Goal: Information Seeking & Learning: Find specific page/section

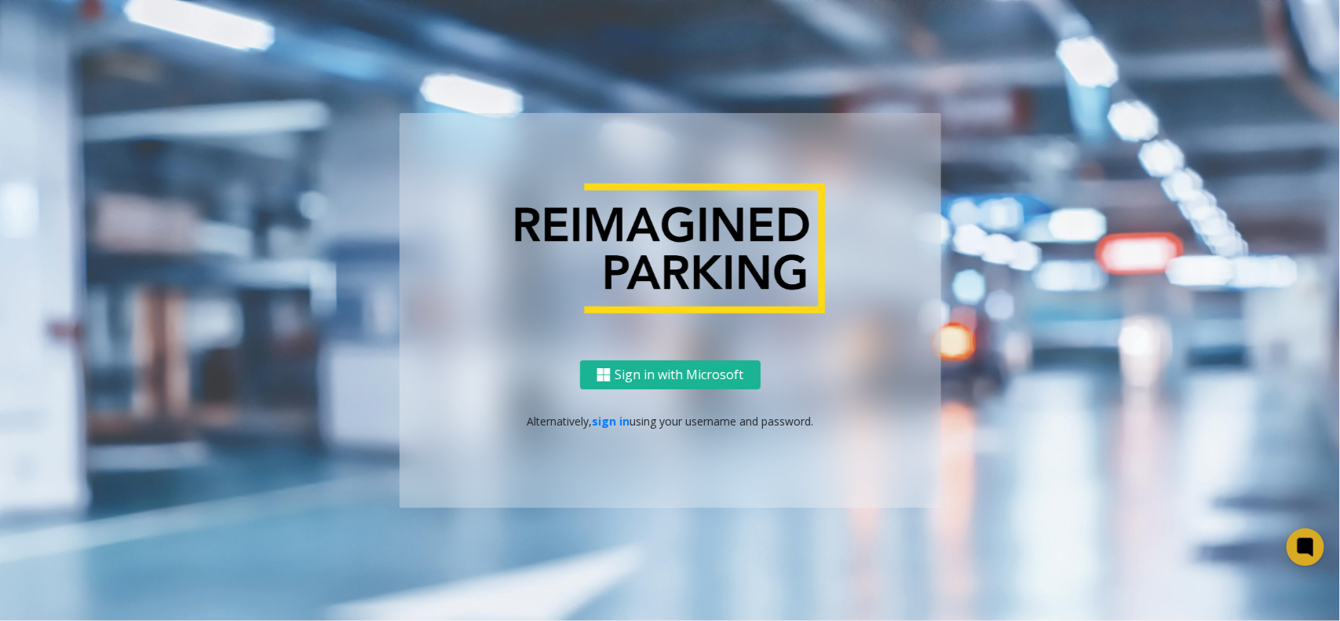
click at [596, 430] on div "Sign in with Microsoft Alternatively, sign in using your username and password." at bounding box center [670, 434] width 542 height 148
click at [604, 429] on p "Alternatively, sign in using your username and password." at bounding box center [670, 421] width 510 height 16
click at [608, 424] on link "sign in" at bounding box center [611, 421] width 38 height 15
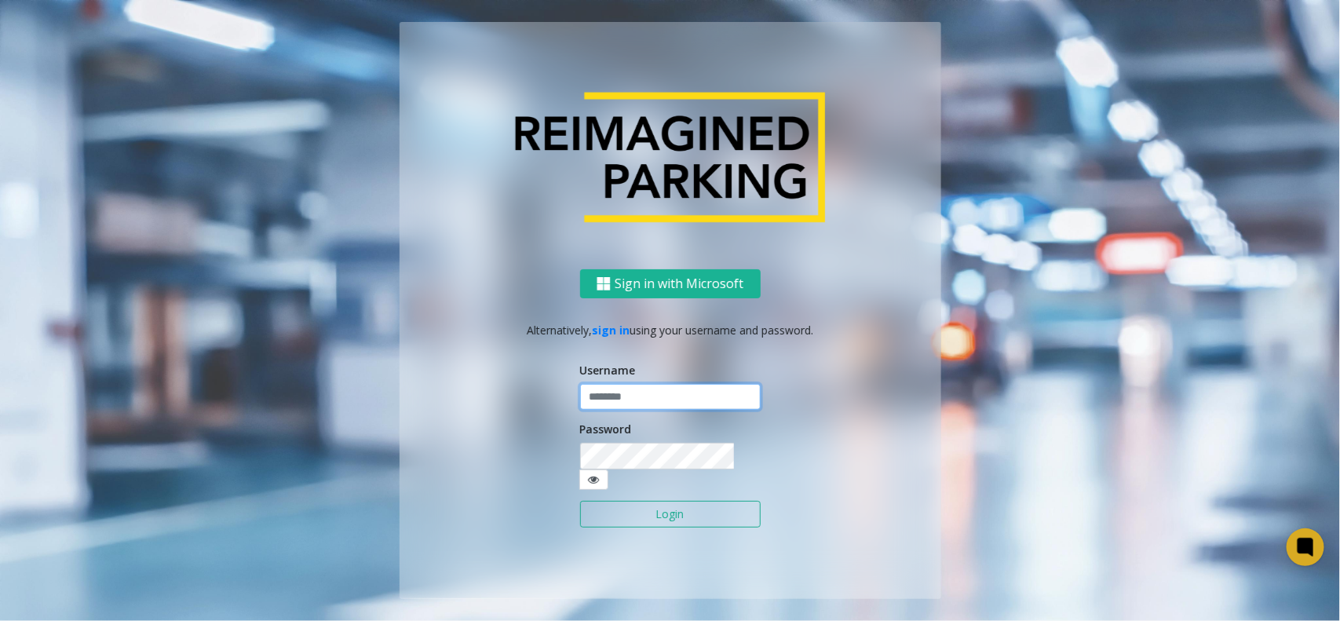
click at [626, 410] on input "text" at bounding box center [670, 397] width 181 height 27
type input "**********"
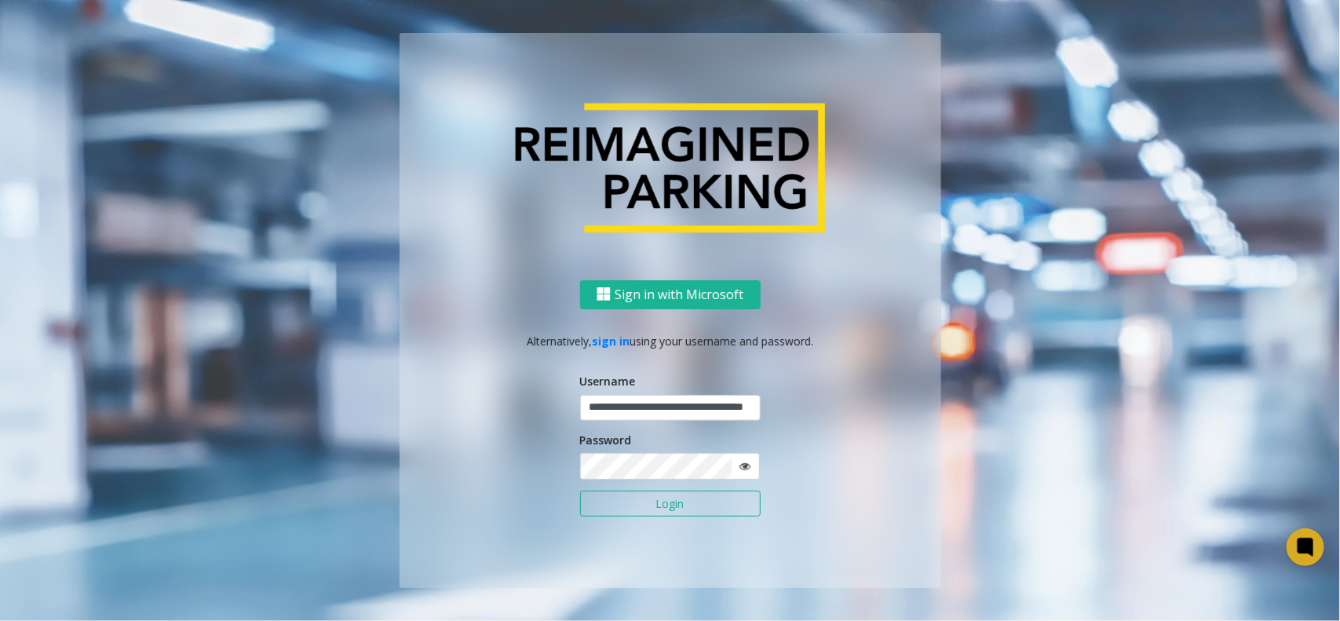
click at [618, 469] on button "Login" at bounding box center [670, 504] width 181 height 27
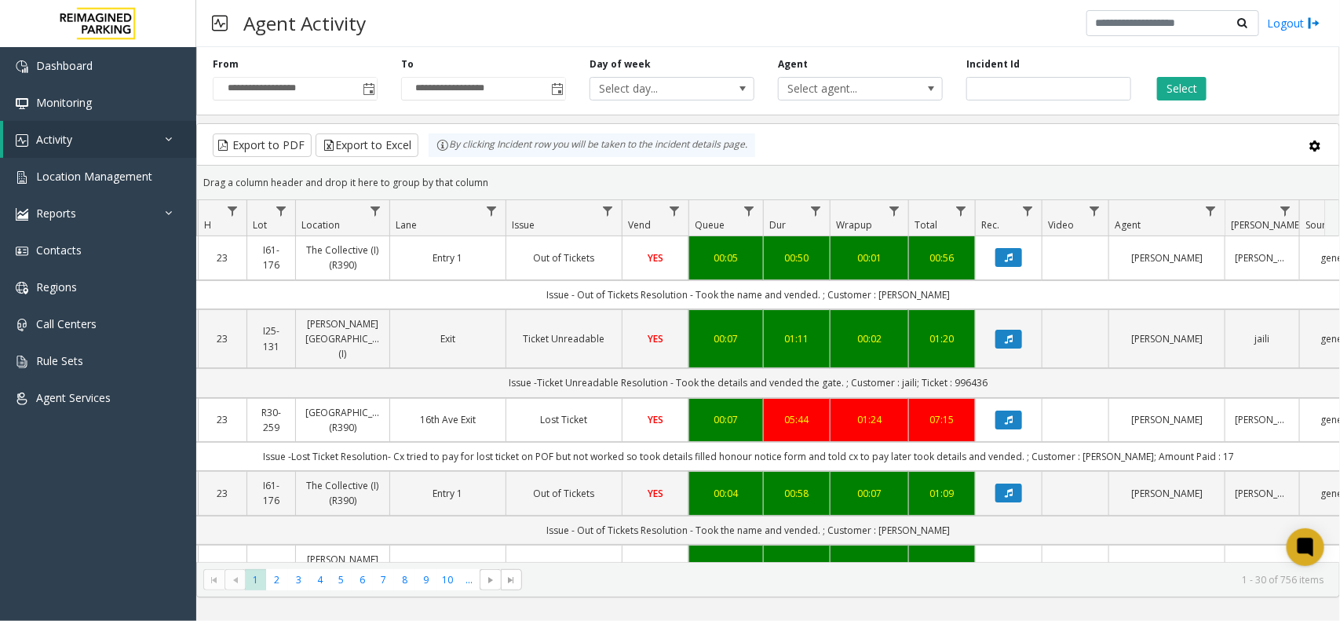
click at [1071, 53] on div "**********" at bounding box center [768, 78] width 1144 height 75
click at [1071, 93] on button "Select" at bounding box center [1181, 89] width 49 height 24
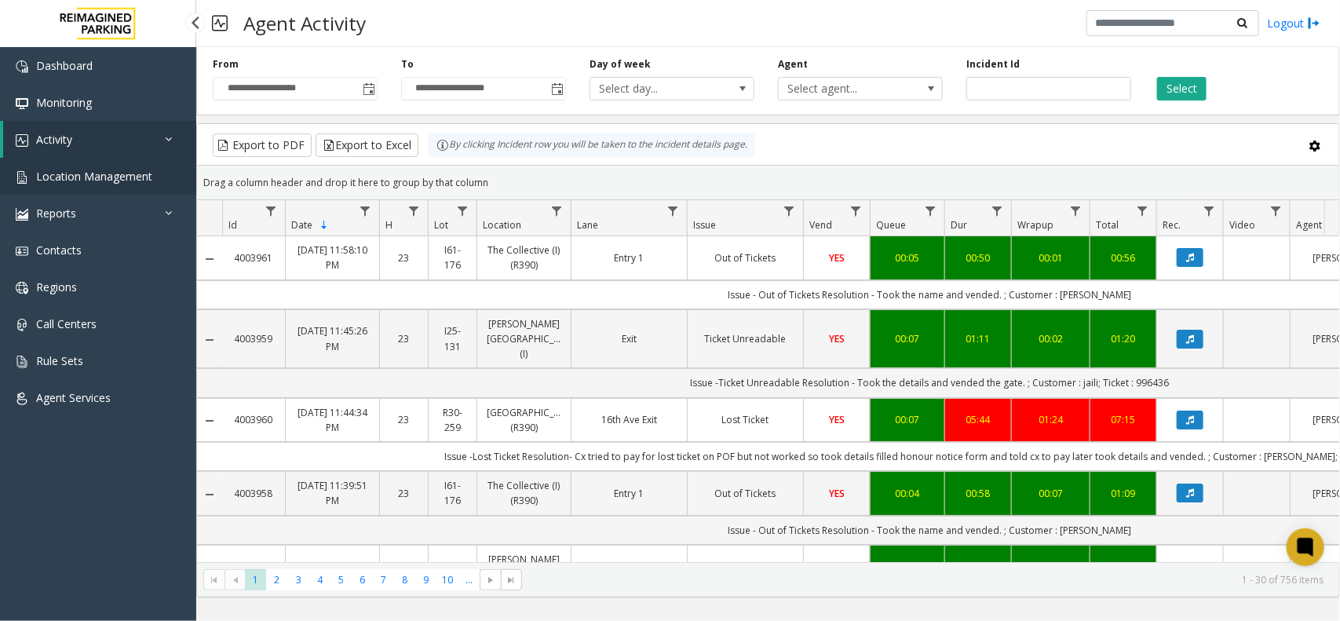
click at [120, 165] on link "Location Management" at bounding box center [98, 176] width 196 height 37
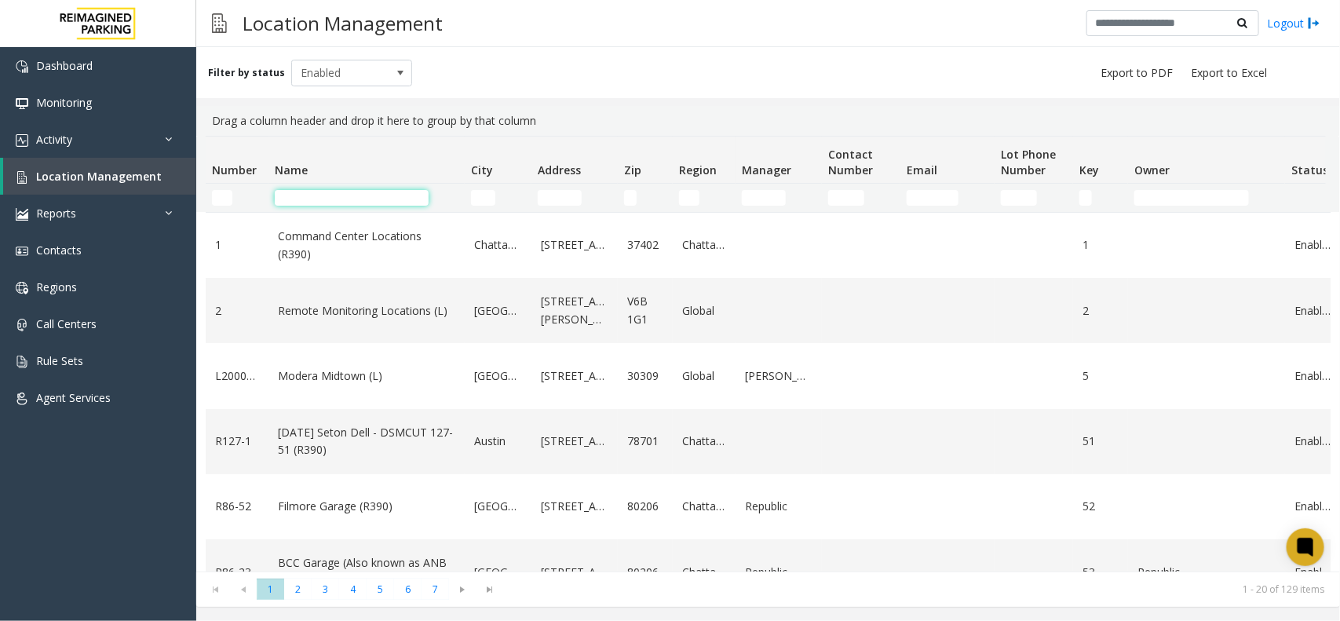
click at [332, 197] on input "Name Filter" at bounding box center [352, 198] width 154 height 16
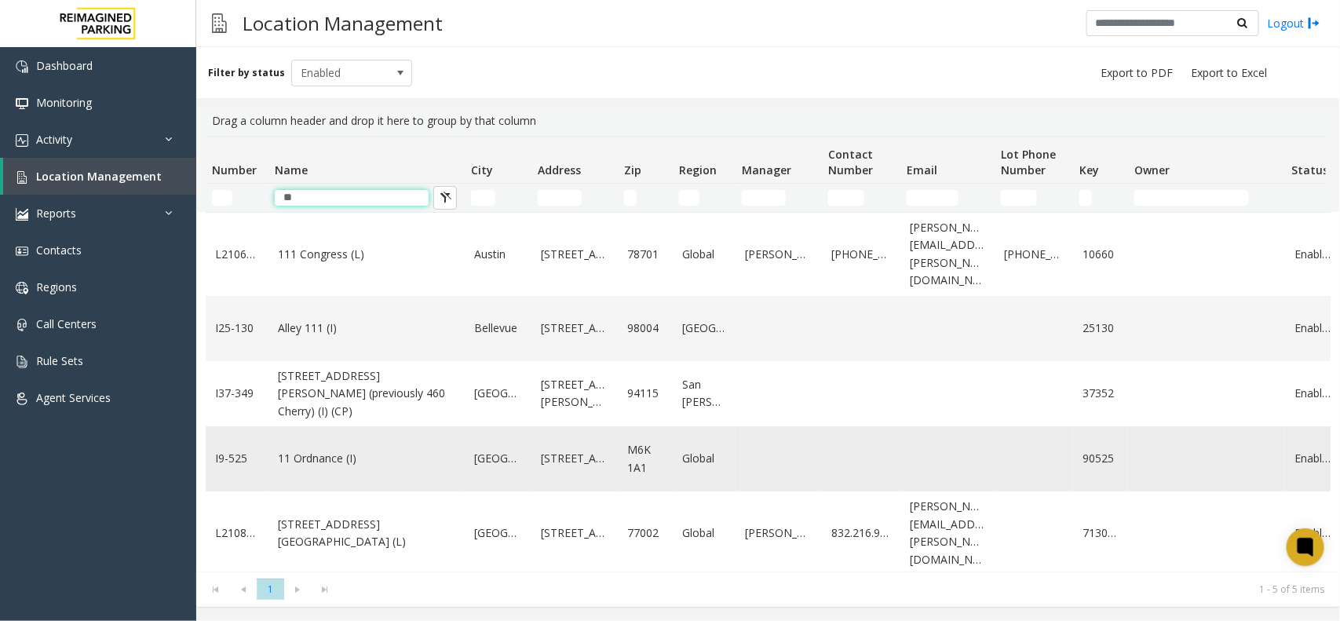
type input "**"
click at [418, 459] on td "11 Ordnance (I)" at bounding box center [366, 458] width 196 height 65
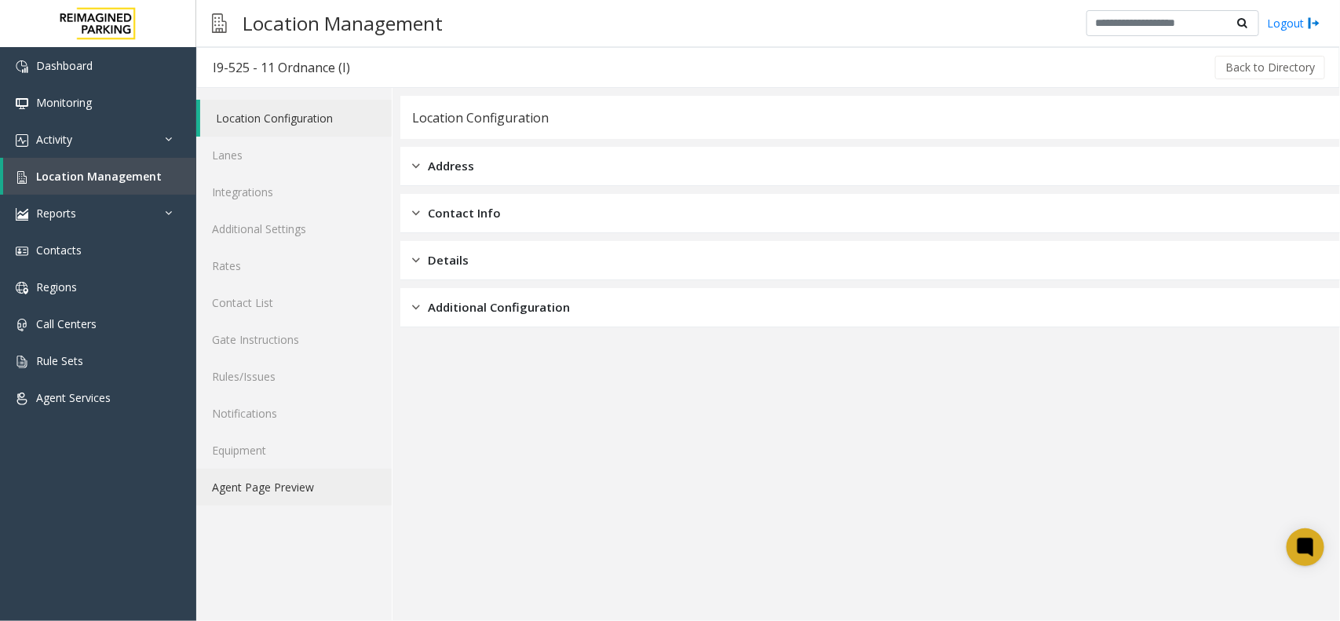
click at [308, 487] on link "Agent Page Preview" at bounding box center [293, 487] width 195 height 37
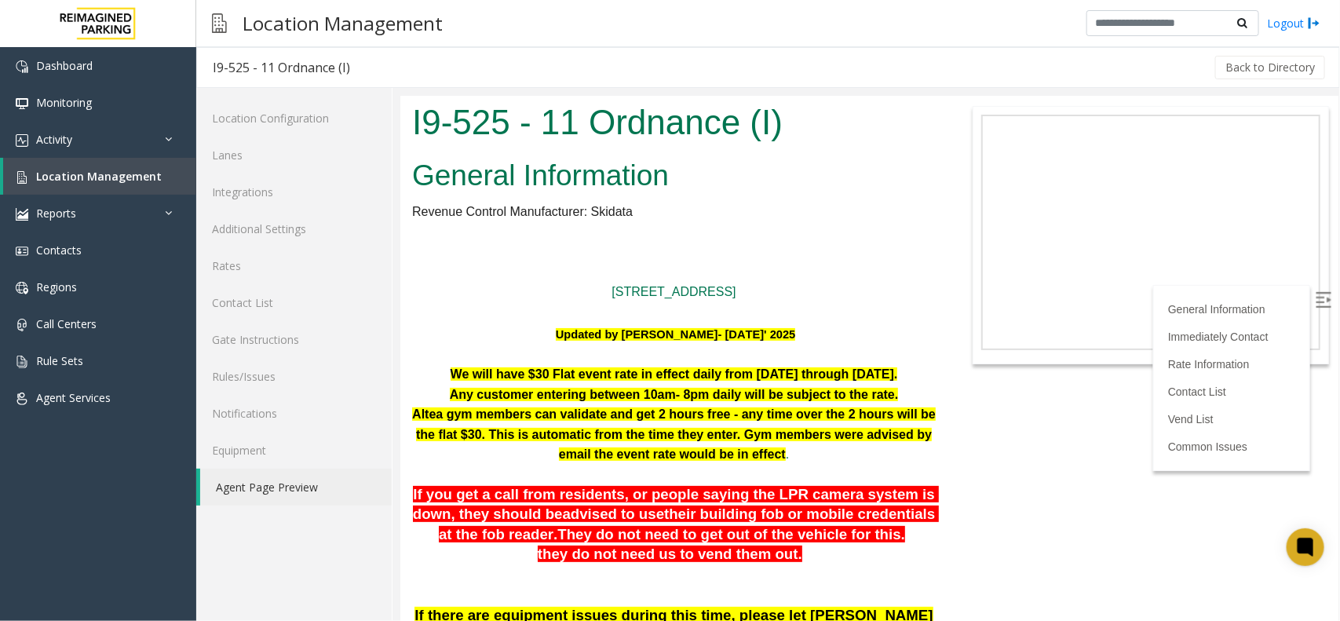
scroll to position [98, 0]
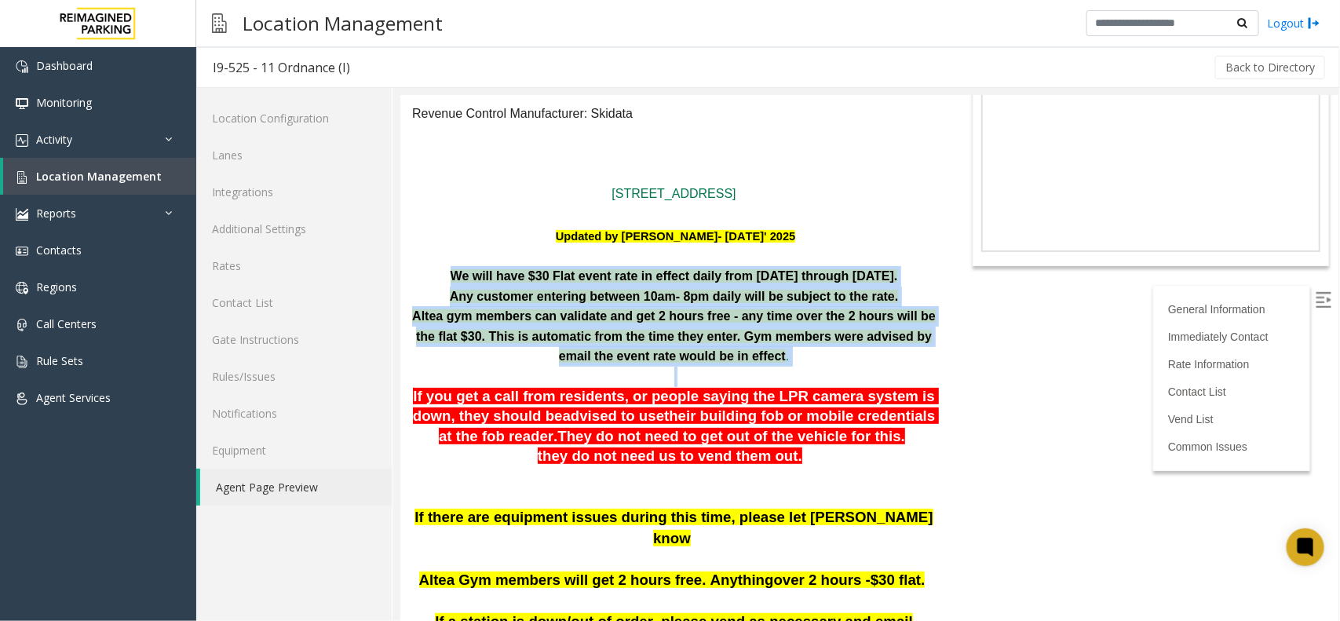
drag, startPoint x: 812, startPoint y: 364, endPoint x: 409, endPoint y: 283, distance: 411.4
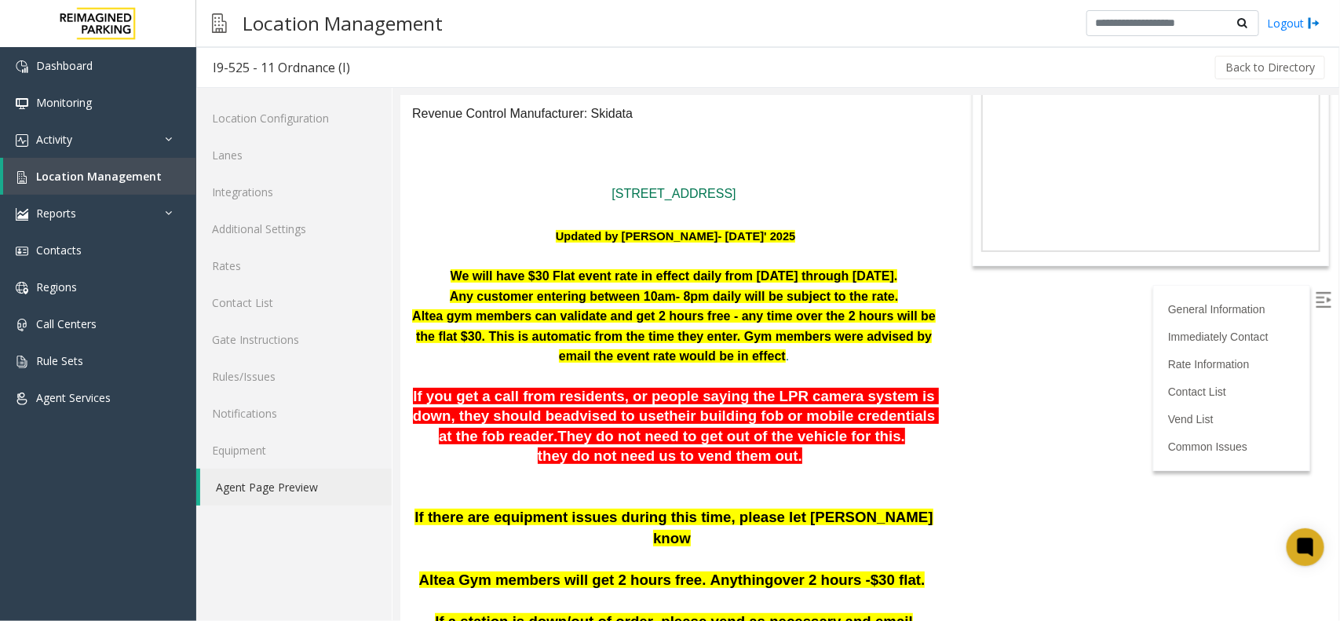
click at [947, 403] on body "I9-525 - 11 Ordnance (I) General Information Revenue Control Manufacturer: Skid…" at bounding box center [868, 259] width 938 height 525
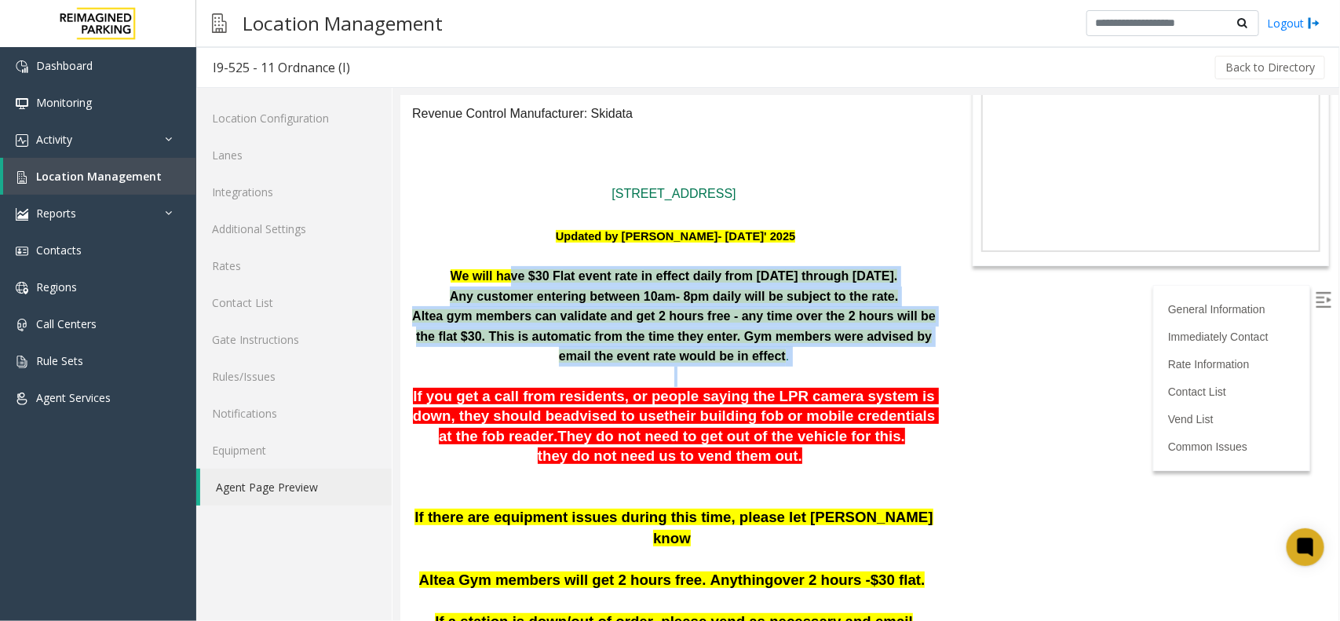
drag, startPoint x: 835, startPoint y: 364, endPoint x: 499, endPoint y: 272, distance: 348.4
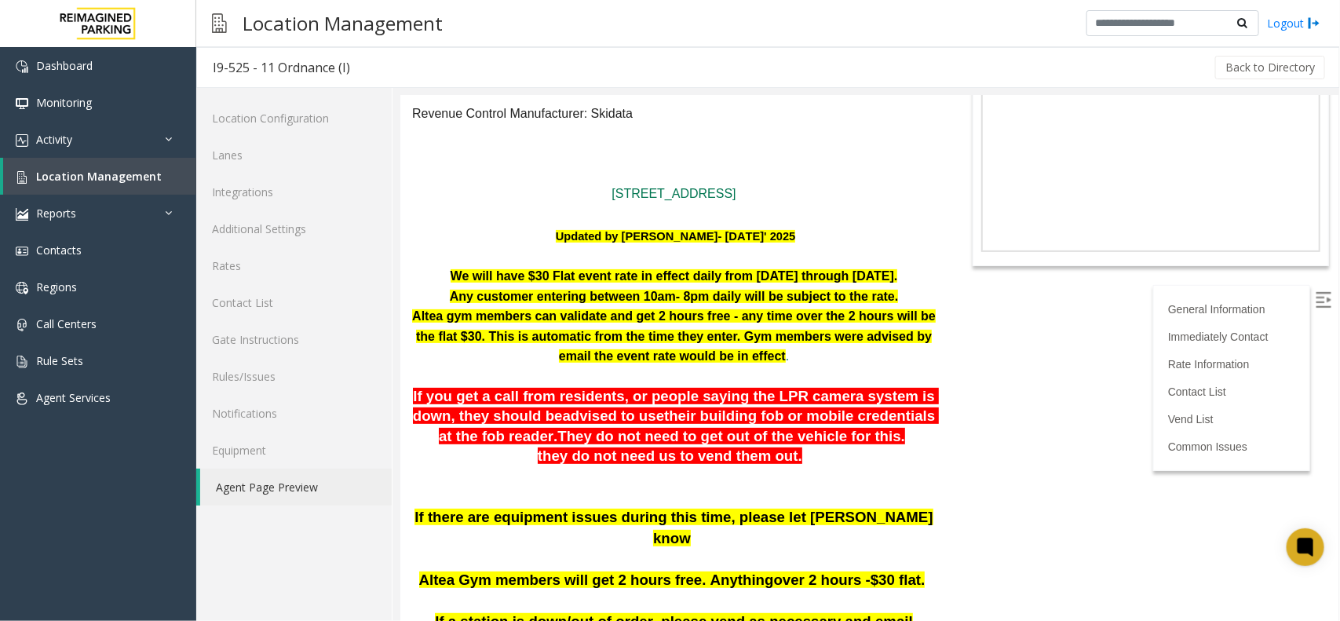
click at [439, 268] on p "We will have $30 Flat event rate in effect daily from Aug 16 through Sept 01." at bounding box center [672, 275] width 523 height 20
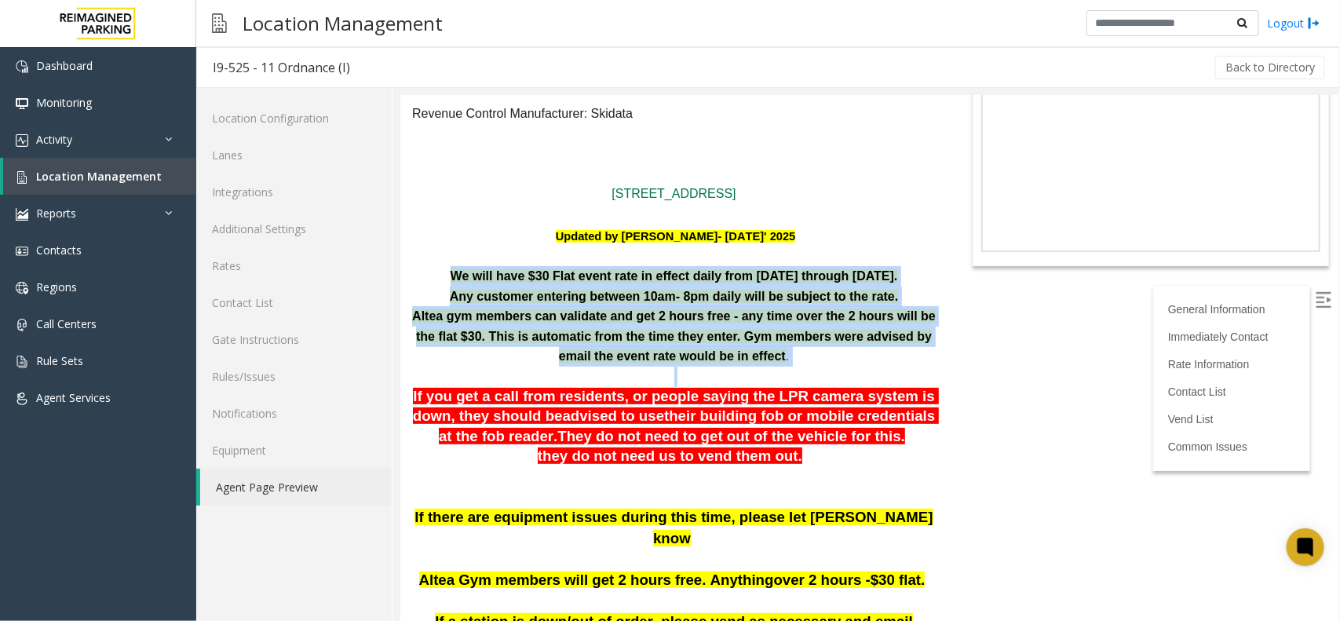
drag, startPoint x: 439, startPoint y: 268, endPoint x: 812, endPoint y: 348, distance: 381.3
click at [812, 354] on p "Altea gym members can validate and get 2 hours free - any time over the 2 hours…" at bounding box center [672, 335] width 523 height 60
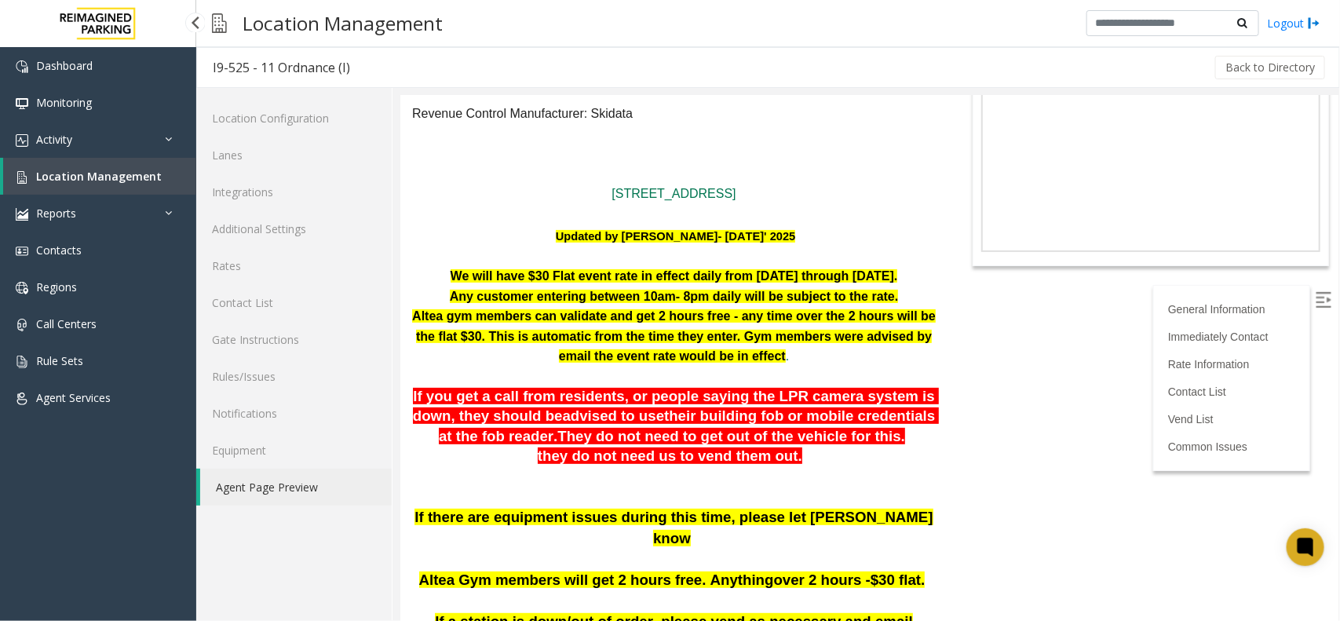
click at [135, 169] on span "Location Management" at bounding box center [99, 176] width 126 height 15
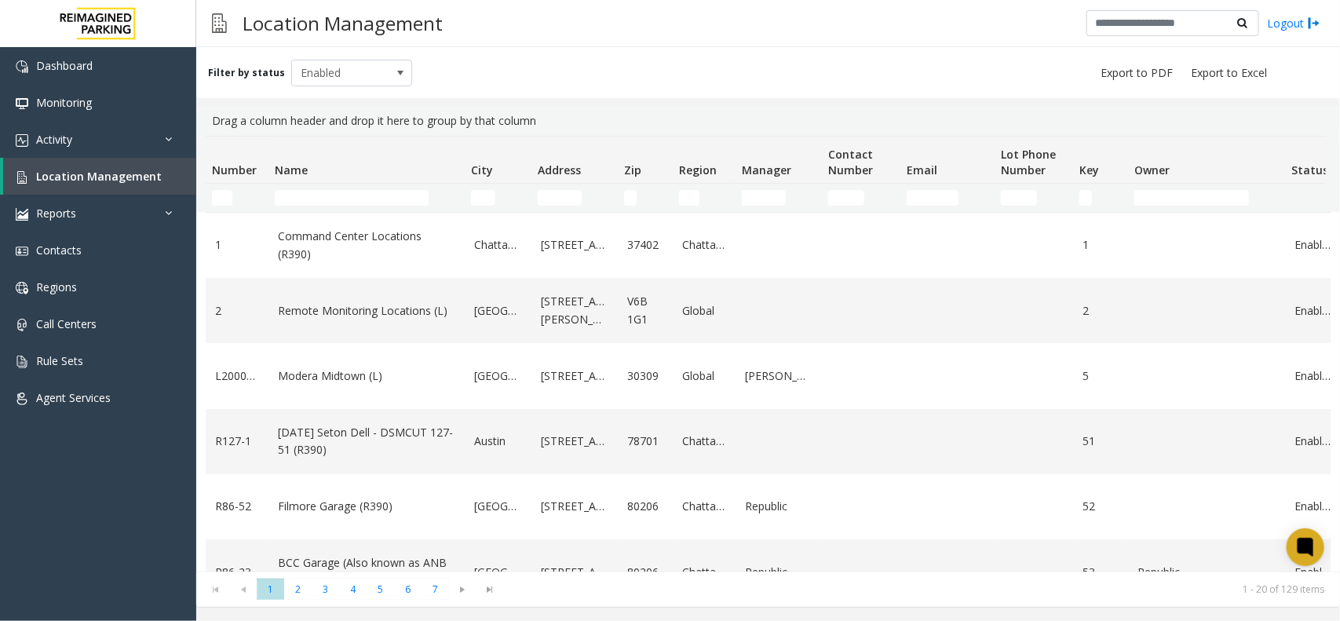
click at [308, 188] on td "Name Filter" at bounding box center [366, 198] width 196 height 28
click at [337, 210] on td "Name Filter" at bounding box center [366, 198] width 196 height 28
click at [342, 201] on input "Name Filter" at bounding box center [352, 198] width 154 height 16
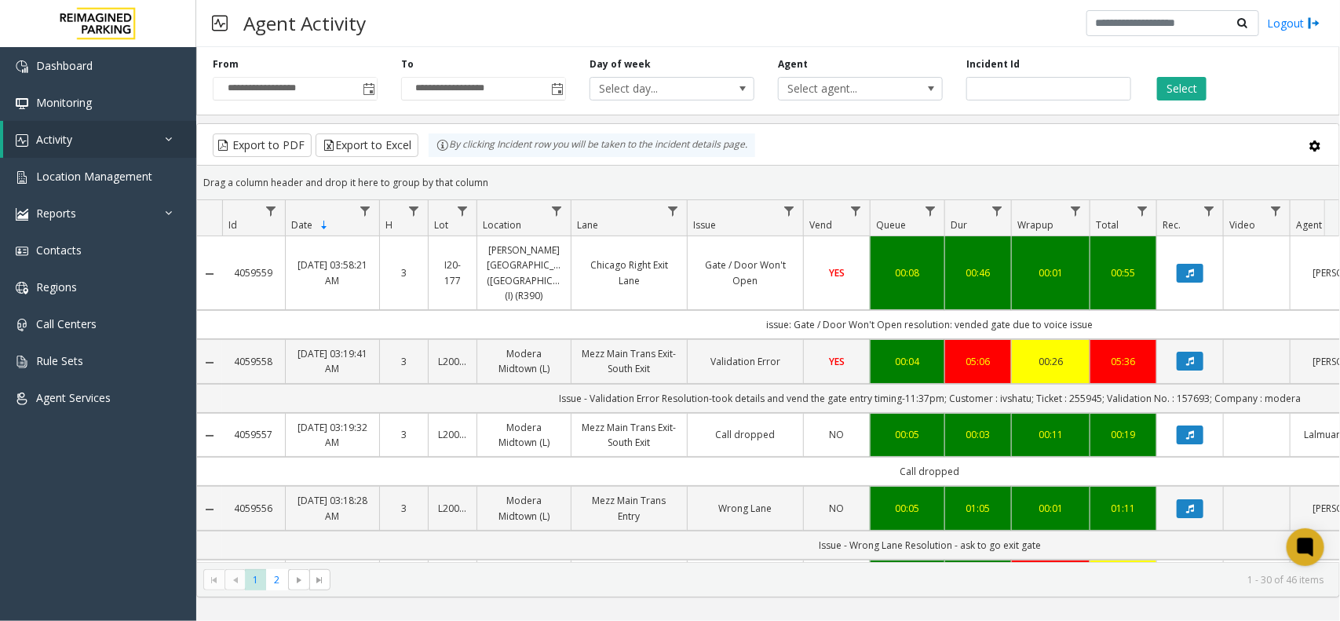
scroll to position [0, 181]
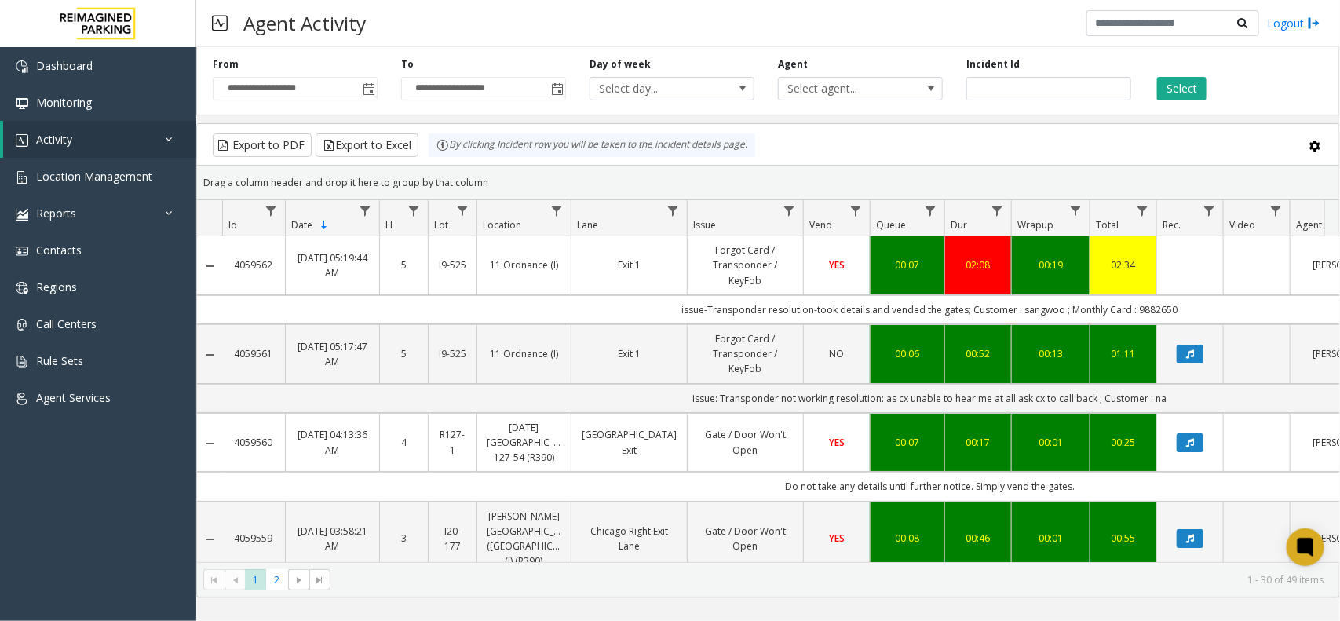
scroll to position [0, 181]
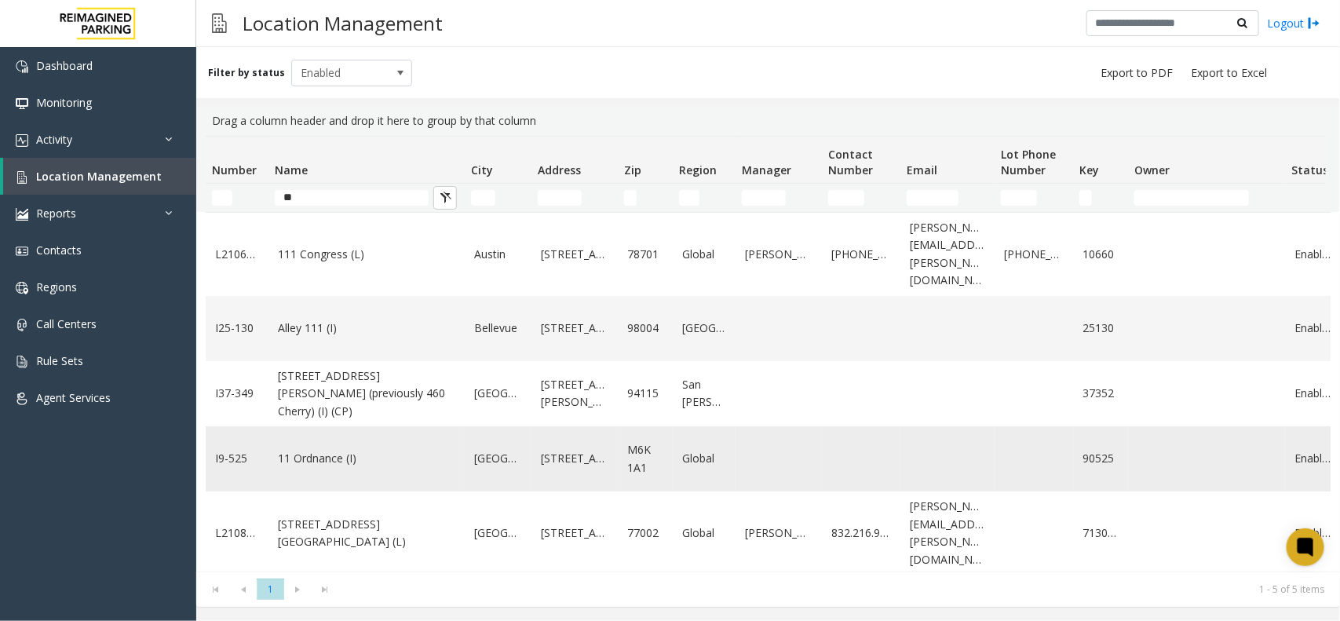
type input "**"
click at [417, 429] on td "11 Ordnance (I)" at bounding box center [366, 458] width 196 height 65
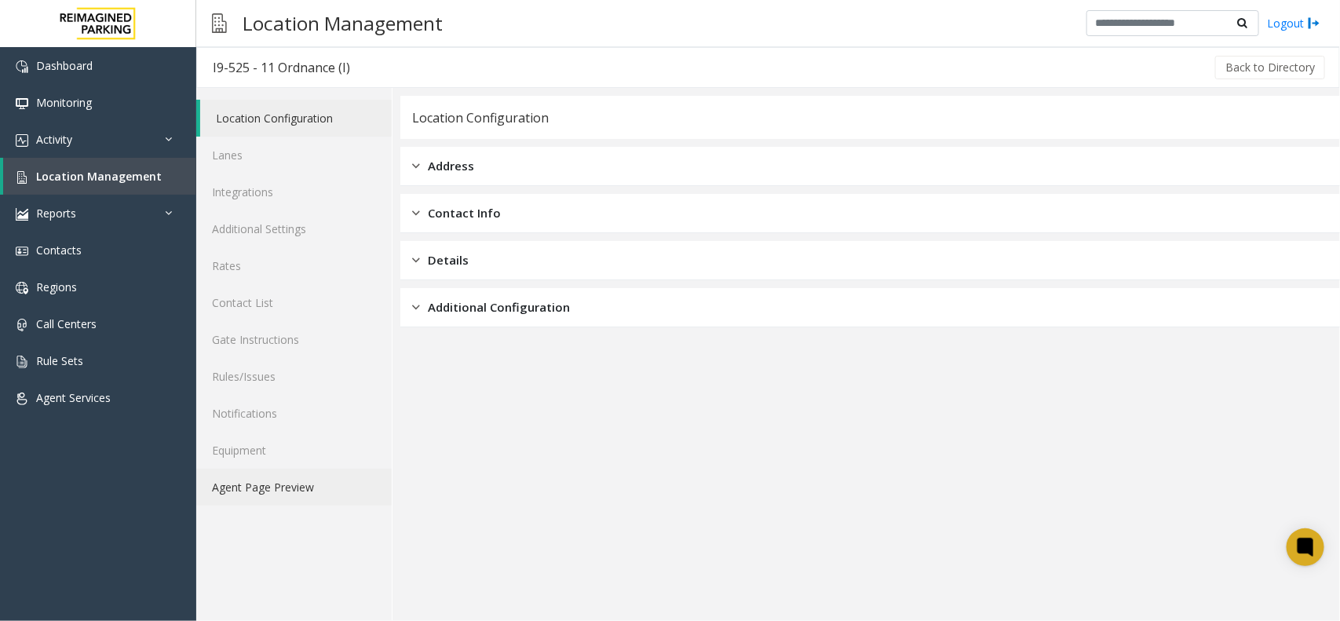
click at [330, 477] on link "Agent Page Preview" at bounding box center [293, 487] width 195 height 37
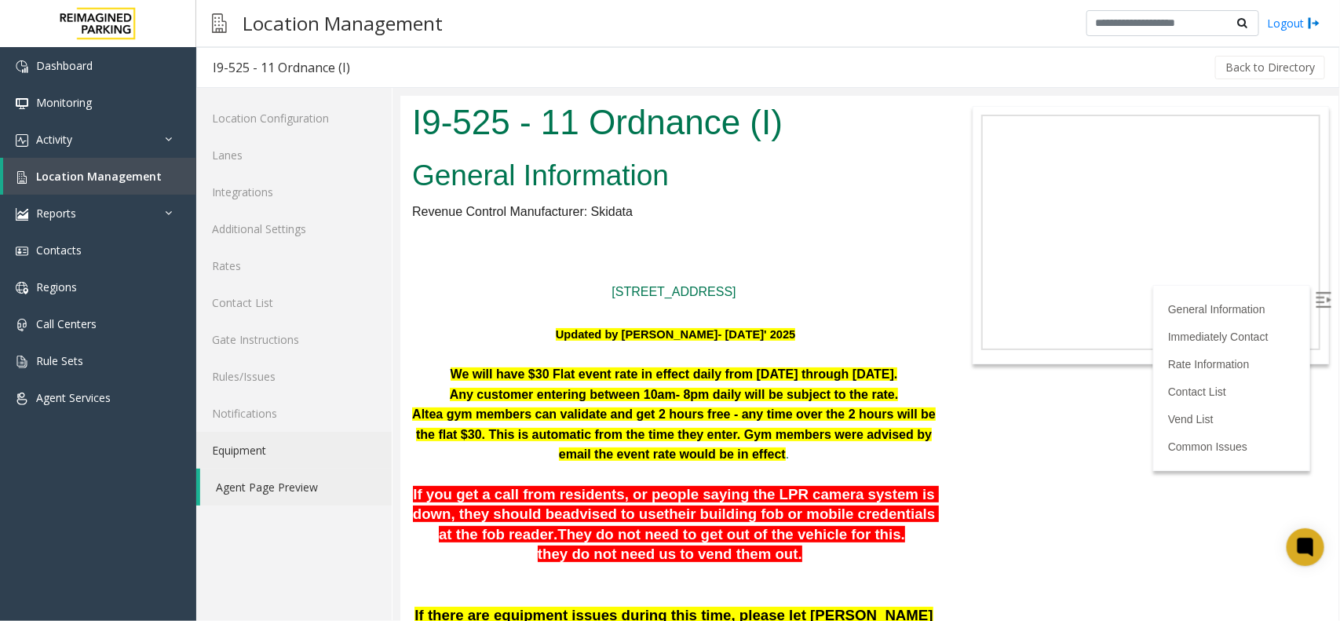
scroll to position [196, 0]
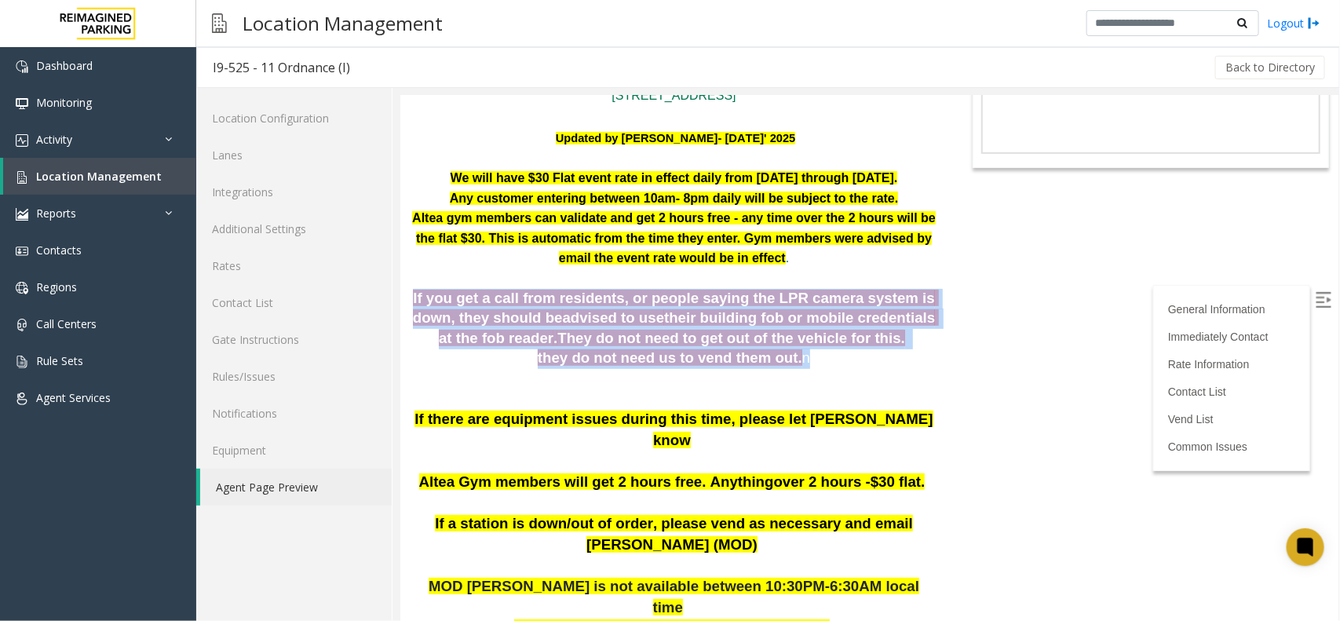
drag, startPoint x: 421, startPoint y: 296, endPoint x: 852, endPoint y: 376, distance: 439.0
click at [723, 323] on span "their building fob or mobile credentials at the fob reader" at bounding box center [688, 326] width 501 height 37
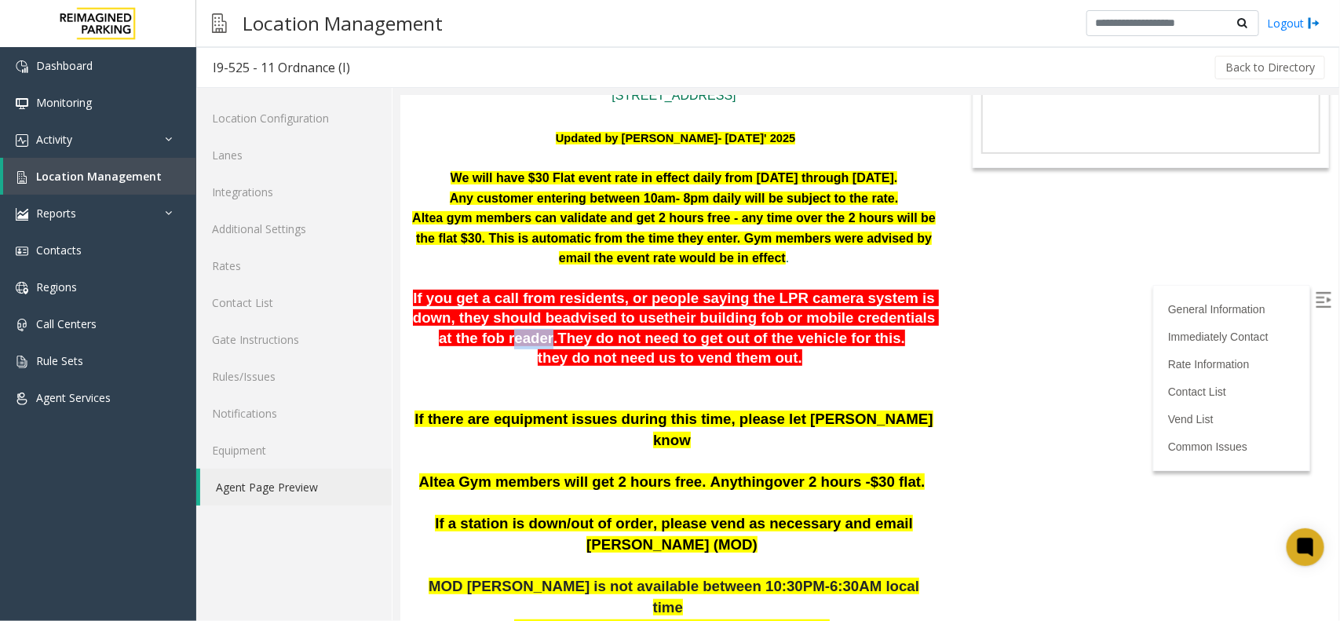
drag, startPoint x: 487, startPoint y: 334, endPoint x: 533, endPoint y: 344, distance: 47.3
click at [529, 341] on p "If you get a call from residents, or people saying the LPR camera system is dow…" at bounding box center [672, 318] width 523 height 60
drag, startPoint x: 539, startPoint y: 339, endPoint x: 797, endPoint y: 359, distance: 258.2
click at [743, 374] on p at bounding box center [672, 378] width 523 height 20
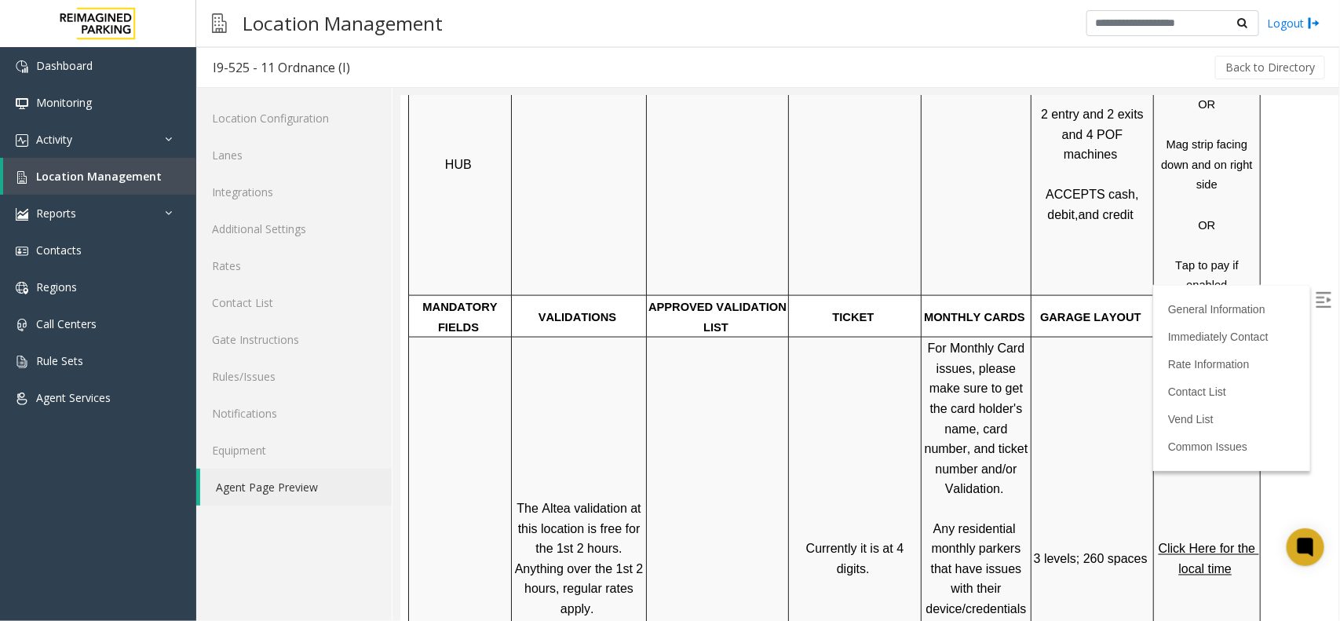
scroll to position [981, 0]
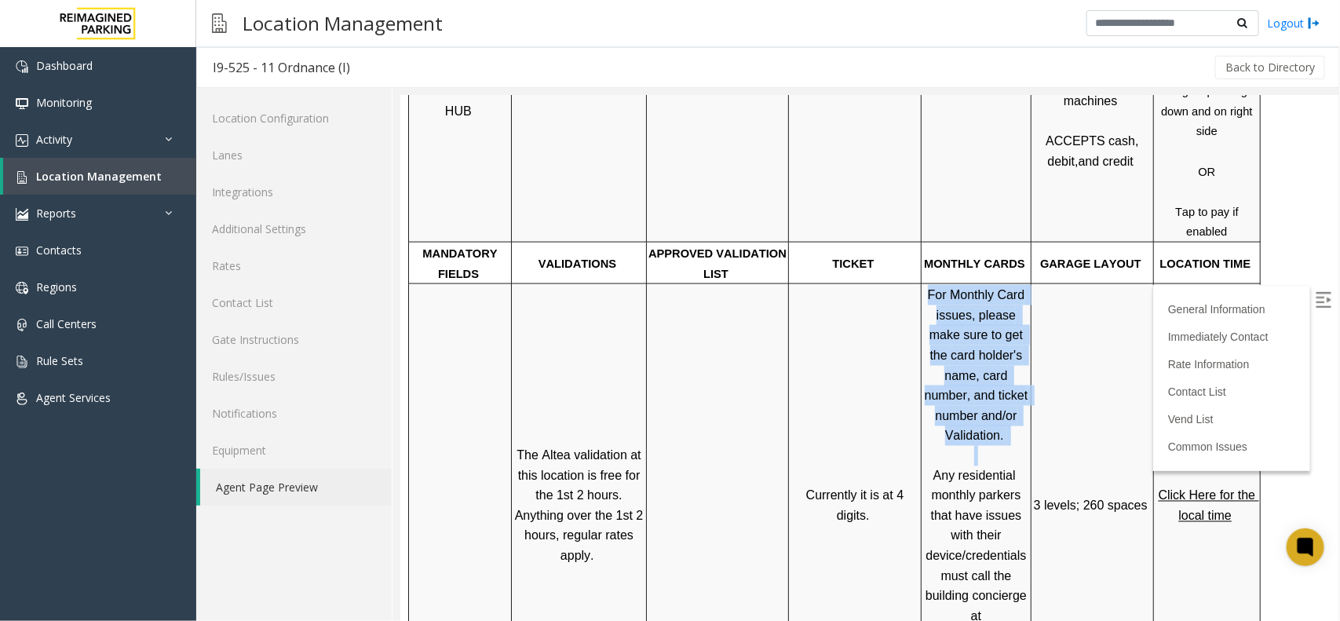
drag, startPoint x: 932, startPoint y: 193, endPoint x: 1020, endPoint y: 332, distance: 164.4
click at [1020, 332] on p "For Monthly Card issues, please make sure to get the card holder's name, card n…" at bounding box center [975, 374] width 108 height 181
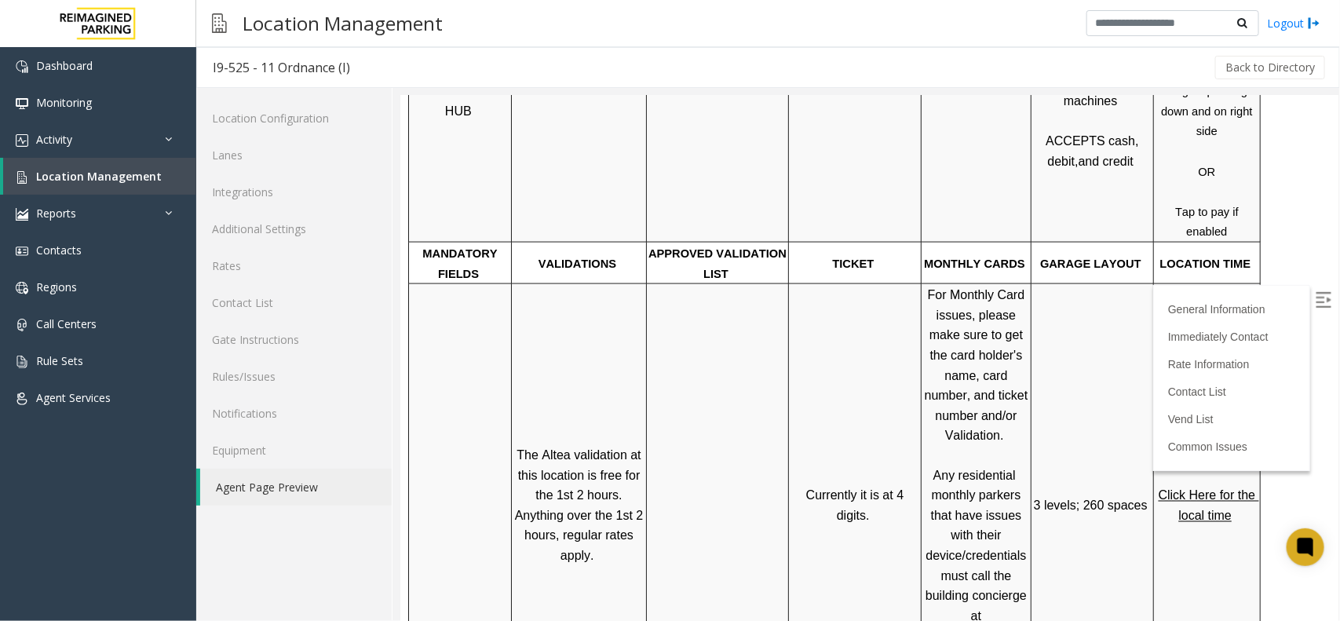
click at [961, 465] on p "Any reside ntial" at bounding box center [975, 475] width 108 height 20
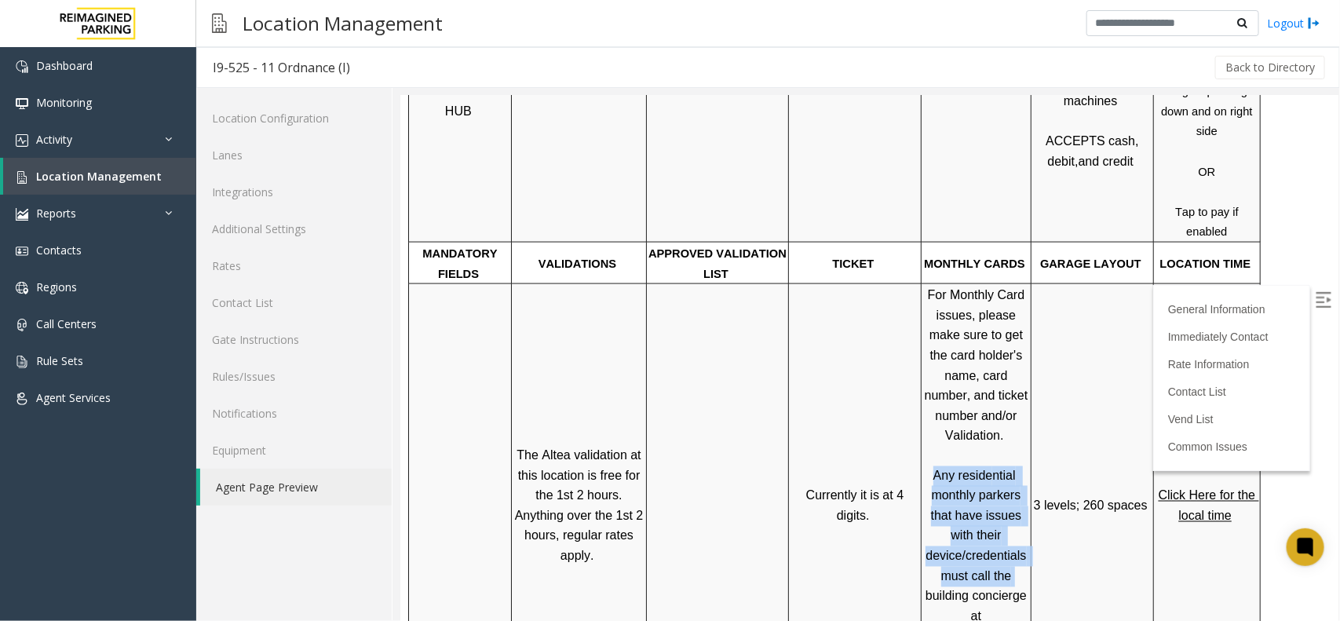
drag, startPoint x: 937, startPoint y: 351, endPoint x: 1020, endPoint y: 456, distance: 134.1
click at [1020, 456] on div "For Monthly Card issues, please make sure to get the card holder's name, card n…" at bounding box center [975, 504] width 109 height 443
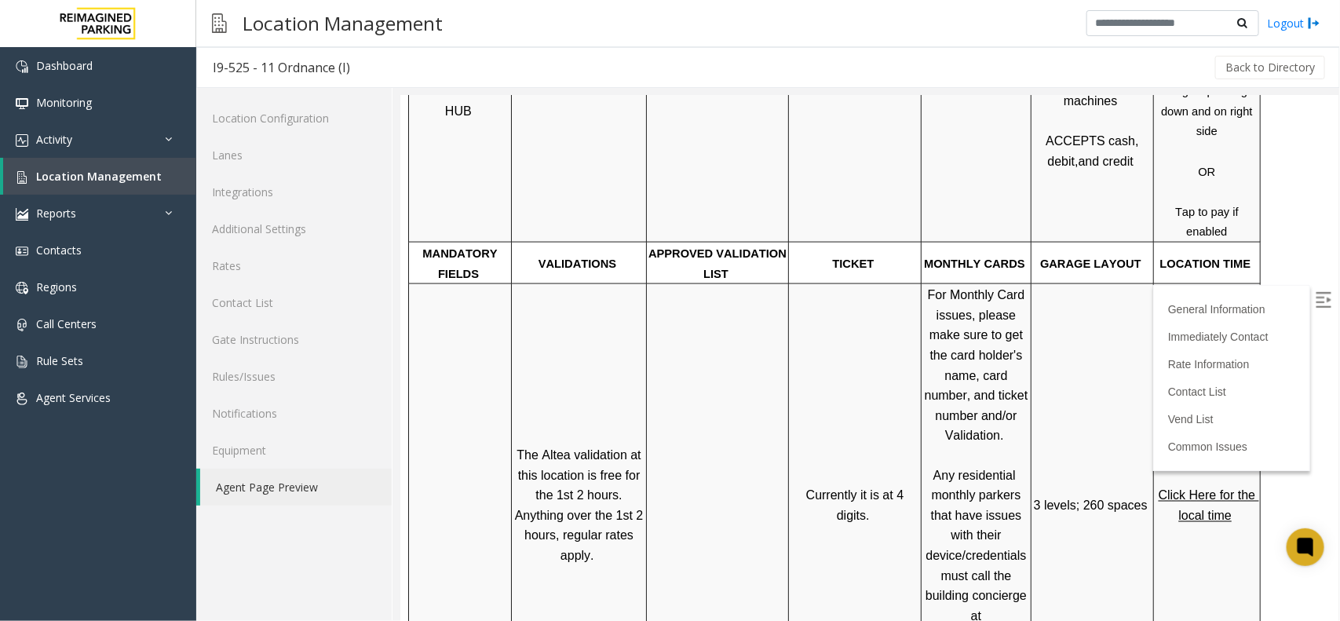
click at [972, 487] on p "monthly parkers that have issues with their device/credentials must call the bu…" at bounding box center [975, 605] width 108 height 241
drag, startPoint x: 931, startPoint y: 502, endPoint x: 1005, endPoint y: 535, distance: 81.1
click at [1005, 535] on span "monthly parkers that have issues with their device/credentials must call the bu…" at bounding box center [977, 605] width 104 height 235
click at [1009, 554] on p "monthly parkers that have issues with their device/credentials must call the bu…" at bounding box center [975, 605] width 108 height 241
drag, startPoint x: 926, startPoint y: 537, endPoint x: 994, endPoint y: 562, distance: 72.8
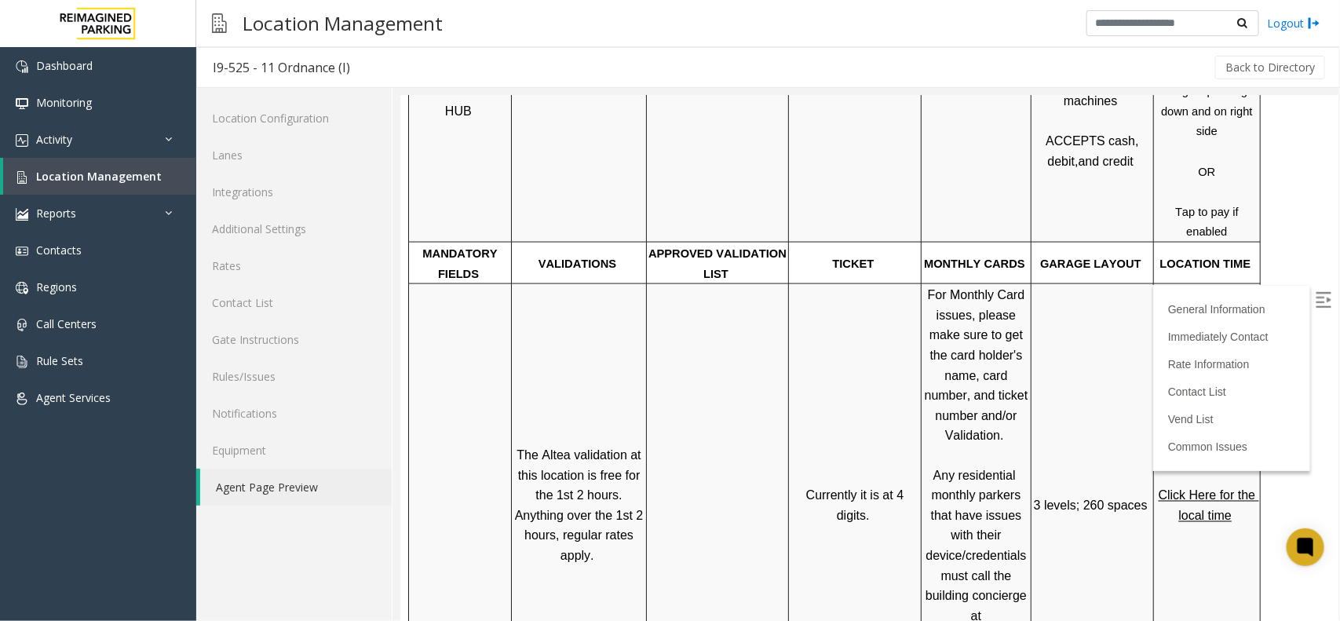
click at [994, 562] on p "monthly parkers that have issues with their device/credentials must call the bu…" at bounding box center [975, 605] width 108 height 241
click at [1000, 559] on p "monthly parkers that have issues with their device/credentials must call the bu…" at bounding box center [975, 605] width 108 height 241
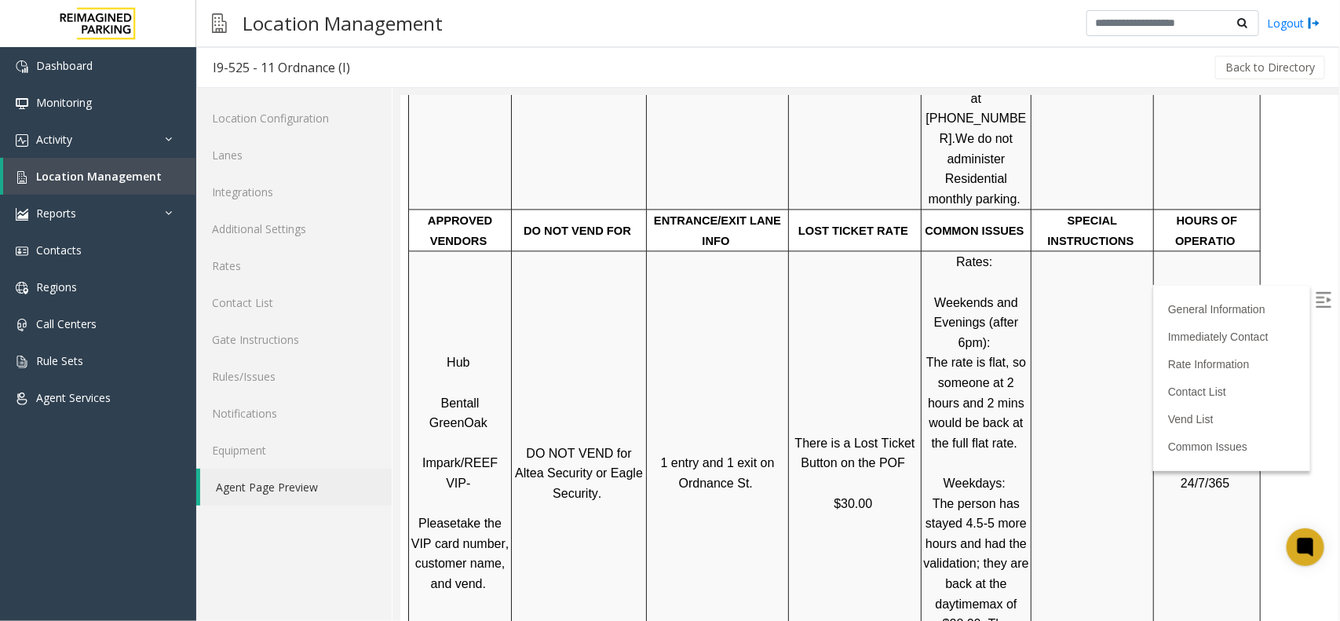
scroll to position [1472, 0]
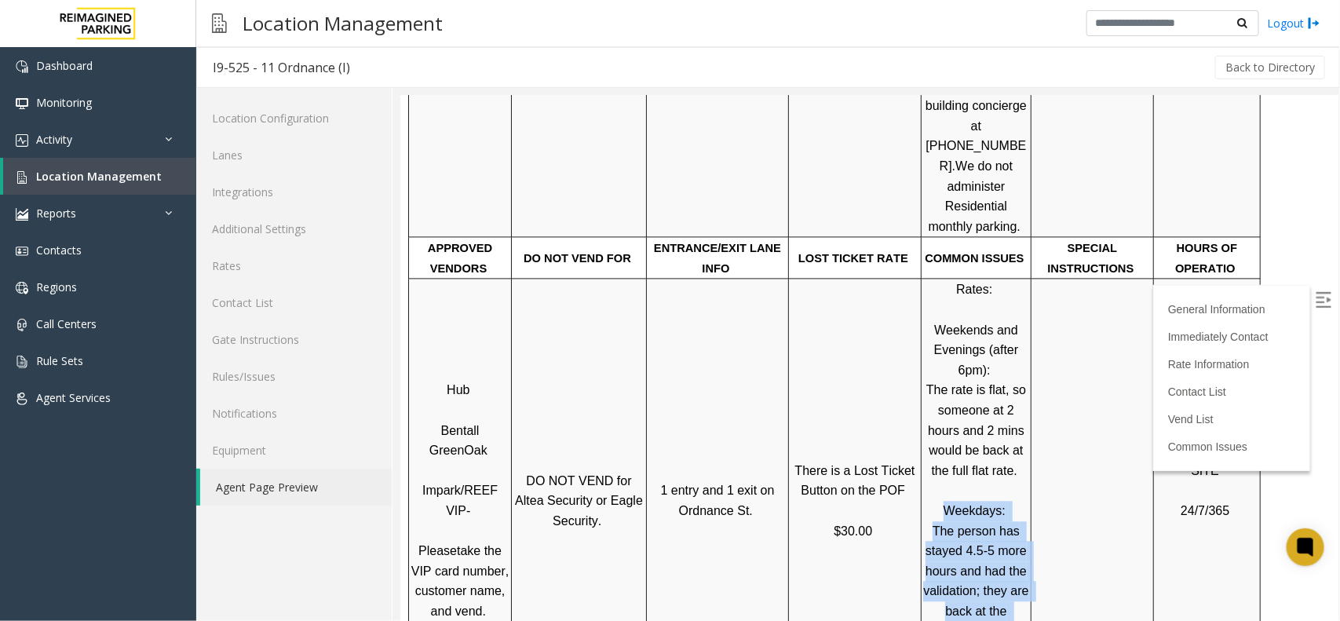
drag, startPoint x: 945, startPoint y: 347, endPoint x: 1016, endPoint y: 525, distance: 191.9
click at [1016, 525] on p "Rates: Weekends and Evenings (after 6pm): The rate is flat, so someone at 2 hou…" at bounding box center [975, 500] width 108 height 442
click at [1014, 525] on p "Rates: Weekends and Evenings (after 6pm): The rate is flat, so someone at 2 hou…" at bounding box center [975, 500] width 108 height 442
drag, startPoint x: 998, startPoint y: 527, endPoint x: 953, endPoint y: 348, distance: 183.9
click at [954, 348] on p "Rates: Weekends and Evenings (after 6pm): The rate is flat, so someone at 2 hou…" at bounding box center [975, 500] width 108 height 442
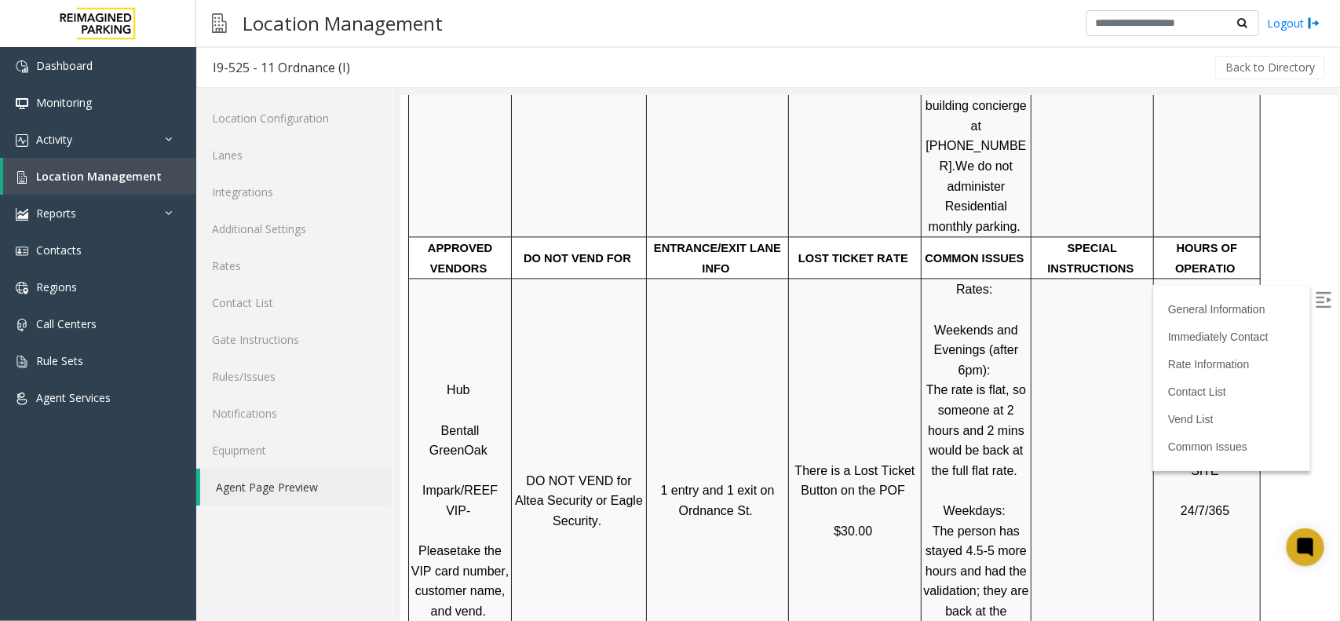
click at [947, 503] on span "Weekdays:" at bounding box center [974, 509] width 62 height 13
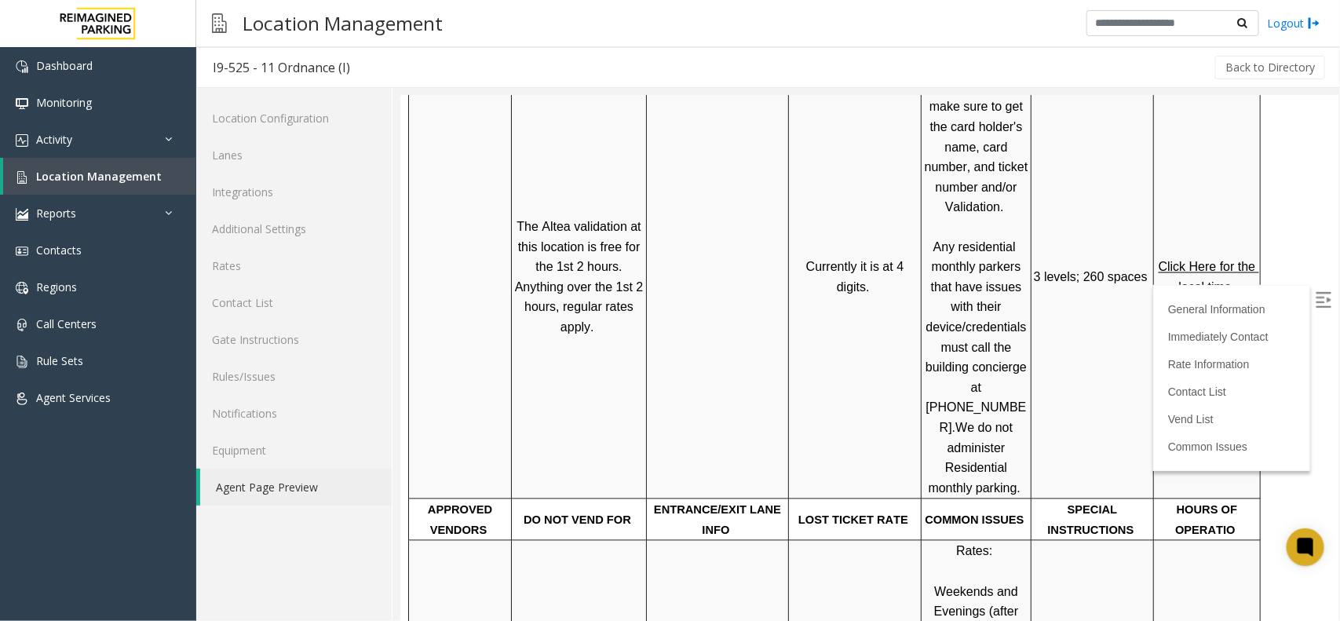
scroll to position [1177, 0]
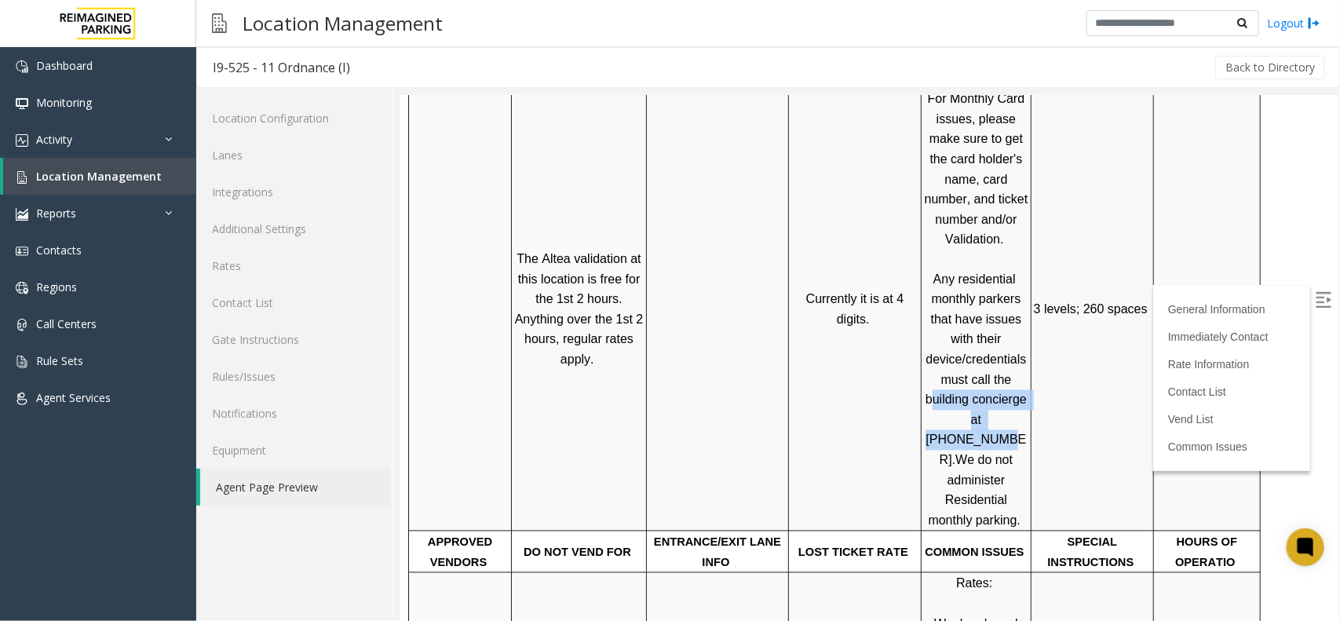
drag, startPoint x: 926, startPoint y: 288, endPoint x: 994, endPoint y: 299, distance: 68.4
click at [994, 299] on p "monthly parkers that have issues with their device/credentials must call the bu…" at bounding box center [975, 409] width 108 height 241
click at [994, 299] on span "monthly parkers that have issues with their device/credentials must call the bu…" at bounding box center [977, 379] width 104 height 174
drag, startPoint x: 998, startPoint y: 300, endPoint x: 923, endPoint y: 303, distance: 74.6
click at [923, 303] on p "monthly parkers that have issues with their device/credentials must call the bu…" at bounding box center [975, 409] width 108 height 241
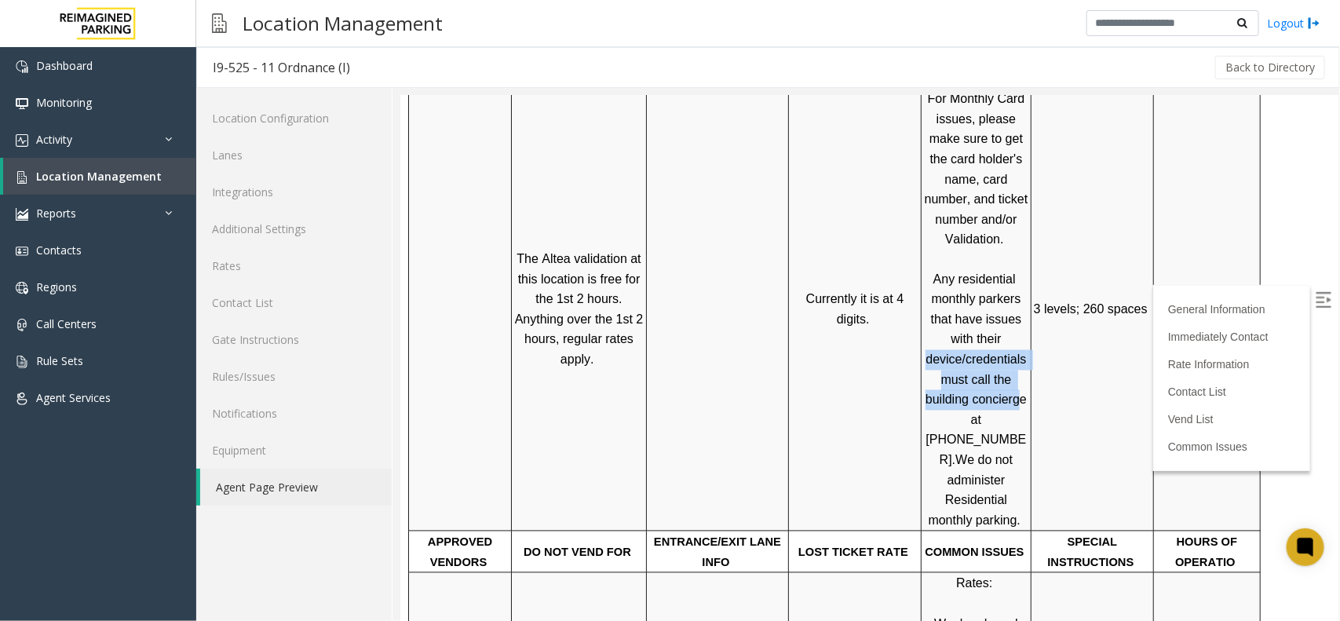
drag, startPoint x: 928, startPoint y: 238, endPoint x: 1012, endPoint y: 278, distance: 93.0
click at [1012, 292] on span "monthly parkers that have issues with their device/credentials must call the bu…" at bounding box center [977, 379] width 104 height 174
click at [954, 297] on span "monthly parkers that have issues with their device/credentials must call the bu…" at bounding box center [977, 379] width 104 height 174
drag, startPoint x: 925, startPoint y: 300, endPoint x: 998, endPoint y: 304, distance: 73.1
click at [998, 304] on p "monthly parkers that have issues with their device/credentials must call the bu…" at bounding box center [975, 409] width 108 height 241
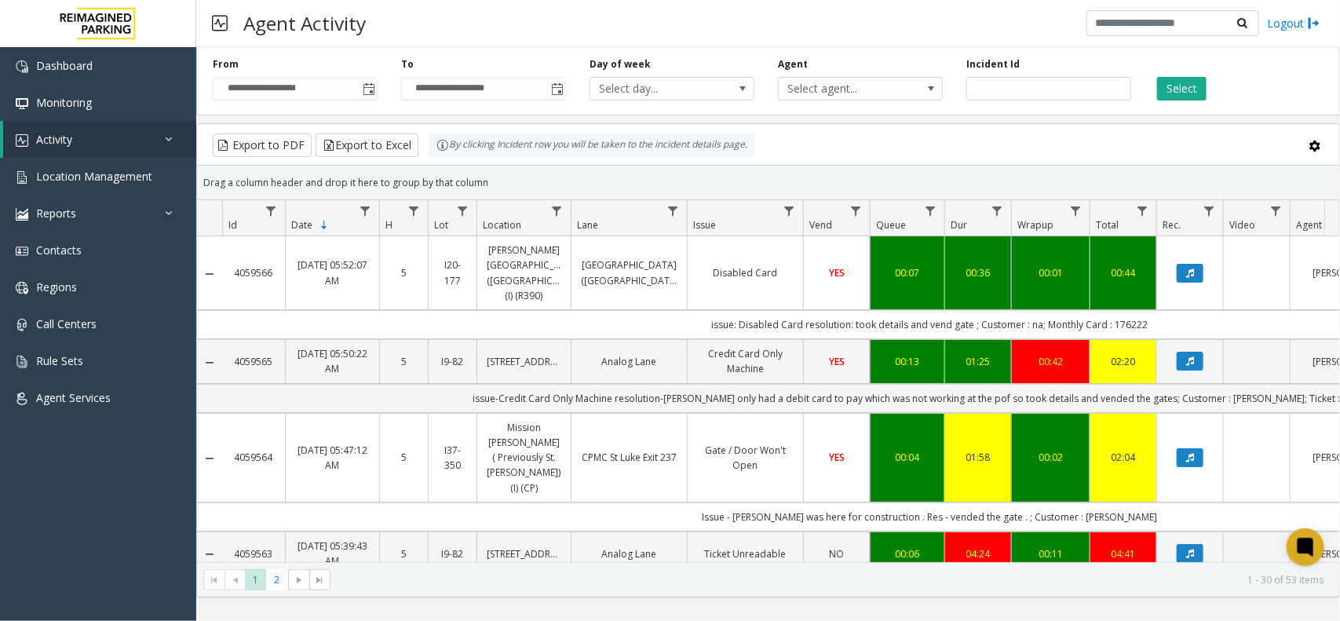
scroll to position [0, 181]
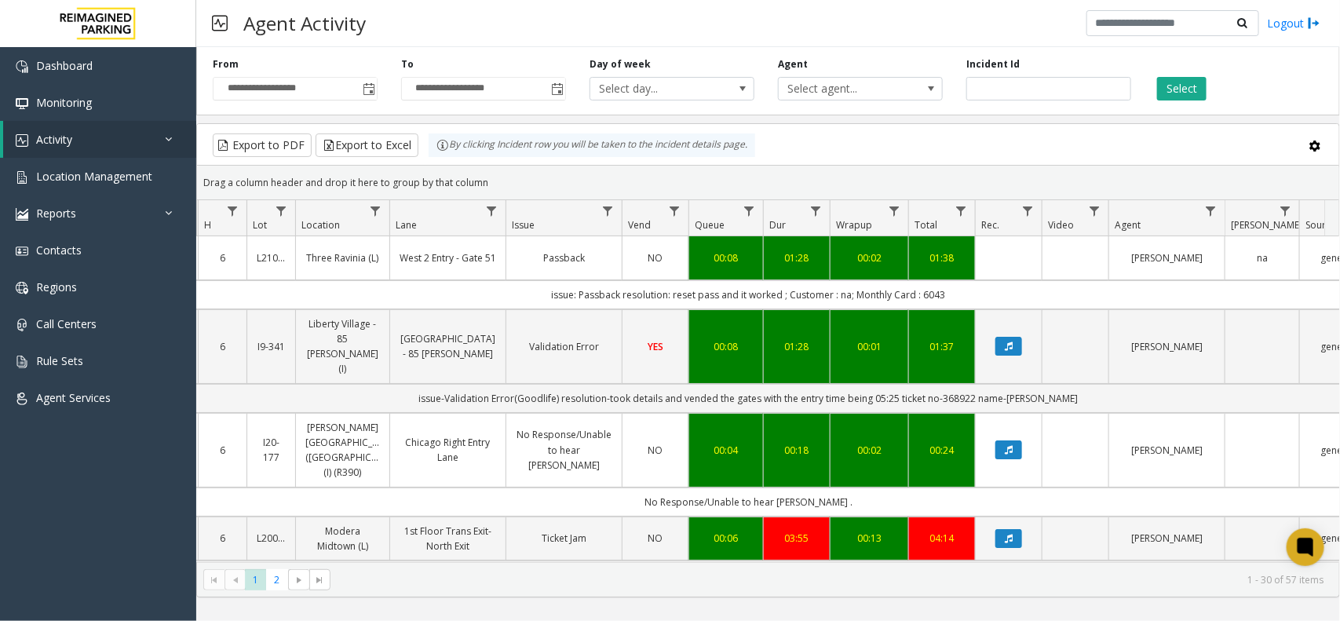
drag, startPoint x: 962, startPoint y: 295, endPoint x: 532, endPoint y: 298, distance: 430.1
click at [532, 298] on td "issue: Passback resolution: reset pass and it worked ; Customer : na; Monthly C…" at bounding box center [748, 294] width 1415 height 29
click at [528, 291] on td "issue: Passback resolution: reset pass and it worked ; Customer : na; Monthly C…" at bounding box center [748, 294] width 1415 height 29
drag, startPoint x: 528, startPoint y: 291, endPoint x: 963, endPoint y: 296, distance: 434.8
click at [963, 296] on td "issue: Passback resolution: reset pass and it worked ; Customer : na; Monthly C…" at bounding box center [748, 294] width 1415 height 29
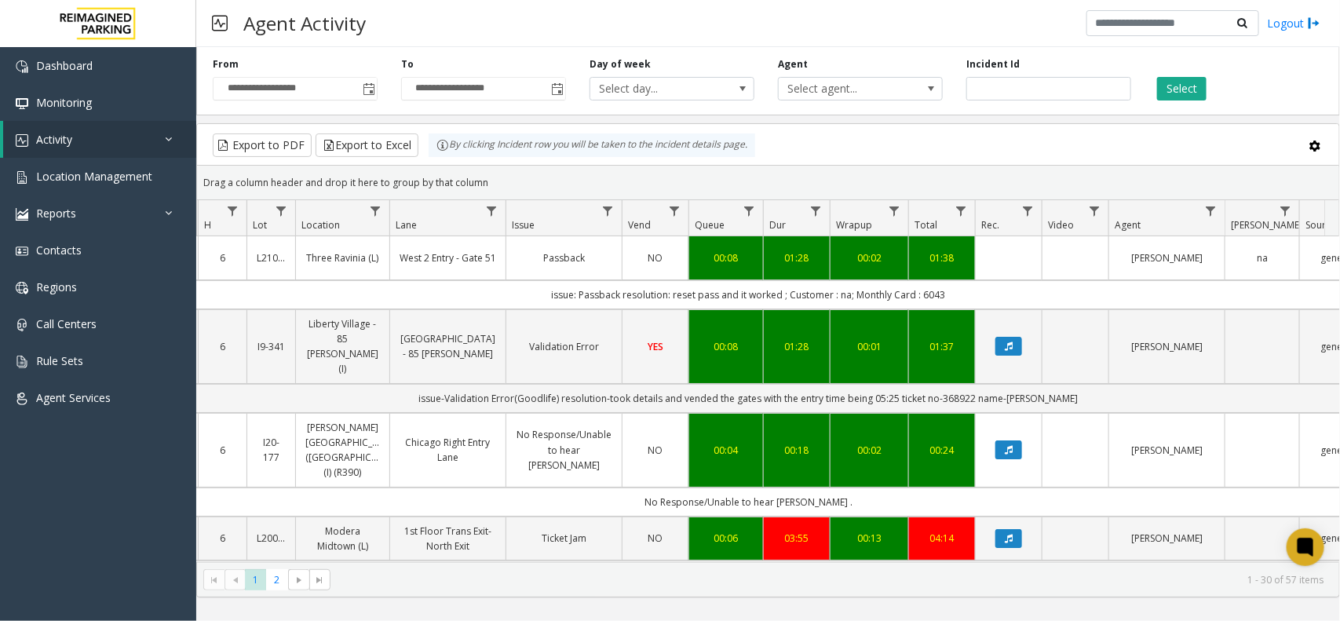
click at [963, 296] on td "issue: Passback resolution: reset pass and it worked ; Customer : na; Monthly C…" at bounding box center [748, 294] width 1415 height 29
drag, startPoint x: 963, startPoint y: 296, endPoint x: 582, endPoint y: 299, distance: 381.5
click at [582, 299] on td "issue: Passback resolution: reset pass and it worked ; Customer : na; Monthly C…" at bounding box center [748, 294] width 1415 height 29
click at [527, 298] on td "issue: Passback resolution: reset pass and it worked ; Customer : na; Monthly C…" at bounding box center [748, 294] width 1415 height 29
drag, startPoint x: 527, startPoint y: 298, endPoint x: 1005, endPoint y: 306, distance: 477.3
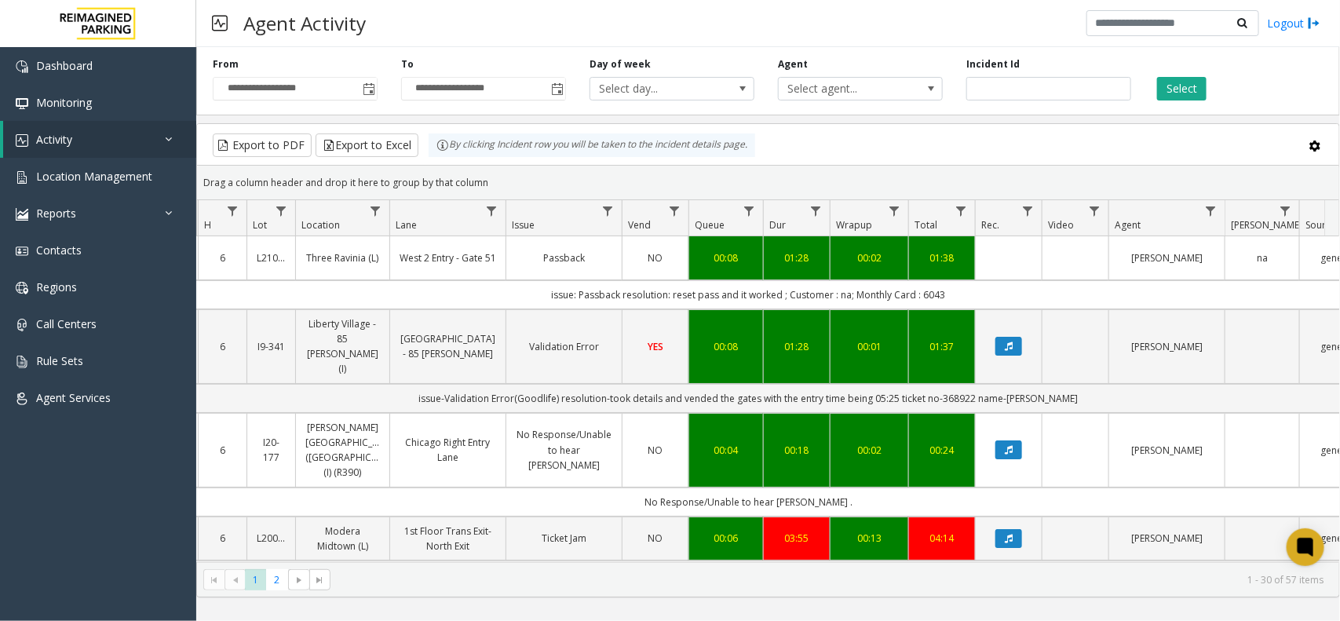
click at [1005, 306] on td "issue: Passback resolution: reset pass and it worked ; Customer : na; Monthly C…" at bounding box center [748, 294] width 1415 height 29
click at [1007, 296] on td "issue: Passback resolution: reset pass and it worked ; Customer : na; Monthly C…" at bounding box center [748, 294] width 1415 height 29
drag, startPoint x: 972, startPoint y: 290, endPoint x: 527, endPoint y: 291, distance: 444.2
click at [555, 290] on td "issue: Passback resolution: reset pass and it worked ; Customer : na; Monthly C…" at bounding box center [748, 294] width 1415 height 29
click at [523, 291] on td "issue: Passback resolution: reset pass and it worked ; Customer : na; Monthly C…" at bounding box center [748, 294] width 1415 height 29
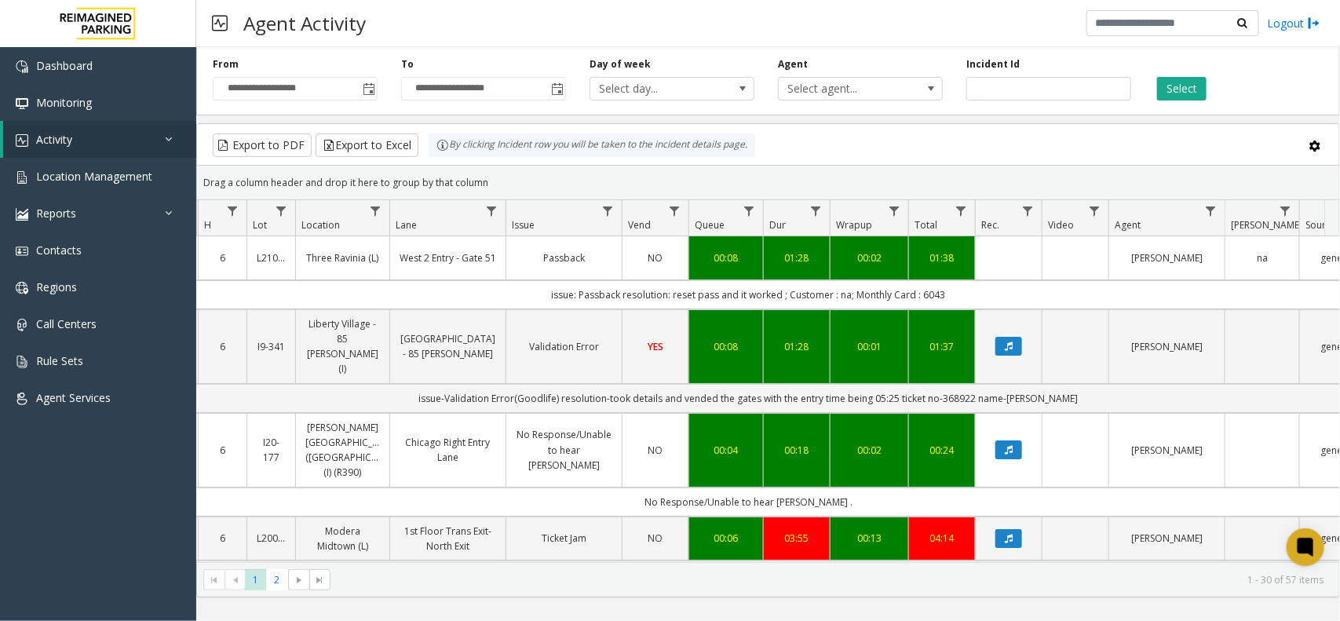
drag, startPoint x: 518, startPoint y: 291, endPoint x: 960, endPoint y: 308, distance: 442.2
click at [960, 308] on td "issue: Passback resolution: reset pass and it worked ; Customer : na; Monthly C…" at bounding box center [748, 294] width 1415 height 29
click at [968, 301] on td "issue: Passback resolution: reset pass and it worked ; Customer : na; Monthly C…" at bounding box center [748, 294] width 1415 height 29
drag, startPoint x: 969, startPoint y: 299, endPoint x: 542, endPoint y: 288, distance: 427.9
click at [542, 288] on td "issue: Passback resolution: reset pass and it worked ; Customer : na; Monthly C…" at bounding box center [748, 294] width 1415 height 29
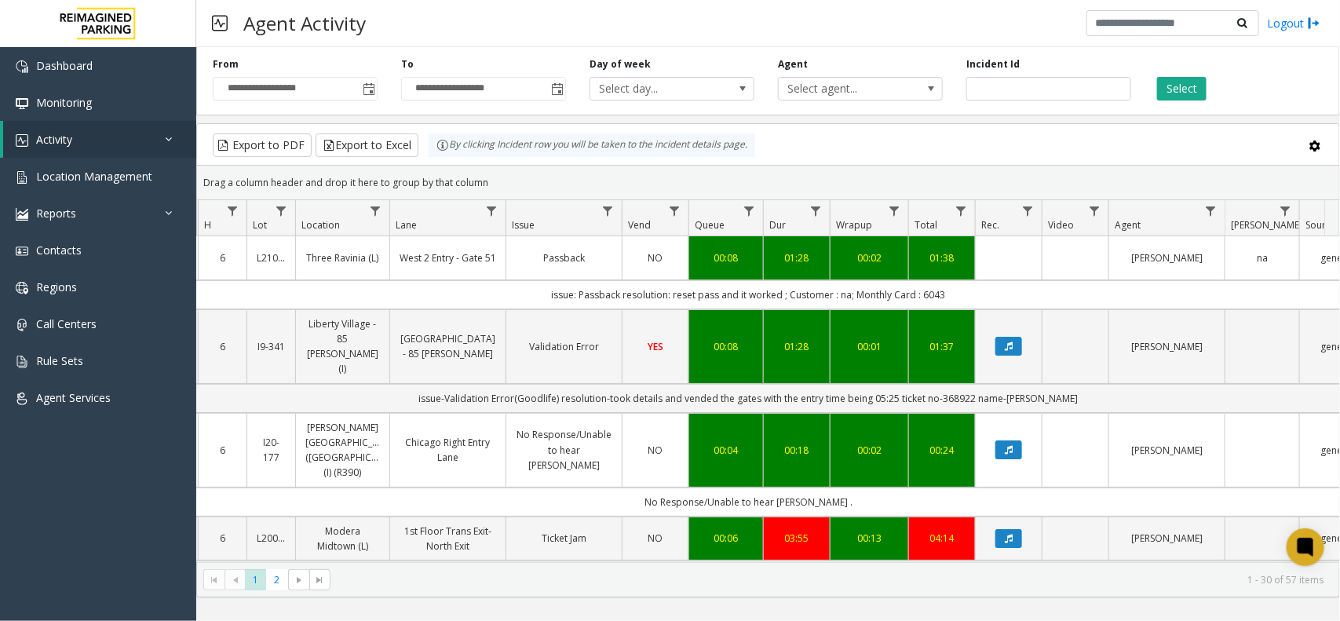
click at [542, 288] on td "issue: Passback resolution: reset pass and it worked ; Customer : na; Monthly C…" at bounding box center [748, 294] width 1415 height 29
drag, startPoint x: 540, startPoint y: 288, endPoint x: 954, endPoint y: 287, distance: 413.6
click at [943, 287] on td "issue: Passback resolution: reset pass and it worked ; Customer : na; Monthly C…" at bounding box center [748, 294] width 1415 height 29
click at [954, 287] on td "issue: Passback resolution: reset pass and it worked ; Customer : na; Monthly C…" at bounding box center [748, 294] width 1415 height 29
drag, startPoint x: 955, startPoint y: 287, endPoint x: 531, endPoint y: 279, distance: 424.7
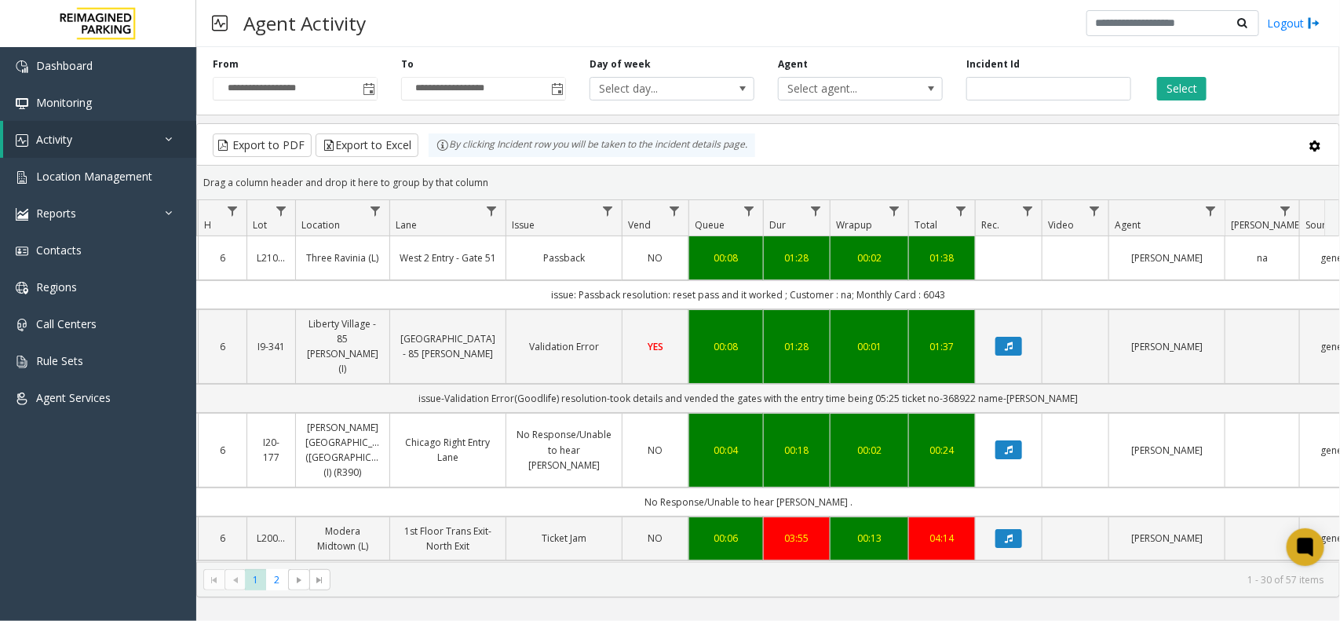
click at [526, 294] on td "issue: Passback resolution: reset pass and it worked ; Customer : na; Monthly C…" at bounding box center [748, 294] width 1415 height 29
drag, startPoint x: 526, startPoint y: 294, endPoint x: 960, endPoint y: 289, distance: 434.1
click at [960, 289] on td "issue: Passback resolution: reset pass and it worked ; Customer : na; Monthly C…" at bounding box center [748, 294] width 1415 height 29
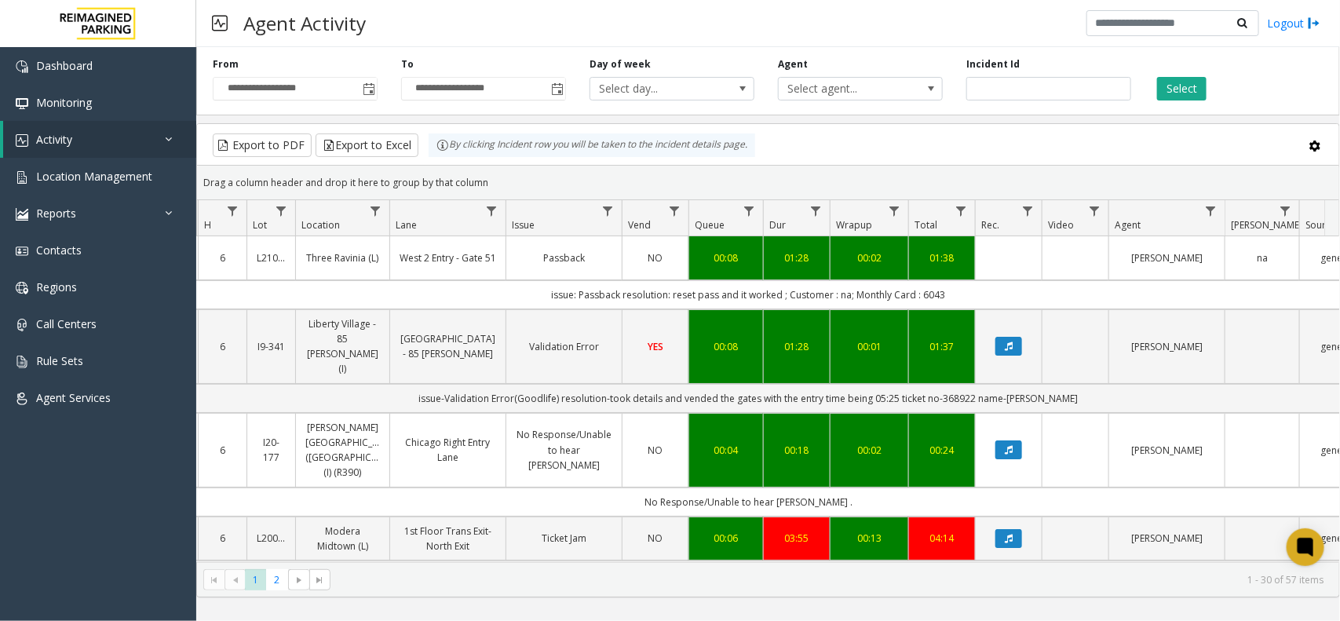
drag, startPoint x: 960, startPoint y: 289, endPoint x: 545, endPoint y: 289, distance: 414.4
click at [545, 289] on td "issue: Passback resolution: reset pass and it worked ; Customer : na; Monthly C…" at bounding box center [748, 294] width 1415 height 29
drag, startPoint x: 539, startPoint y: 291, endPoint x: 973, endPoint y: 300, distance: 434.1
click at [973, 300] on td "issue: Passback resolution: reset pass and it worked ; Customer : na; Monthly C…" at bounding box center [748, 294] width 1415 height 29
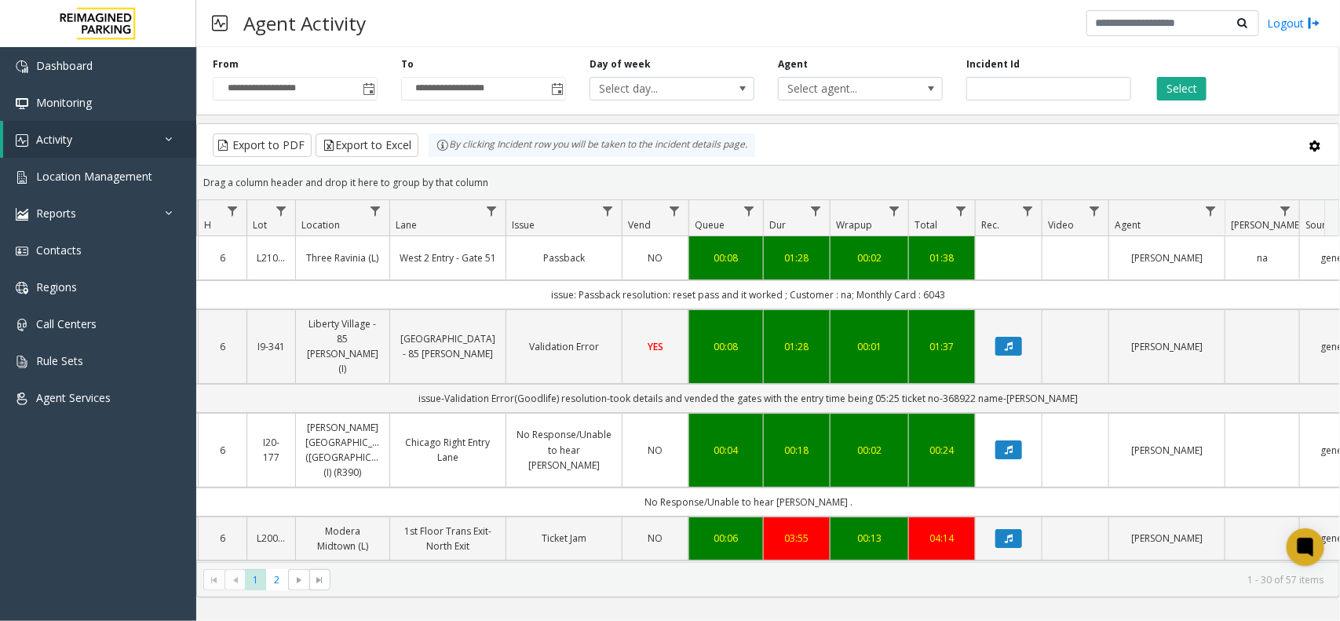
click at [973, 300] on td "issue: Passback resolution: reset pass and it worked ; Customer : na; Monthly C…" at bounding box center [748, 294] width 1415 height 29
drag, startPoint x: 978, startPoint y: 297, endPoint x: 491, endPoint y: 290, distance: 486.6
click at [491, 290] on td "issue: Passback resolution: reset pass and it worked ; Customer : na; Monthly C…" at bounding box center [748, 294] width 1415 height 29
drag, startPoint x: 947, startPoint y: 287, endPoint x: 994, endPoint y: 295, distance: 48.5
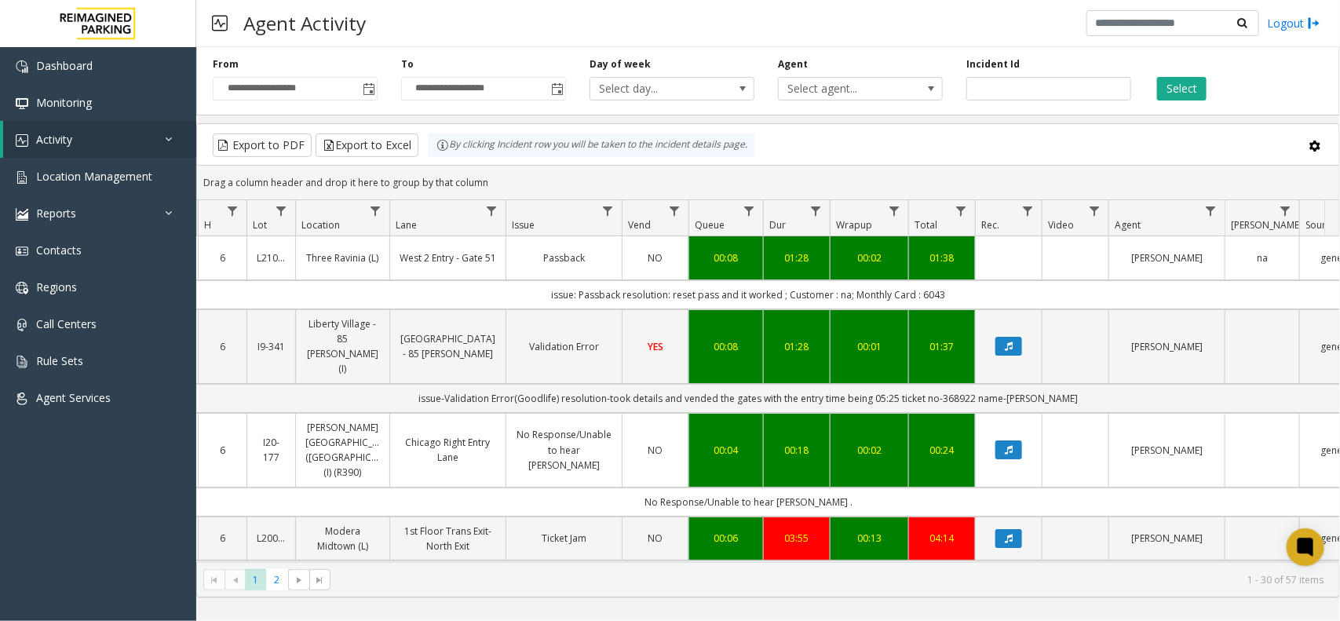
click at [994, 295] on td "issue: Passback resolution: reset pass and it worked ; Customer : na; Monthly C…" at bounding box center [748, 294] width 1415 height 29
drag, startPoint x: 994, startPoint y: 295, endPoint x: 849, endPoint y: 295, distance: 145.2
click at [987, 295] on td "issue: Passback resolution: reset pass and it worked ; Customer : na; Monthly C…" at bounding box center [748, 294] width 1415 height 29
drag, startPoint x: 849, startPoint y: 295, endPoint x: 511, endPoint y: 297, distance: 338.3
click at [511, 297] on td "issue: Passback resolution: reset pass and it worked ; Customer : na; Monthly C…" at bounding box center [748, 294] width 1415 height 29
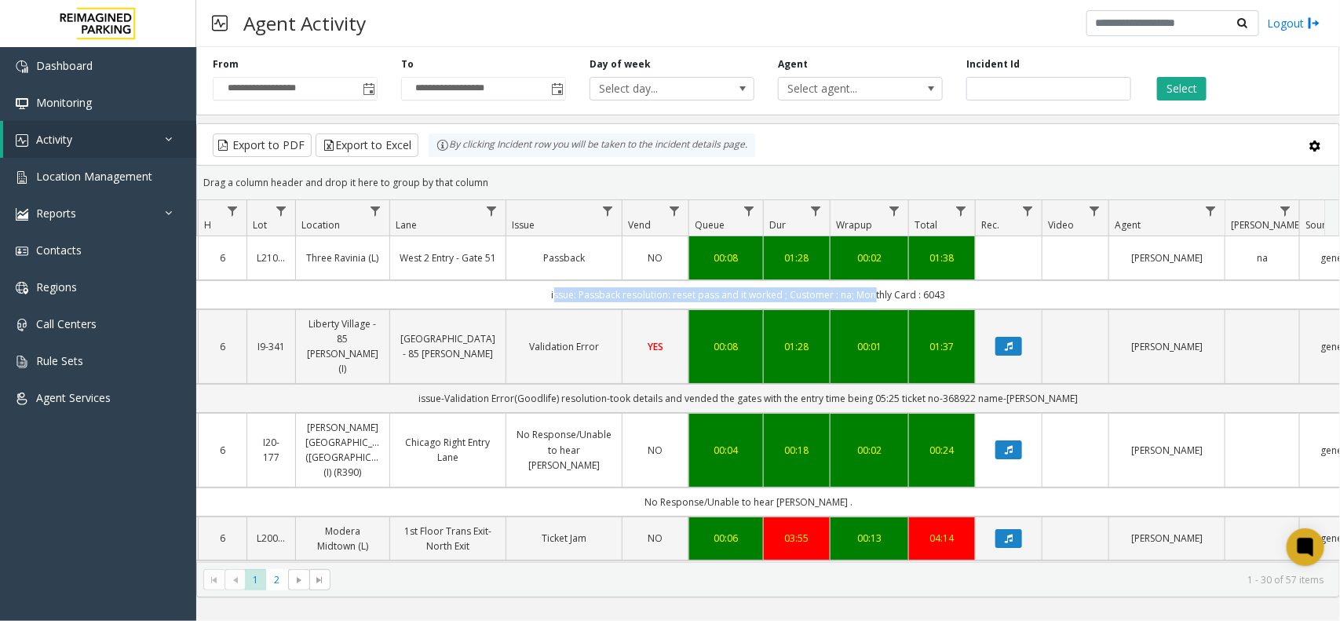
click at [511, 297] on td "issue: Passback resolution: reset pass and it worked ; Customer : na; Monthly C…" at bounding box center [748, 294] width 1415 height 29
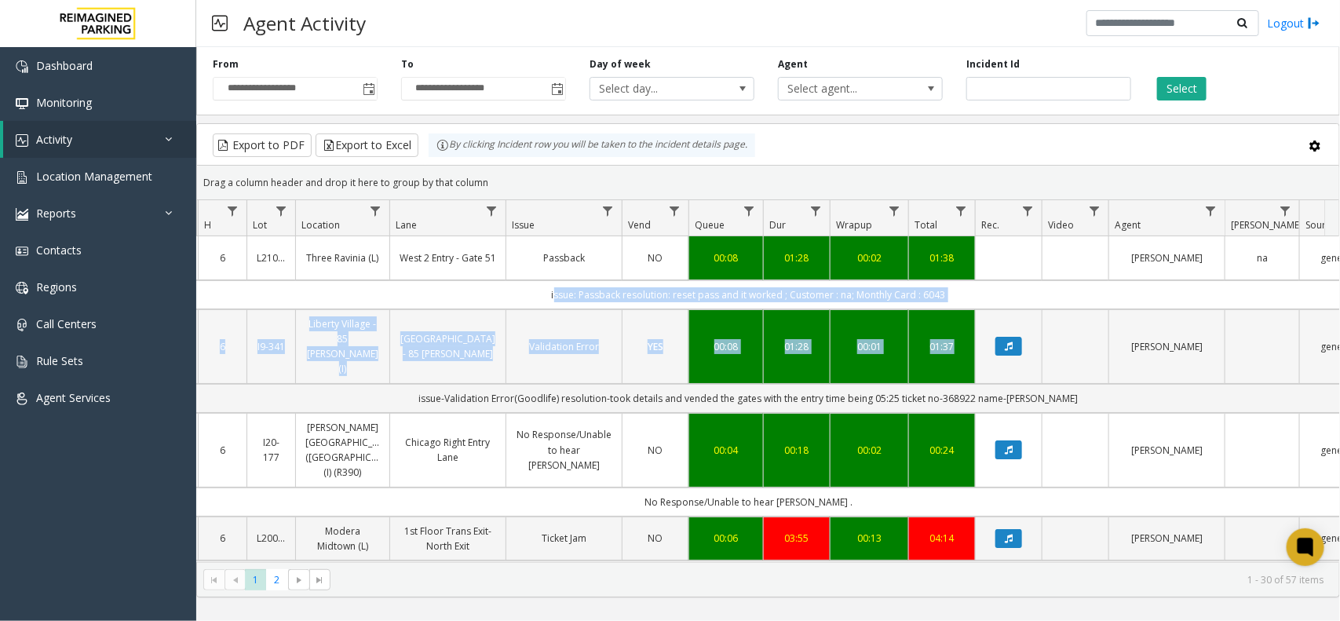
drag, startPoint x: 543, startPoint y: 288, endPoint x: 1028, endPoint y: 330, distance: 486.9
click at [1010, 297] on td "issue: Passback resolution: reset pass and it worked ; Customer : na; Monthly C…" at bounding box center [748, 294] width 1415 height 29
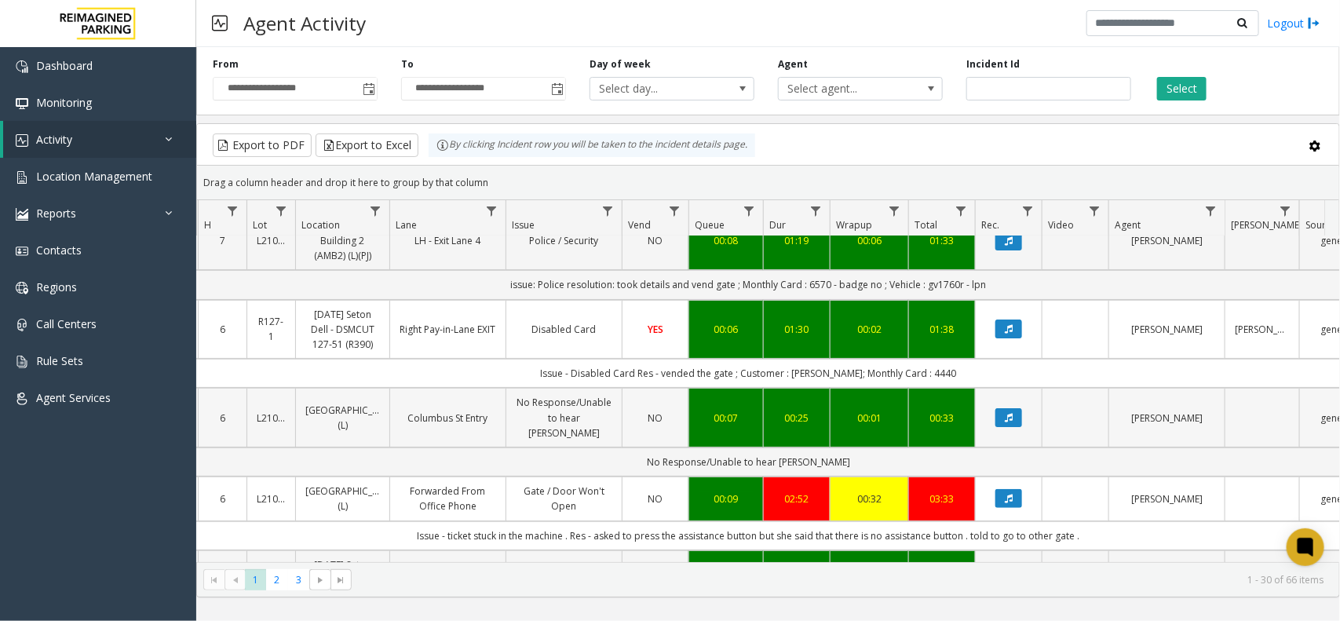
scroll to position [0, 181]
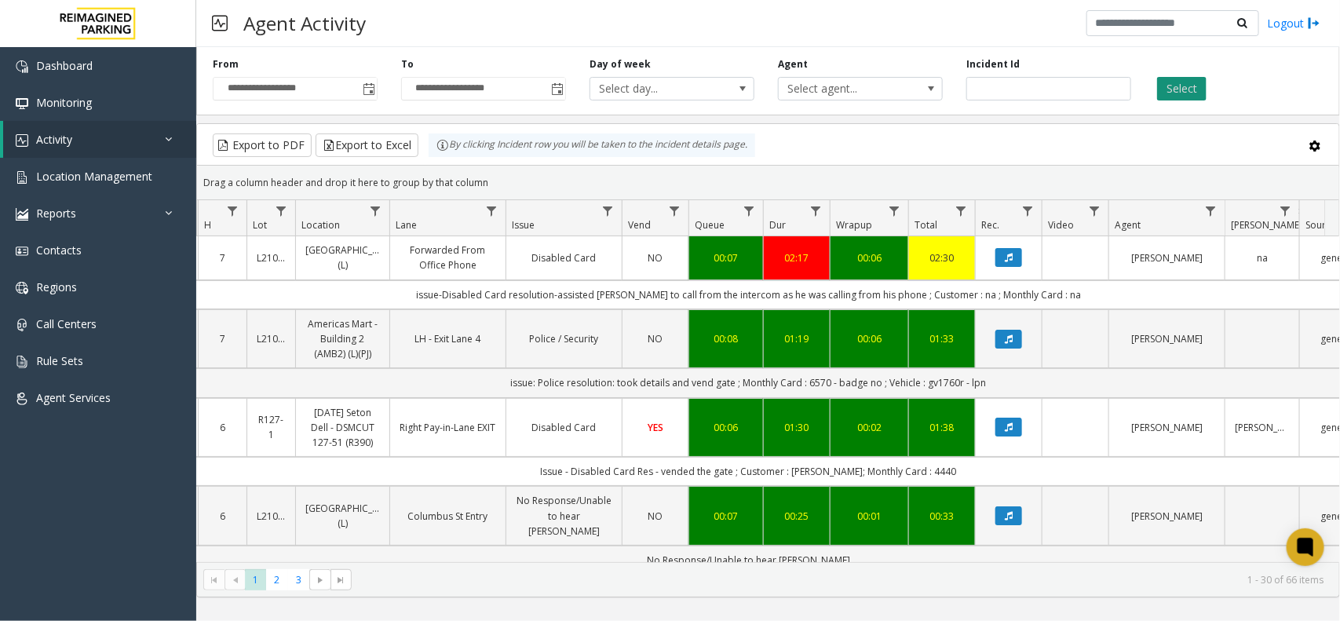
click at [1177, 86] on button "Select" at bounding box center [1181, 89] width 49 height 24
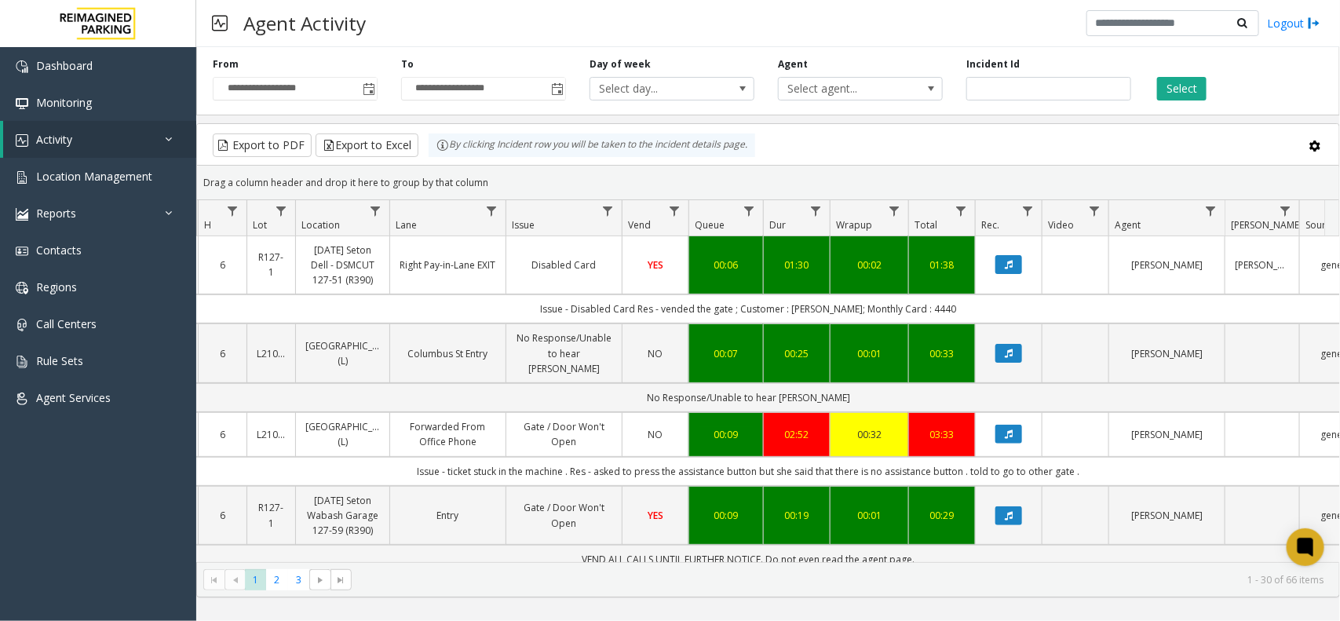
scroll to position [196, 181]
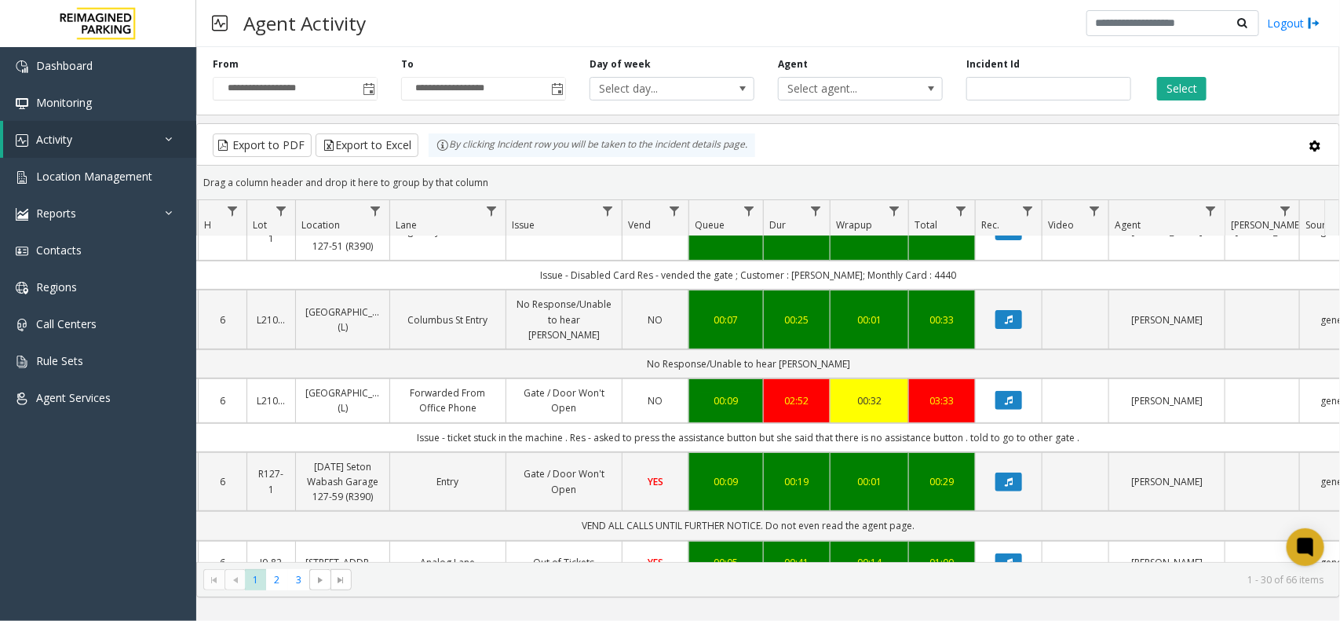
drag, startPoint x: 421, startPoint y: 428, endPoint x: 1096, endPoint y: 417, distance: 675.1
click at [1096, 423] on td "Issue - ticket stuck in the machine . Res - asked to press the assistance butto…" at bounding box center [748, 437] width 1415 height 29
click at [1096, 425] on td "Issue - ticket stuck in the machine . Res - asked to press the assistance butto…" at bounding box center [748, 437] width 1415 height 29
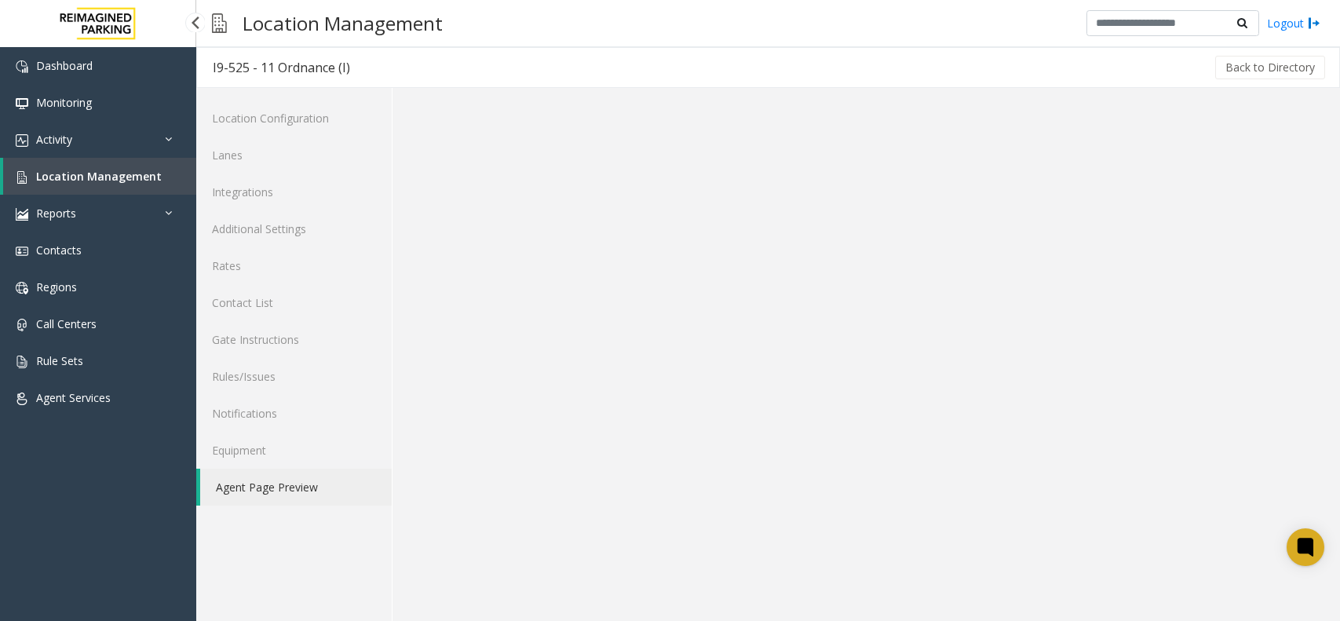
click at [104, 174] on span "Location Management" at bounding box center [99, 176] width 126 height 15
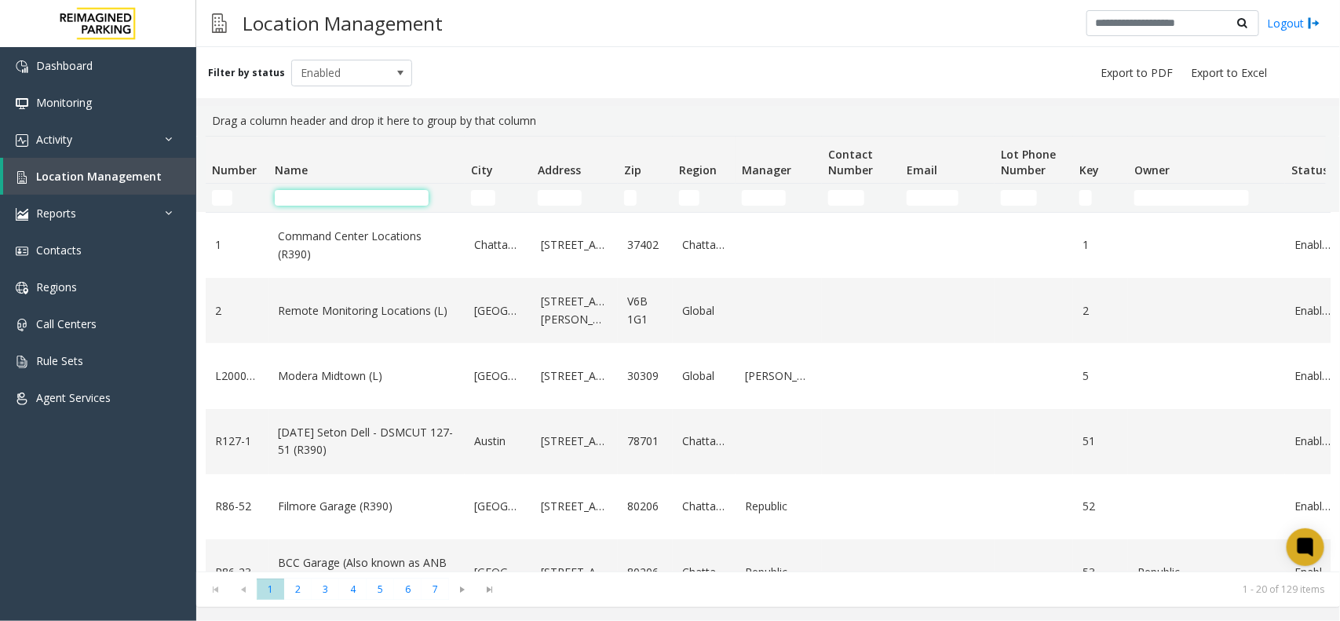
click at [337, 196] on input "Name Filter" at bounding box center [352, 198] width 154 height 16
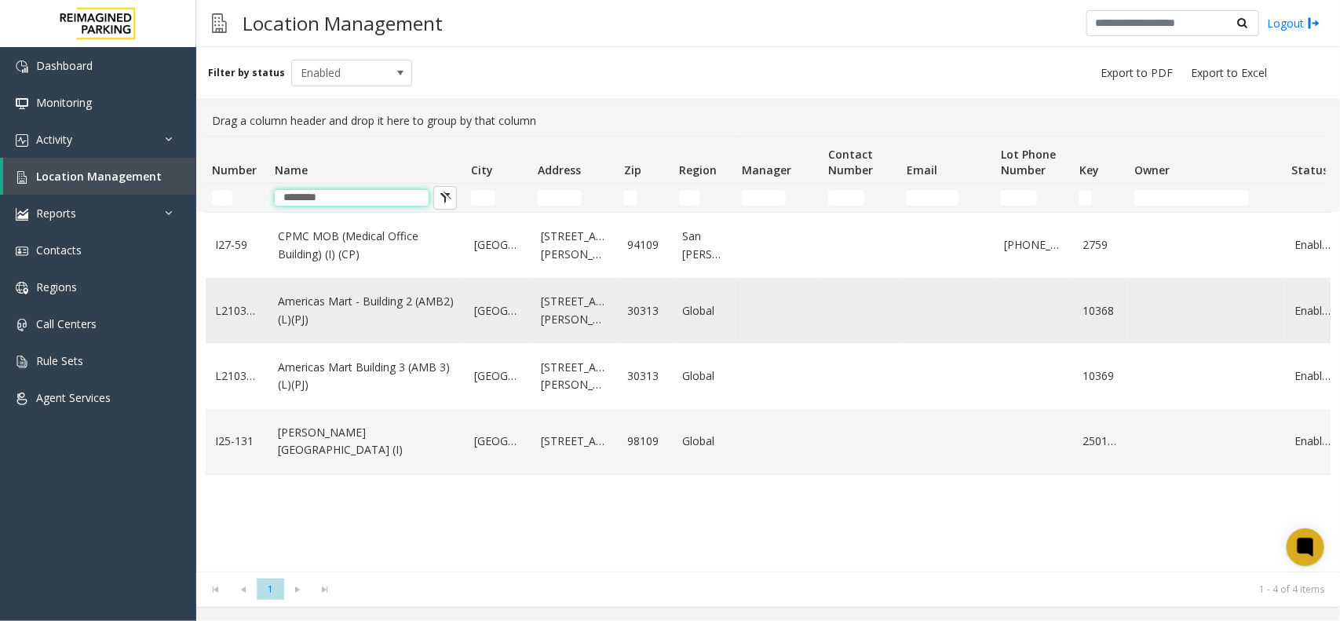
type input "********"
click at [426, 312] on link "Americas Mart - Building 2 (AMB2) (L)(PJ)" at bounding box center [366, 310] width 177 height 35
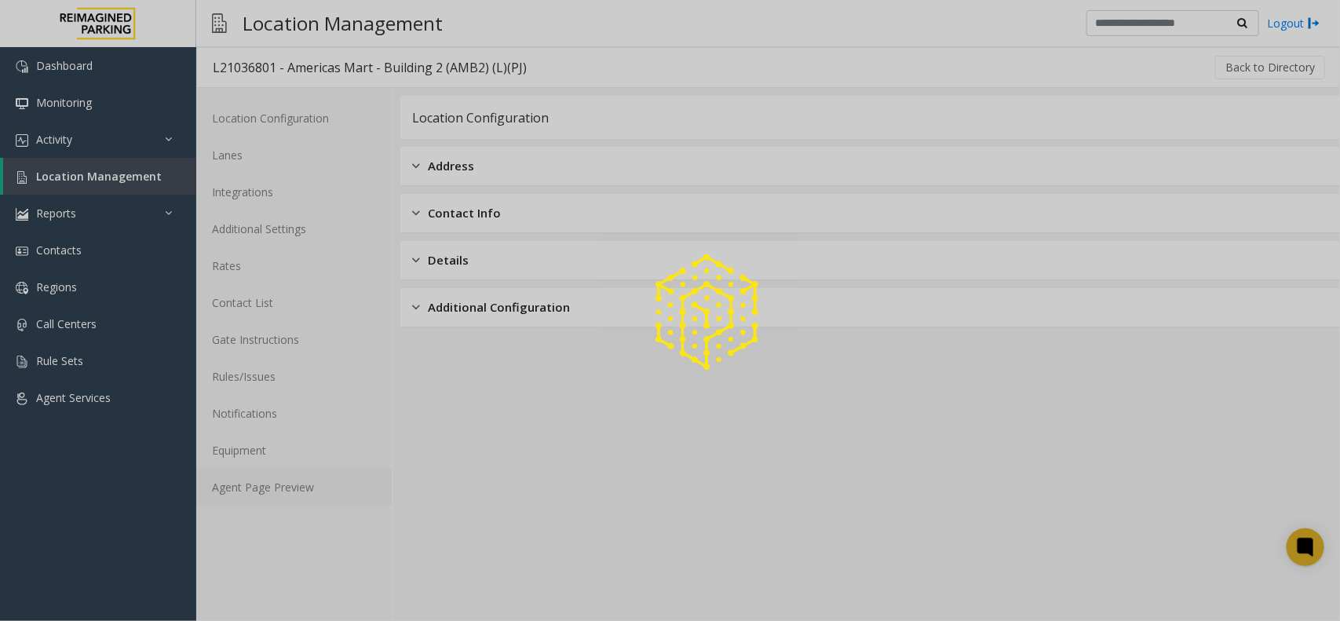
click at [314, 477] on link "Agent Page Preview" at bounding box center [293, 487] width 195 height 37
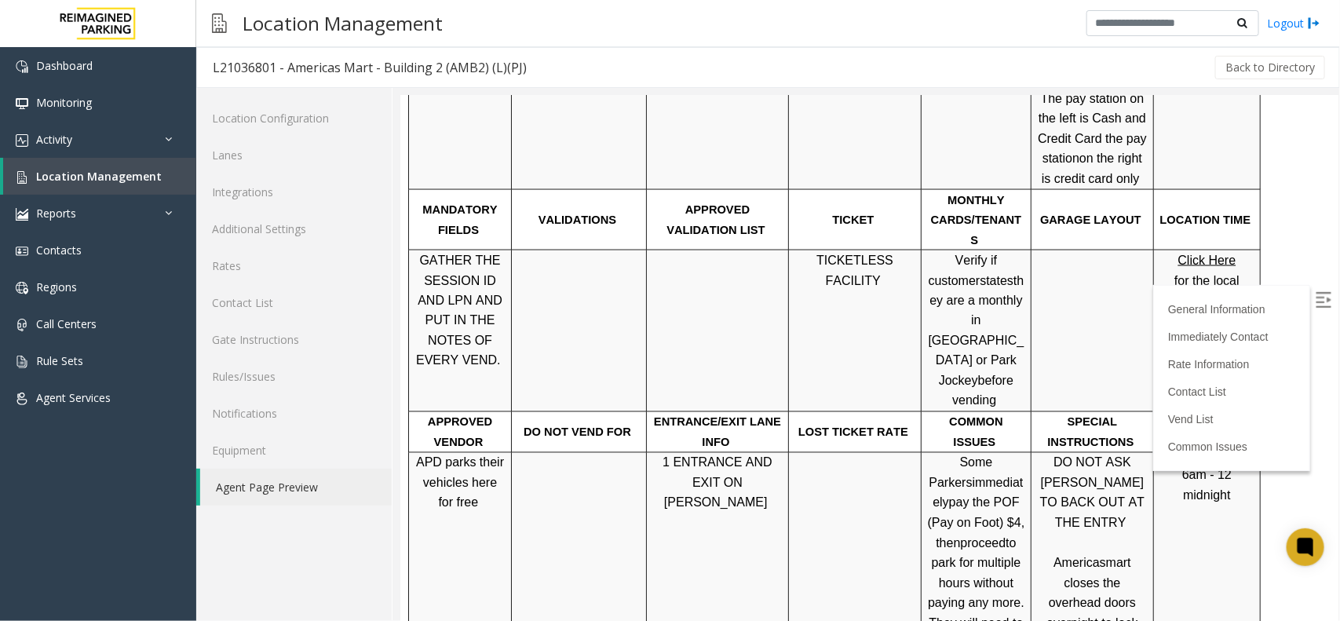
scroll to position [1177, 0]
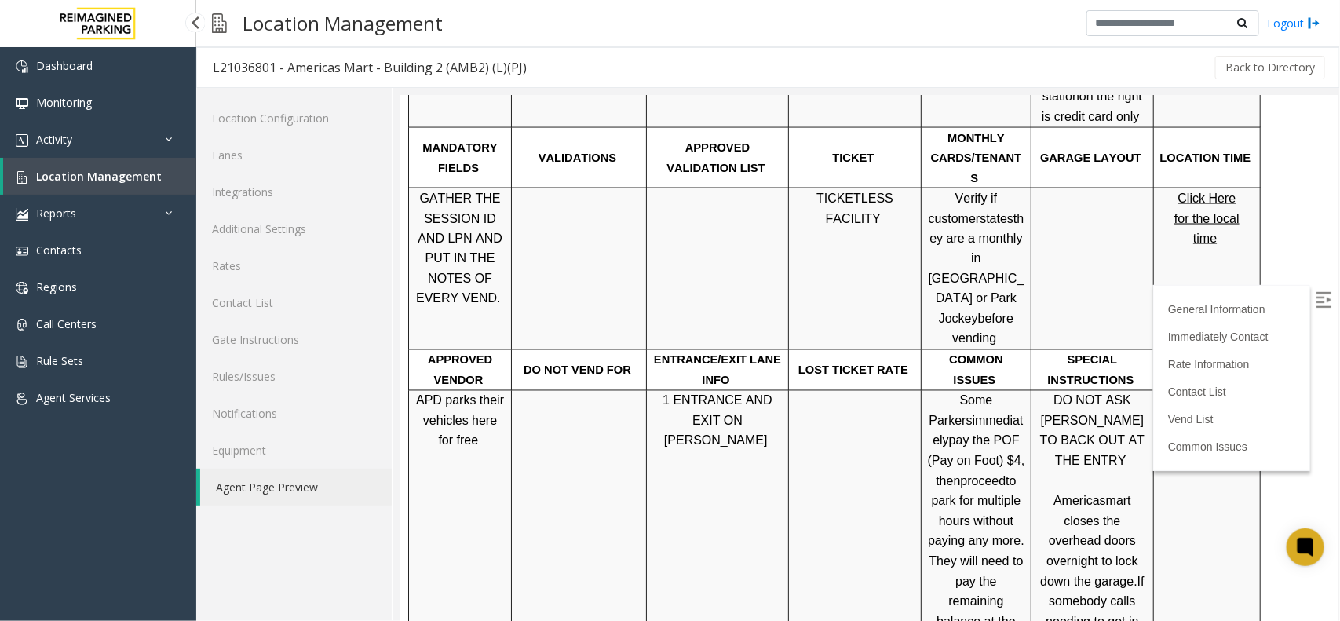
click at [147, 162] on link "Location Management" at bounding box center [99, 176] width 193 height 37
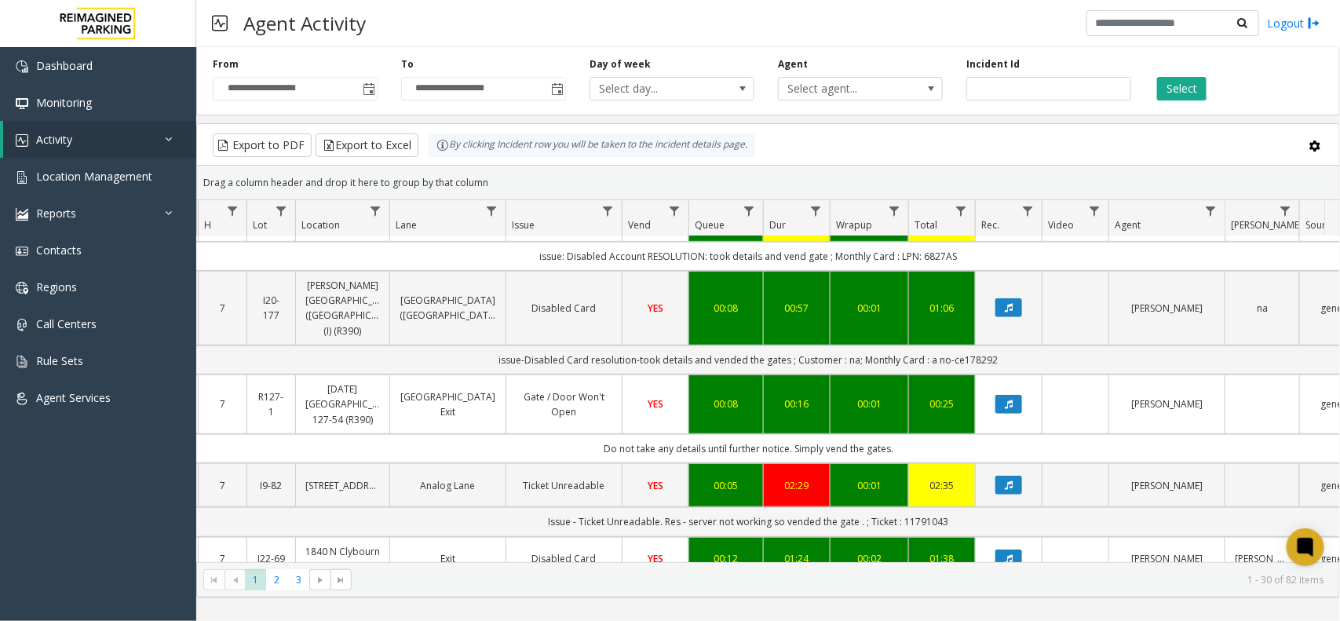
scroll to position [0, 181]
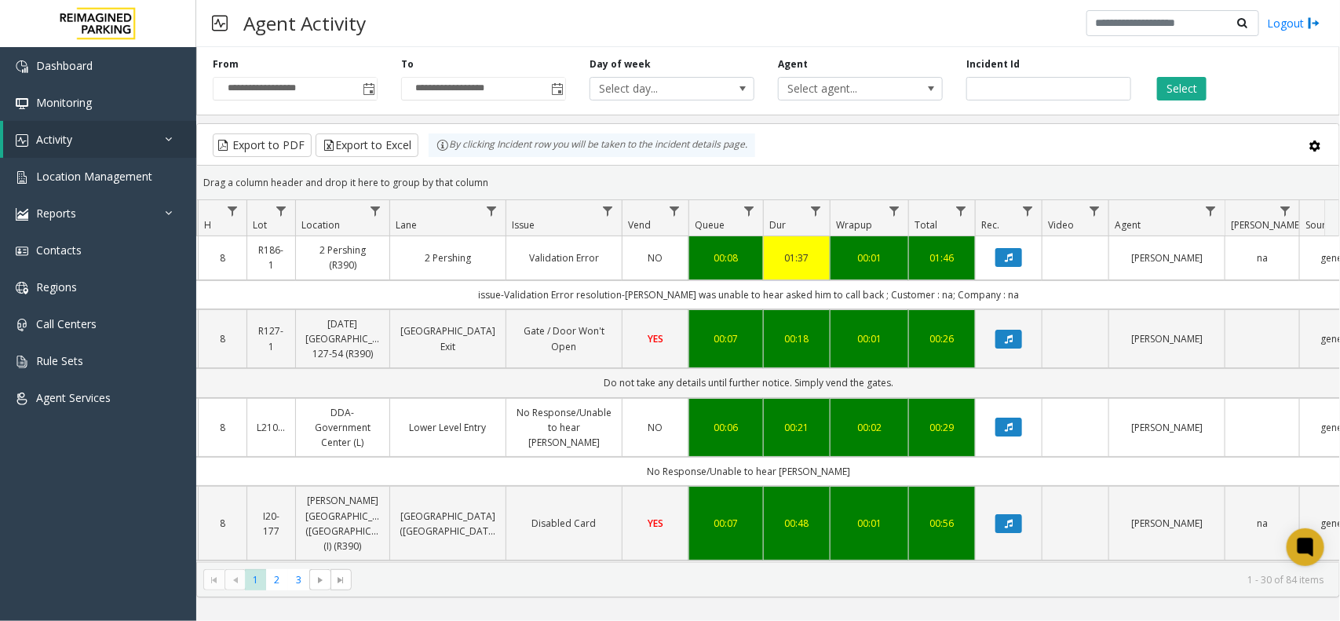
click at [848, 151] on div "Export to PDF Export to Excel By clicking Incident row you will be taken to the…" at bounding box center [767, 145] width 1115 height 24
click at [880, 173] on div "Drag a column header and drop it here to group by that column" at bounding box center [768, 182] width 1142 height 27
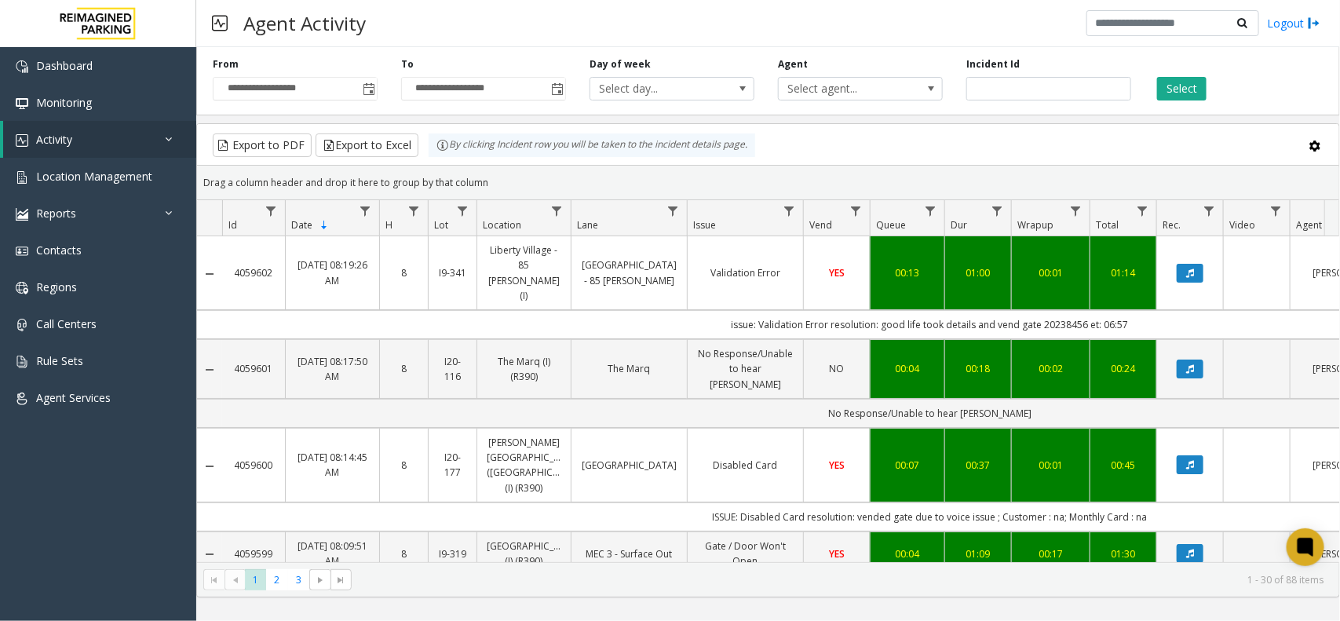
scroll to position [0, 181]
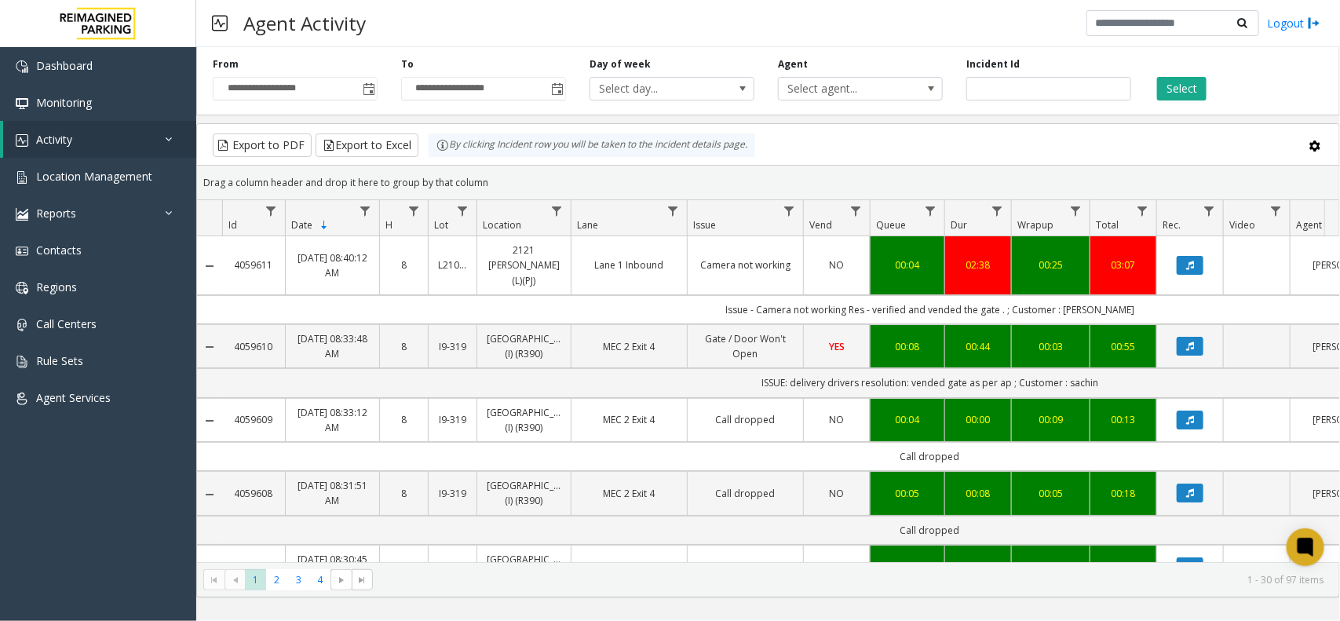
scroll to position [0, 181]
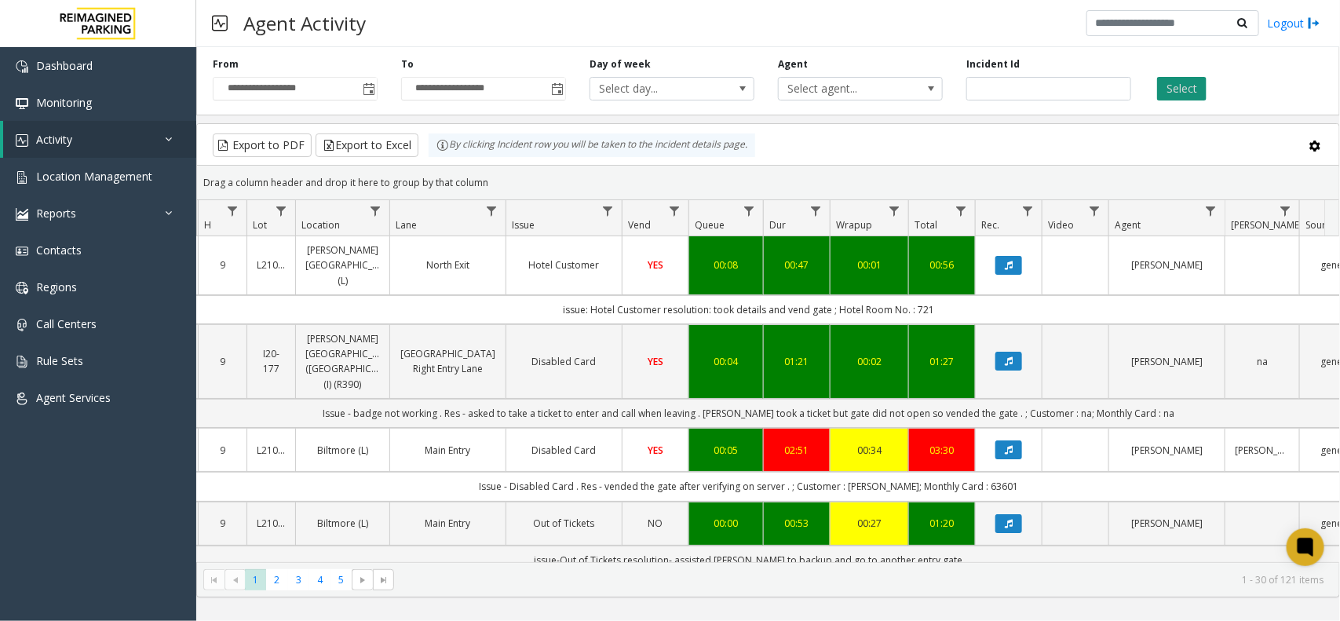
click at [1194, 97] on button "Select" at bounding box center [1181, 89] width 49 height 24
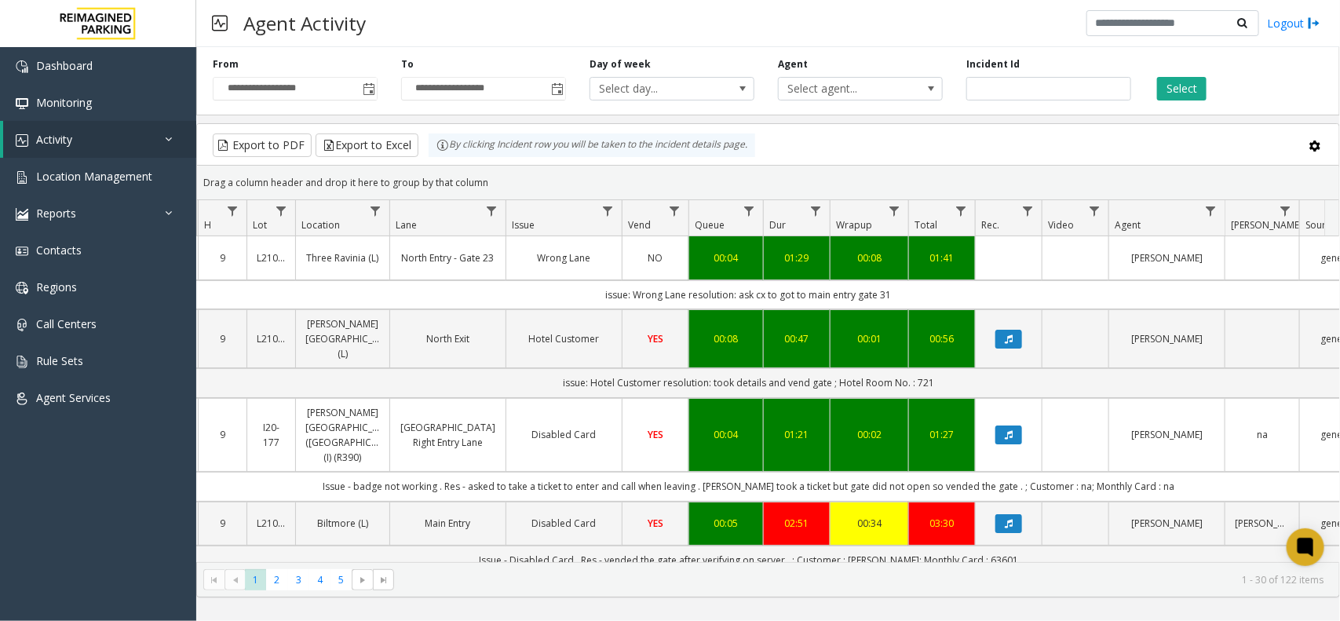
drag, startPoint x: 928, startPoint y: 292, endPoint x: 571, endPoint y: 298, distance: 357.2
click at [571, 298] on td "issue: Wrong Lane resolution: ask cx to got to main entry gate 31" at bounding box center [748, 294] width 1415 height 29
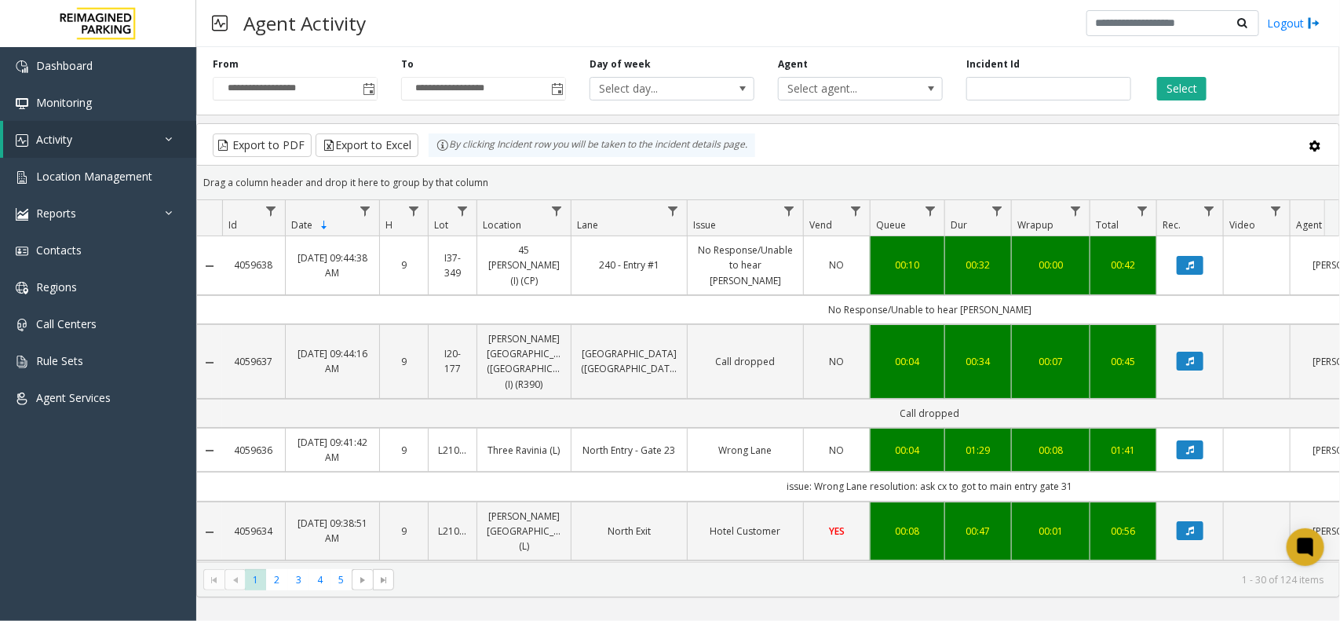
scroll to position [0, 181]
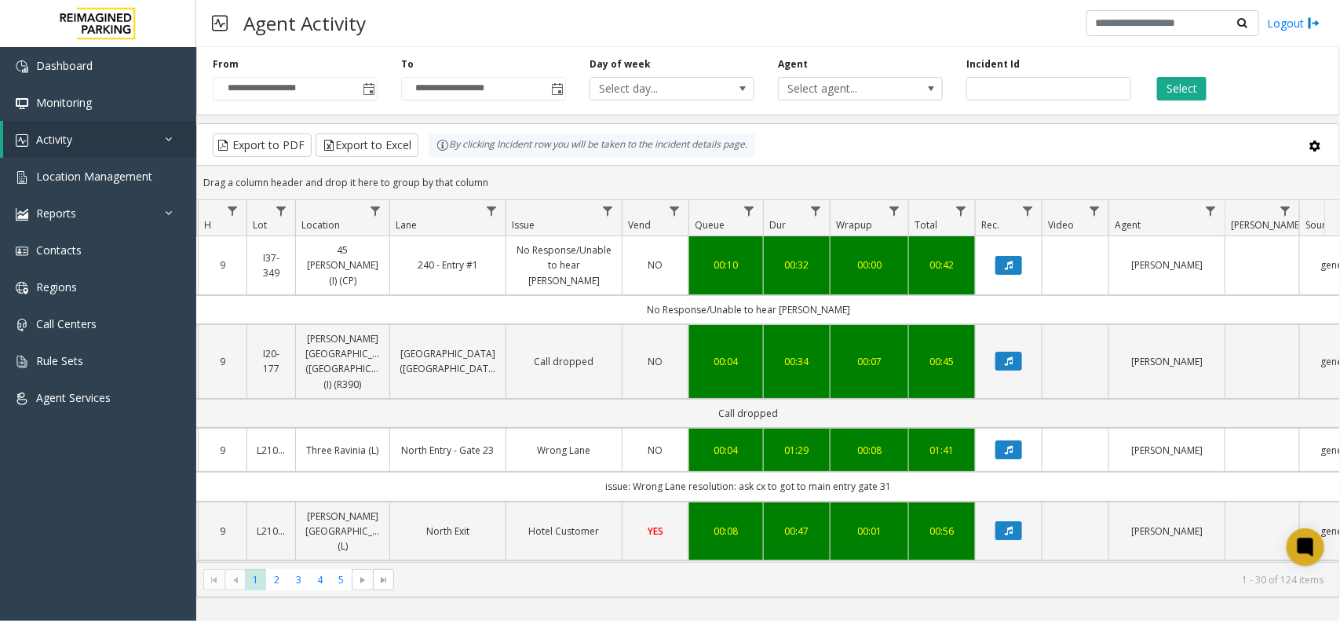
click at [930, 159] on kendo-grid-toolbar "Export to PDF Export to Excel By clicking Incident row you will be taken to the…" at bounding box center [768, 145] width 1142 height 42
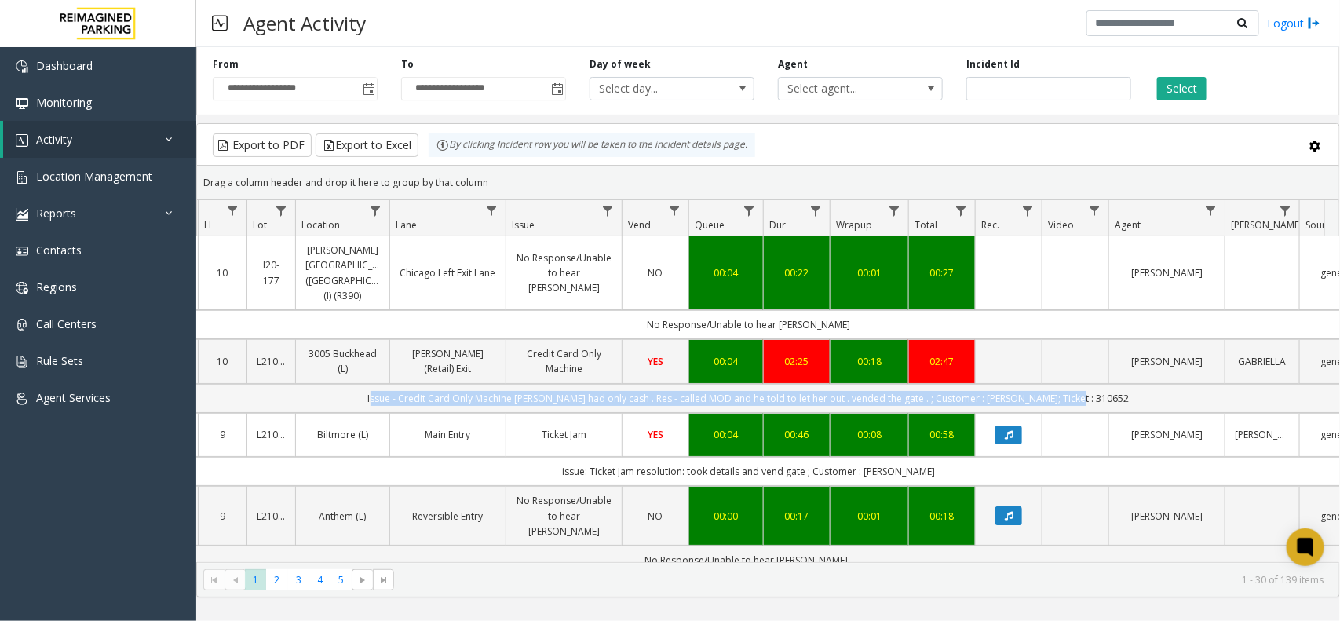
drag, startPoint x: 391, startPoint y: 378, endPoint x: 1126, endPoint y: 395, distance: 735.6
click at [1126, 395] on td "Issue - Credit Card Only Machine parker had only cash . Res - called MOD and he…" at bounding box center [748, 398] width 1415 height 29
click at [1131, 384] on td "Issue - Credit Card Only Machine parker had only cash . Res - called MOD and he…" at bounding box center [748, 398] width 1415 height 29
drag, startPoint x: 1131, startPoint y: 382, endPoint x: 618, endPoint y: 383, distance: 512.5
click at [620, 384] on td "Issue - Credit Card Only Machine parker had only cash . Res - called MOD and he…" at bounding box center [748, 398] width 1415 height 29
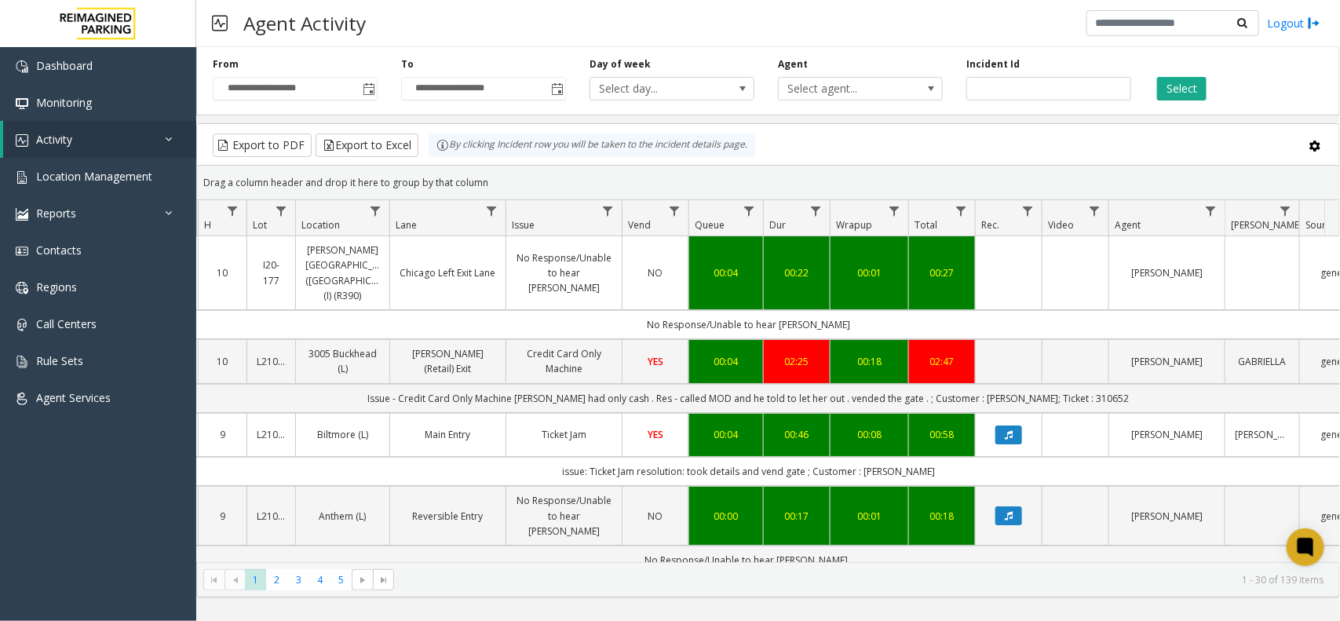
click at [1147, 170] on div "Drag a column header and drop it here to group by that column" at bounding box center [768, 182] width 1142 height 27
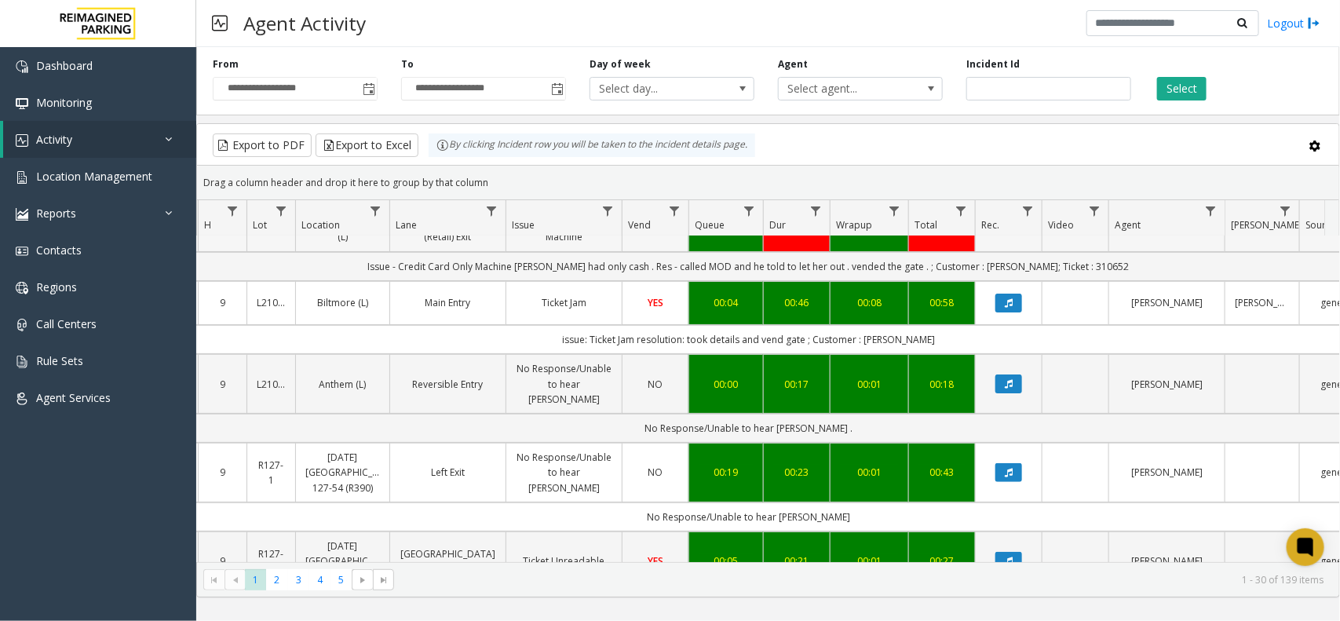
scroll to position [98, 181]
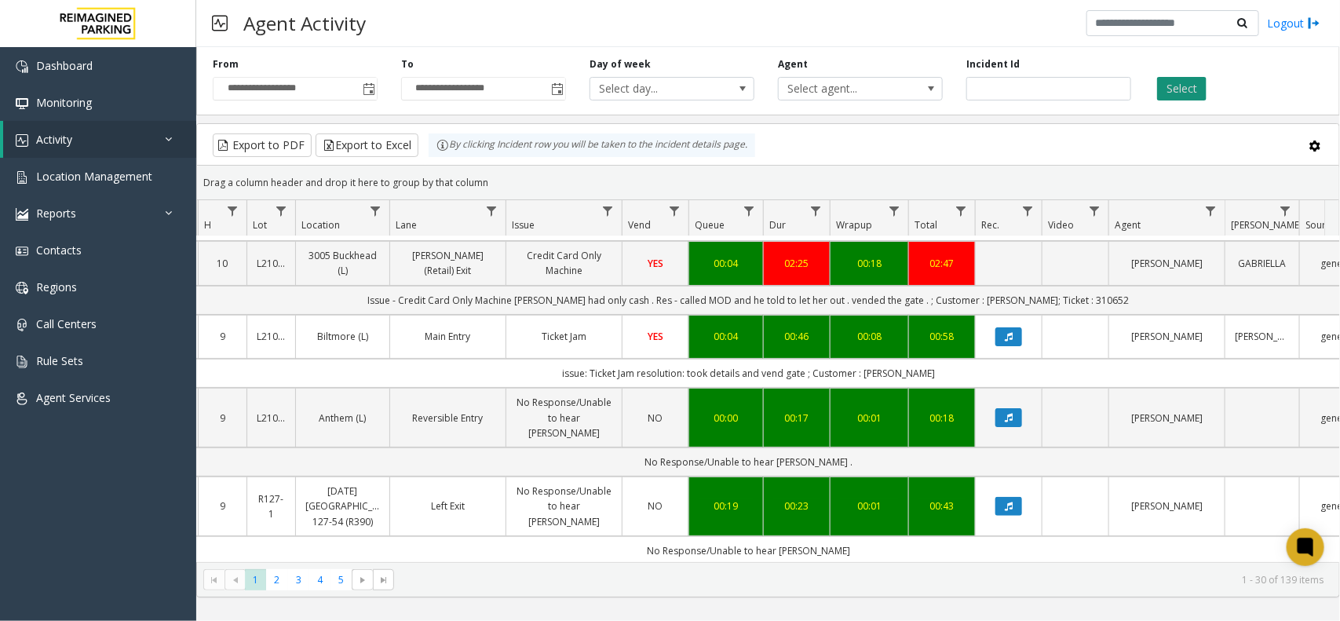
click at [1198, 89] on button "Select" at bounding box center [1181, 89] width 49 height 24
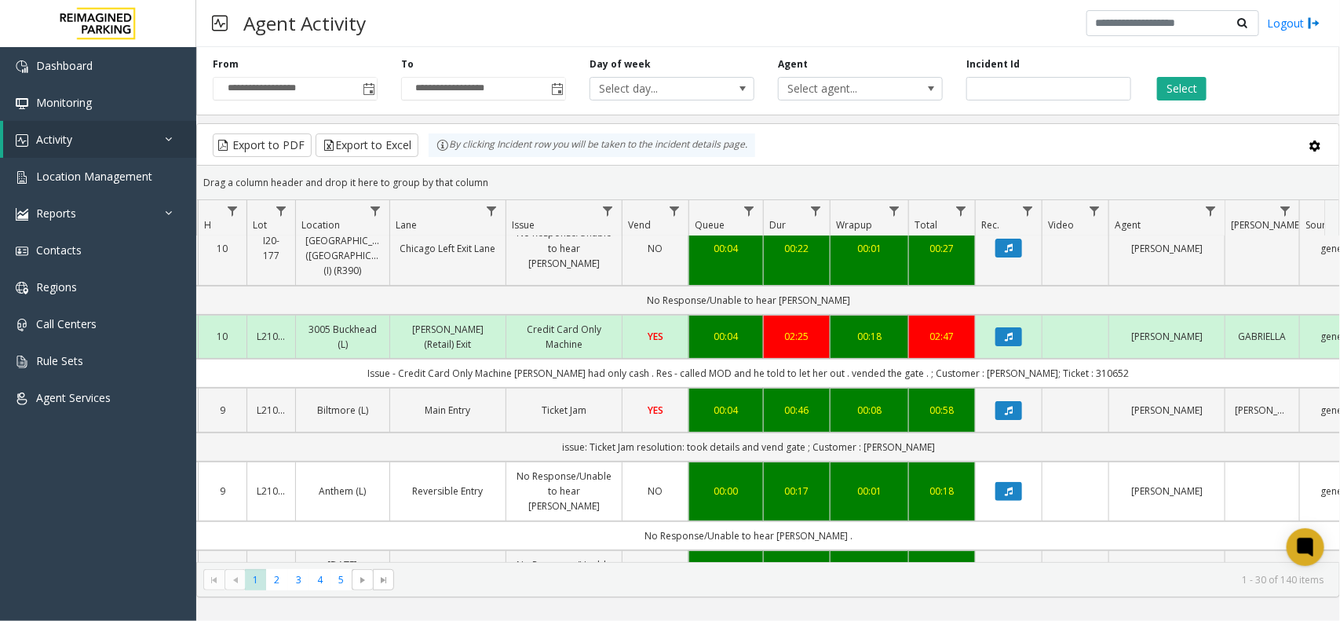
scroll to position [0, 181]
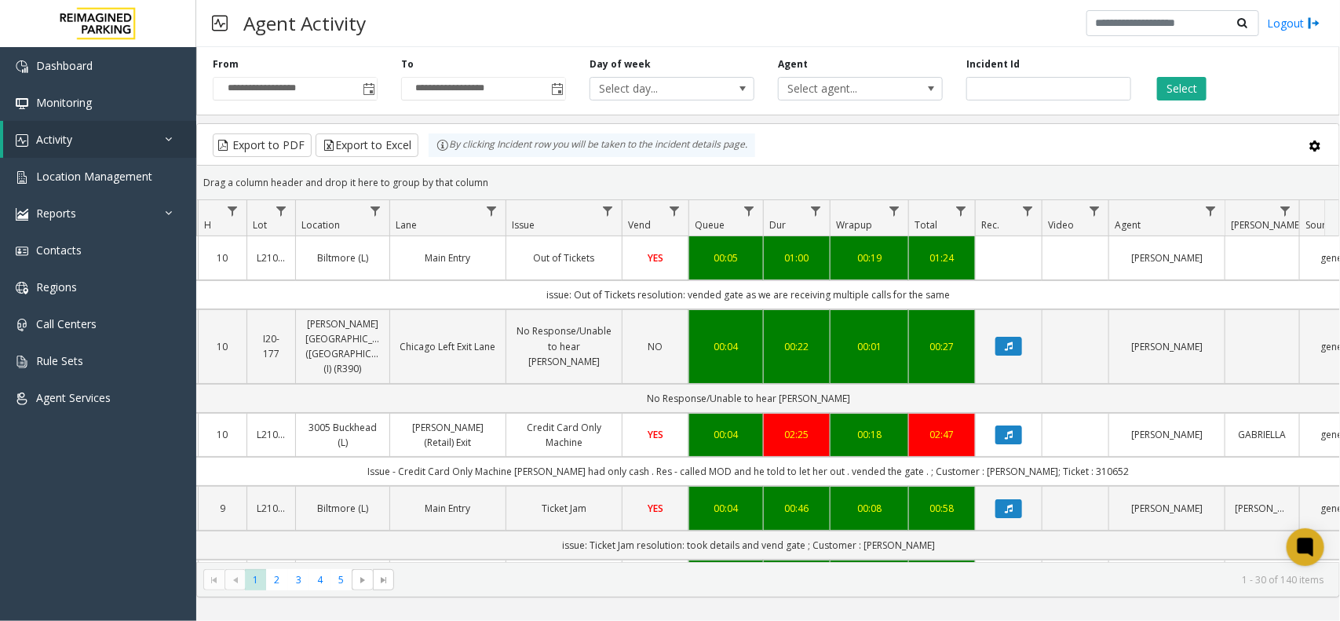
drag, startPoint x: 954, startPoint y: 289, endPoint x: 531, endPoint y: 287, distance: 423.0
click at [531, 287] on td "issue: Out of Tickets resolution: vended gate as we are receiving multiple call…" at bounding box center [748, 294] width 1415 height 29
click at [527, 293] on td "issue: Out of Tickets resolution: vended gate as we are receiving multiple call…" at bounding box center [748, 294] width 1415 height 29
drag, startPoint x: 527, startPoint y: 293, endPoint x: 973, endPoint y: 293, distance: 446.6
click at [973, 293] on td "issue: Out of Tickets resolution: vended gate as we are receiving multiple call…" at bounding box center [748, 294] width 1415 height 29
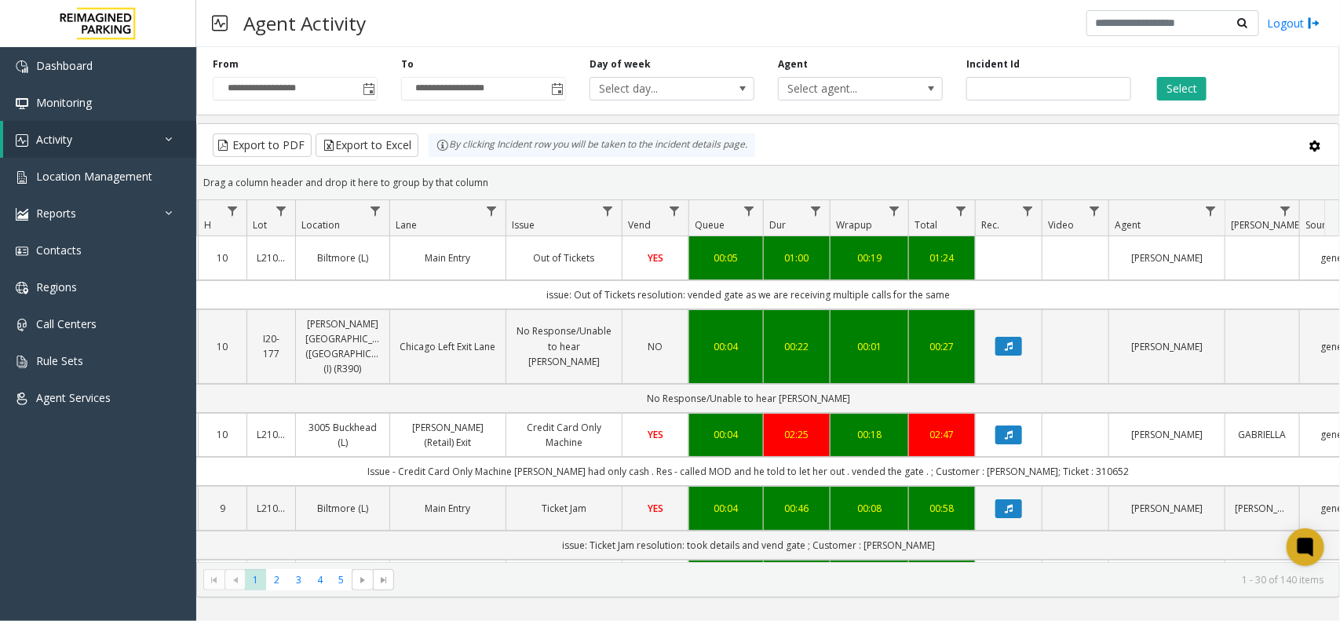
click at [973, 293] on td "issue: Out of Tickets resolution: vended gate as we are receiving multiple call…" at bounding box center [748, 294] width 1415 height 29
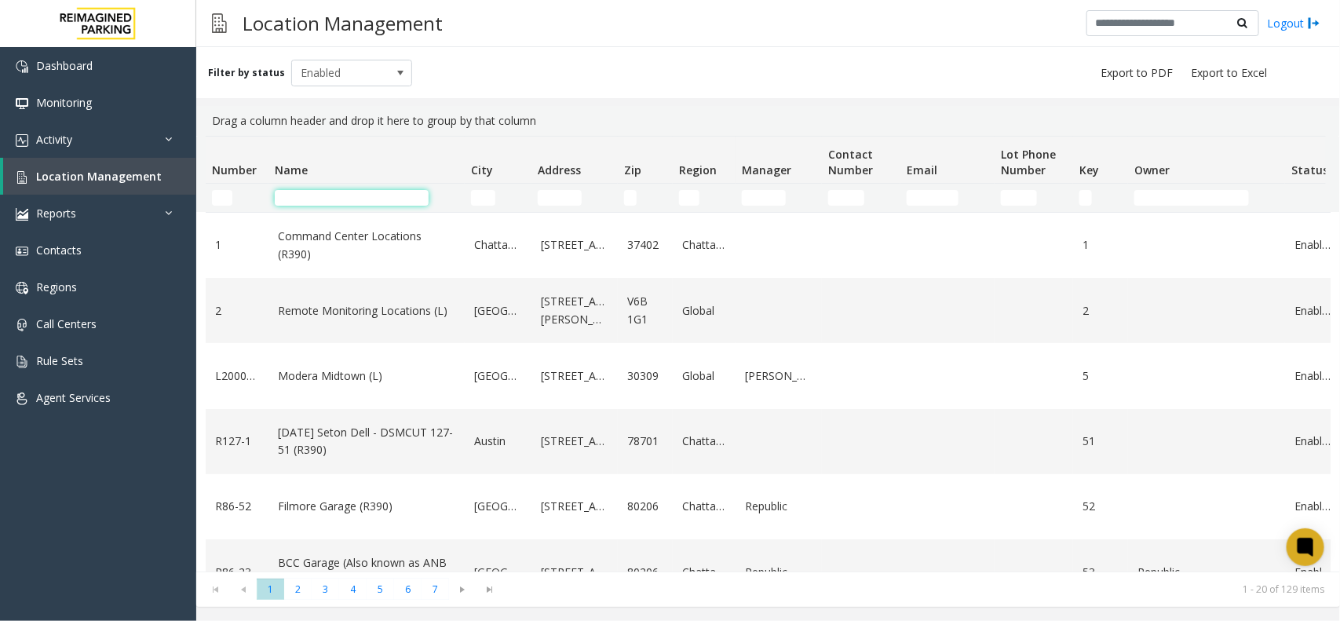
click at [346, 202] on input "Name Filter" at bounding box center [352, 198] width 154 height 16
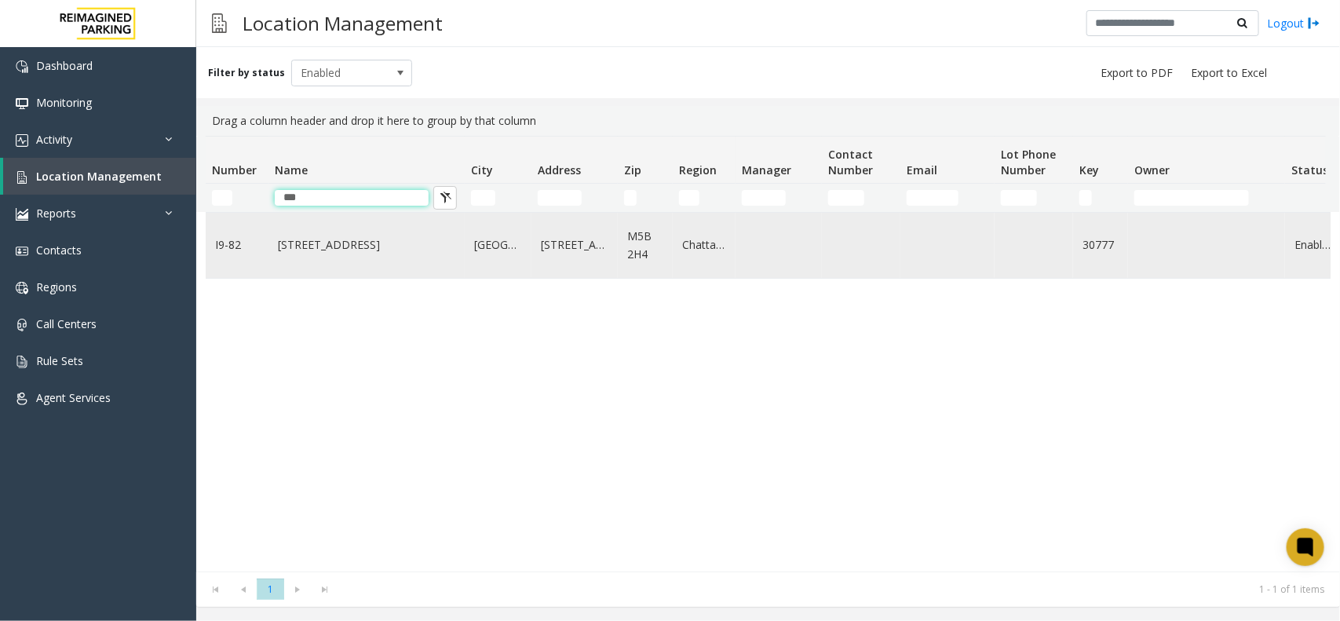
type input "***"
click at [377, 249] on link "[STREET_ADDRESS]" at bounding box center [366, 244] width 177 height 17
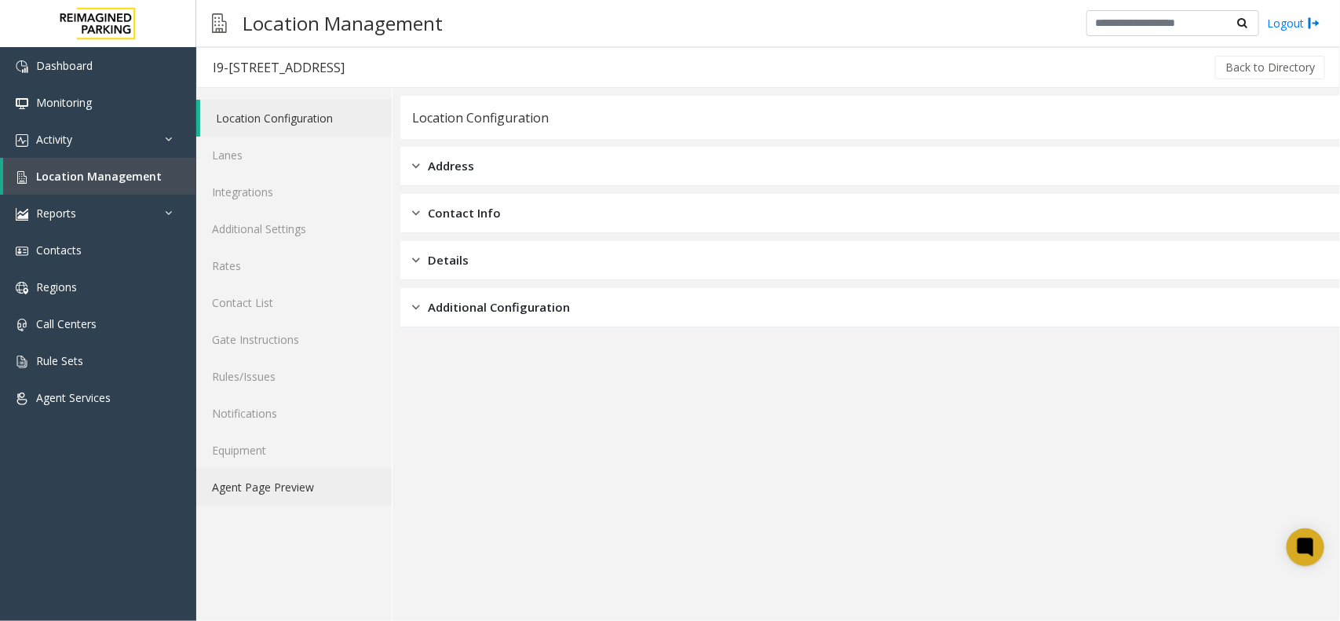
click at [310, 488] on link "Agent Page Preview" at bounding box center [293, 487] width 195 height 37
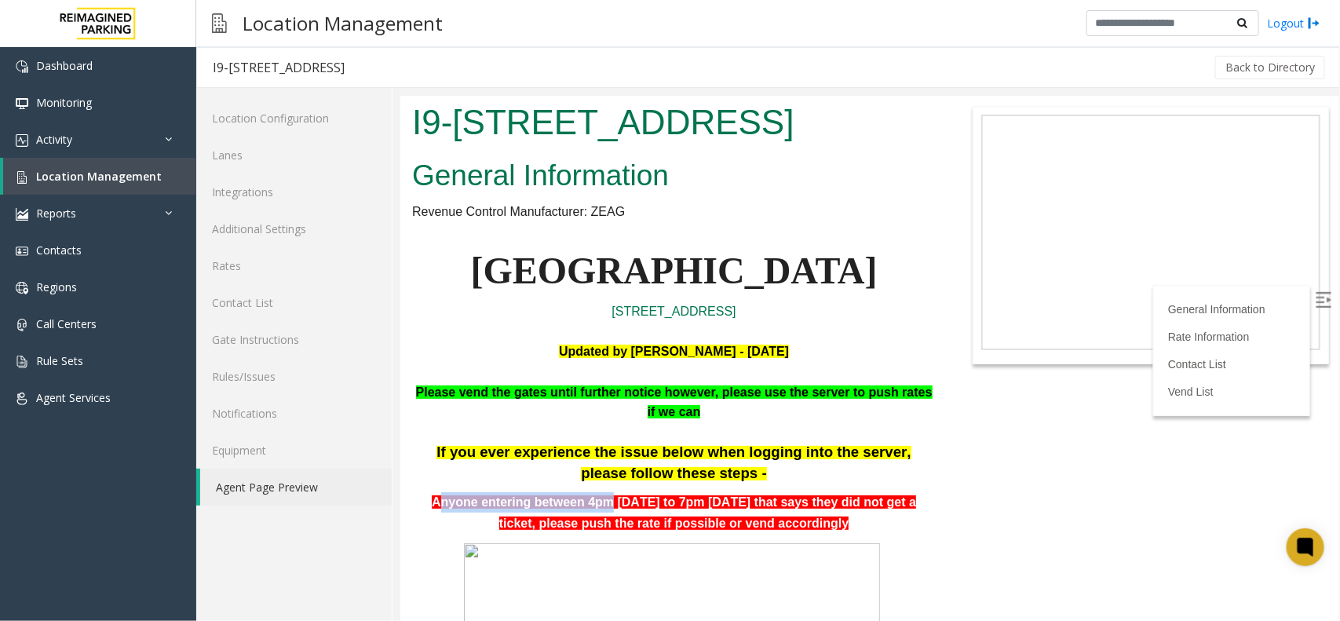
drag, startPoint x: 435, startPoint y: 499, endPoint x: 606, endPoint y: 490, distance: 171.4
click at [606, 490] on div "If you ever experience the issue below when logging into the server, please fol…" at bounding box center [672, 486] width 523 height 91
drag, startPoint x: 669, startPoint y: 504, endPoint x: 734, endPoint y: 500, distance: 65.3
click at [734, 500] on span "Anyone entering between 4pm Aug 04 to 7pm Aug 05 that says they did not get a t…" at bounding box center [673, 511] width 484 height 35
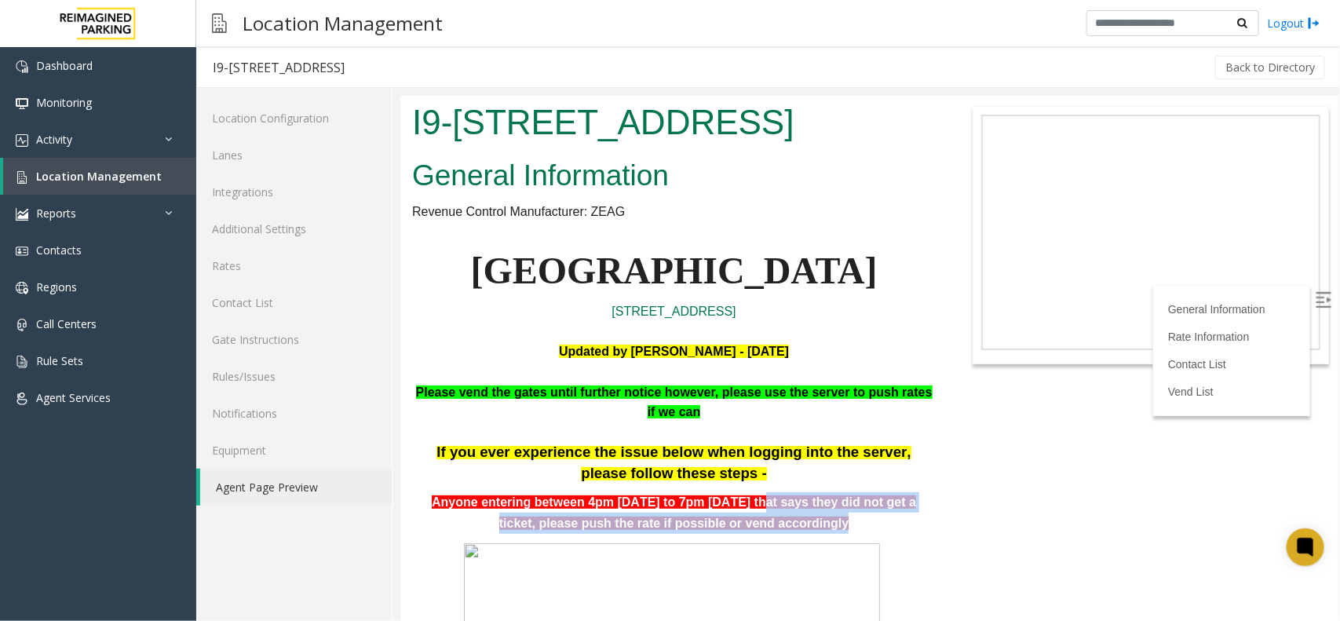
drag, startPoint x: 762, startPoint y: 502, endPoint x: 876, endPoint y: 520, distance: 115.2
click at [876, 520] on p "Anyone entering between 4pm Aug 04 to 7pm Aug 05 that says they did not get a t…" at bounding box center [672, 511] width 523 height 41
click at [882, 527] on p "Anyone entering between 4pm Aug 04 to 7pm Aug 05 that says they did not get a t…" at bounding box center [672, 511] width 523 height 41
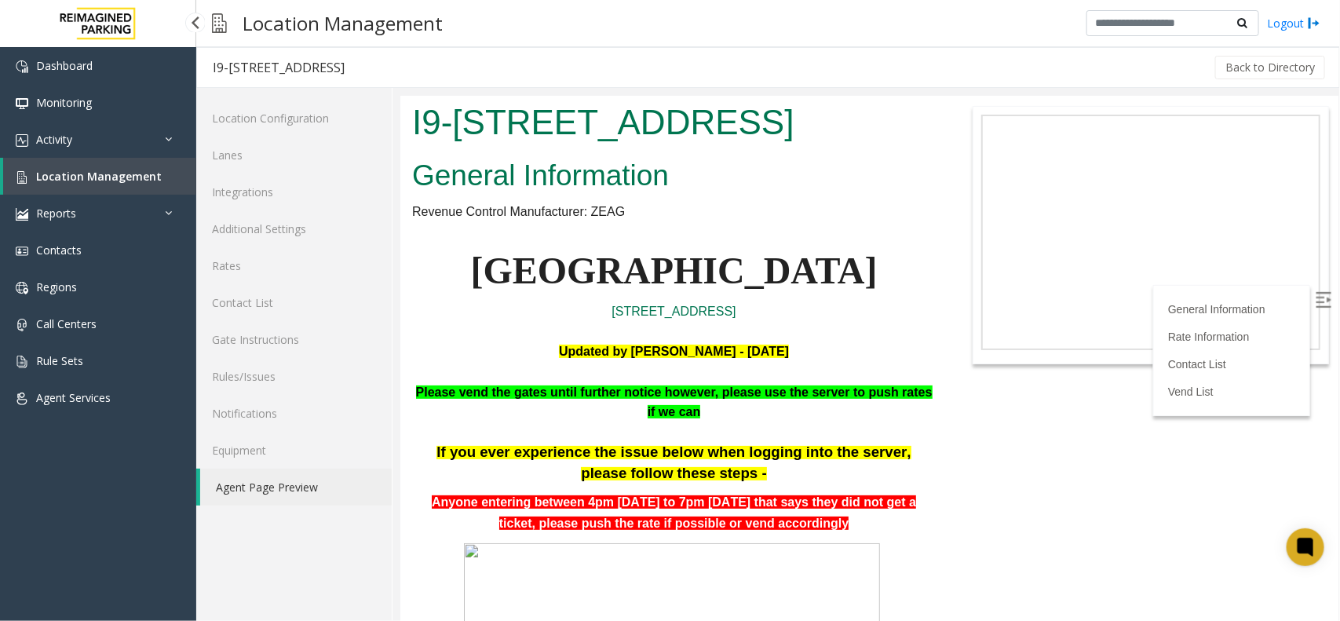
click at [115, 174] on span "Location Management" at bounding box center [99, 176] width 126 height 15
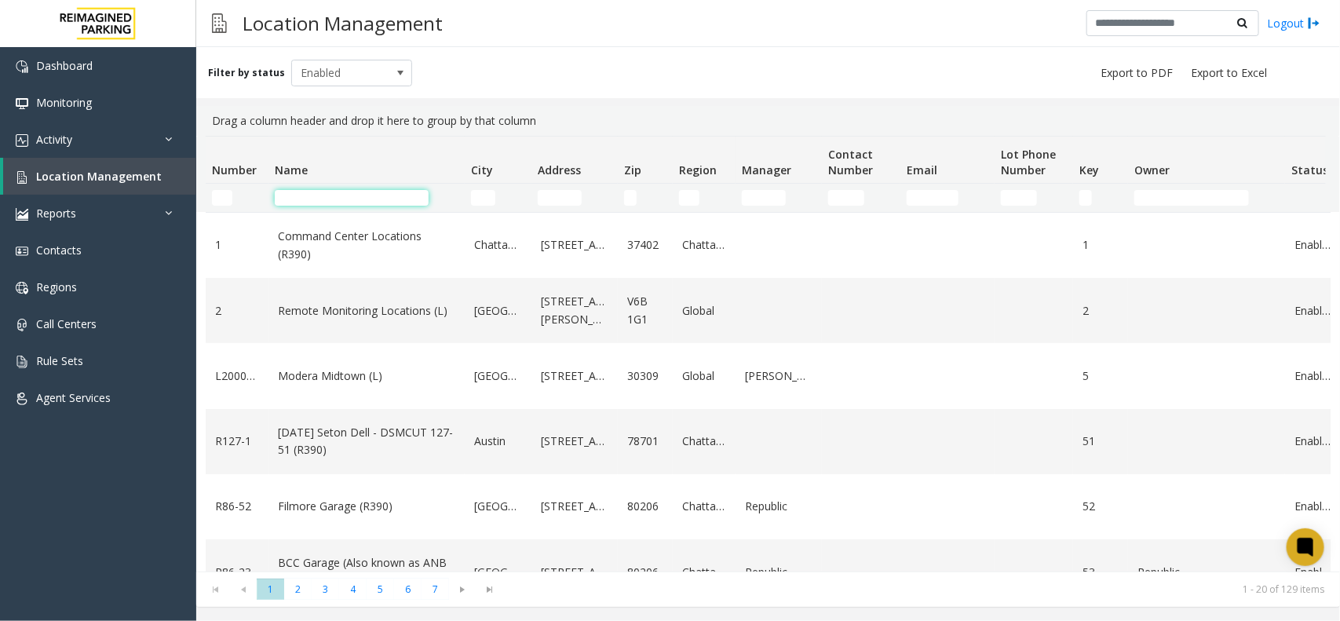
click at [377, 199] on input "Name Filter" at bounding box center [352, 198] width 154 height 16
click at [374, 196] on input "Name Filter" at bounding box center [352, 198] width 154 height 16
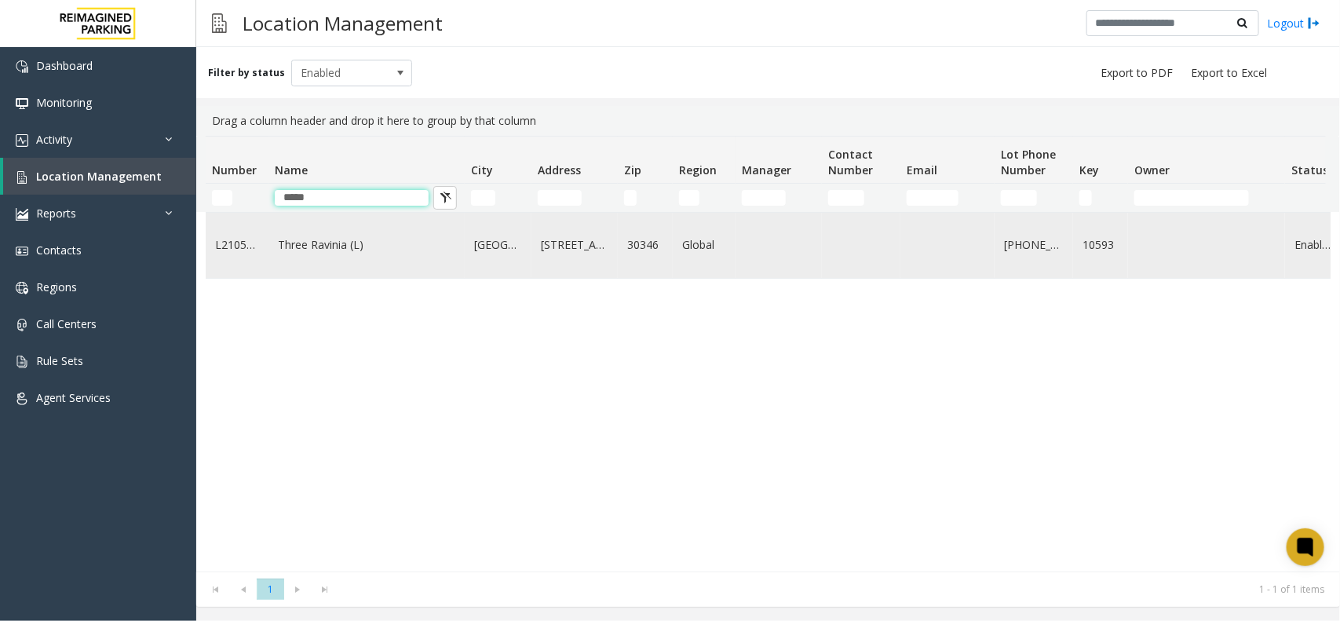
type input "*****"
click at [378, 253] on link "Three Ravinia (L)" at bounding box center [366, 244] width 177 height 17
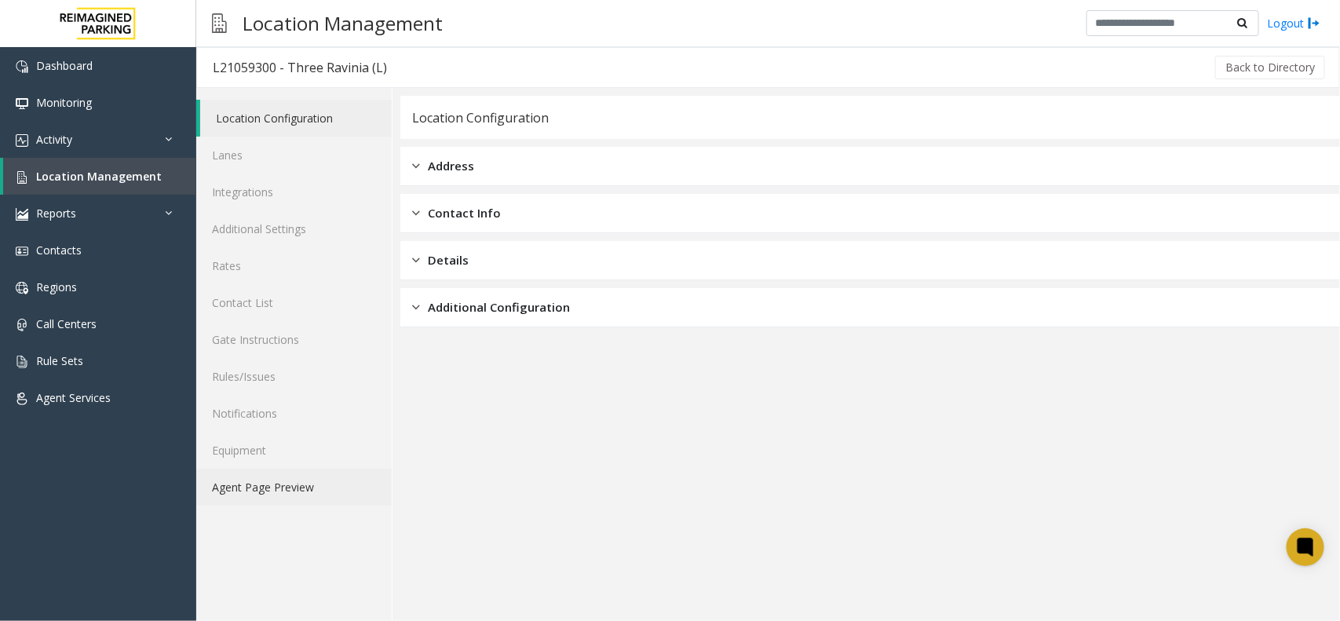
click at [304, 491] on link "Agent Page Preview" at bounding box center [293, 487] width 195 height 37
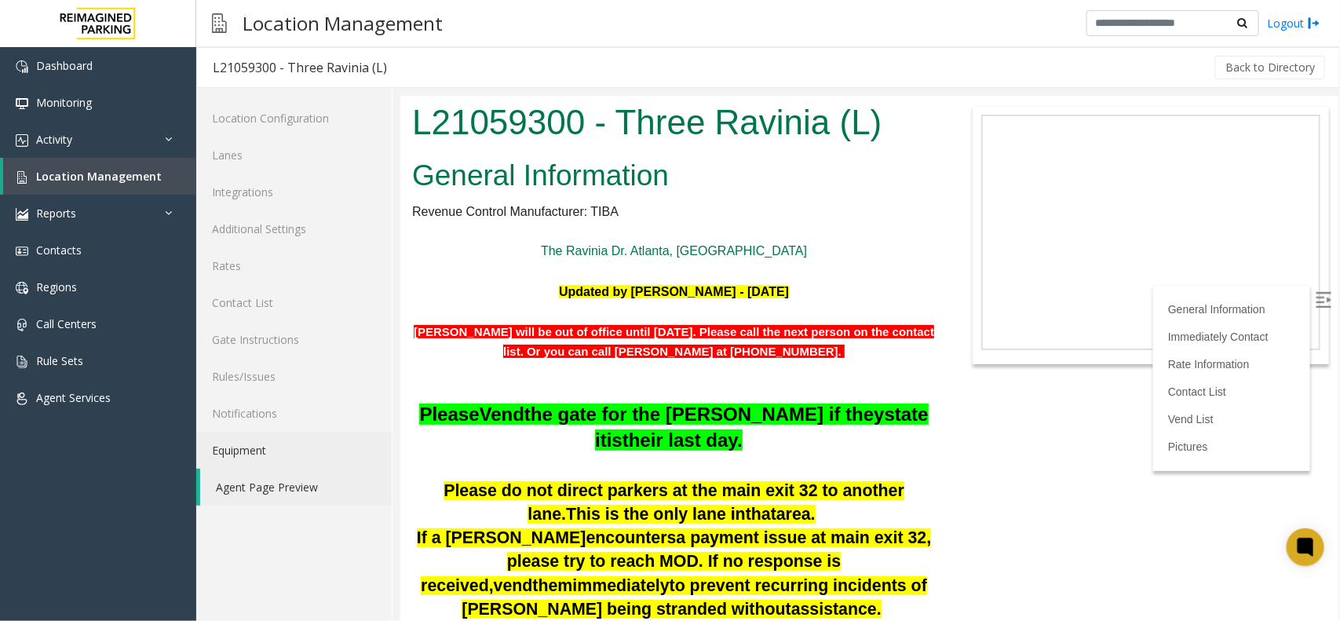
scroll to position [98, 0]
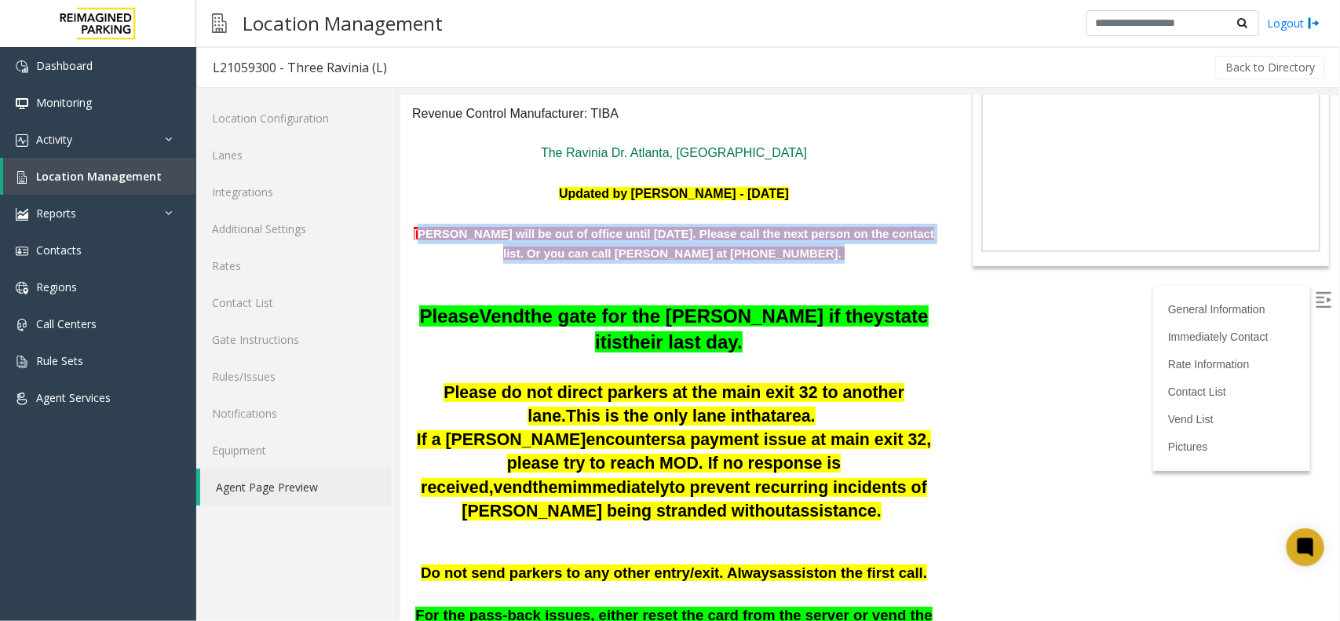
drag, startPoint x: 428, startPoint y: 224, endPoint x: 830, endPoint y: 268, distance: 404.2
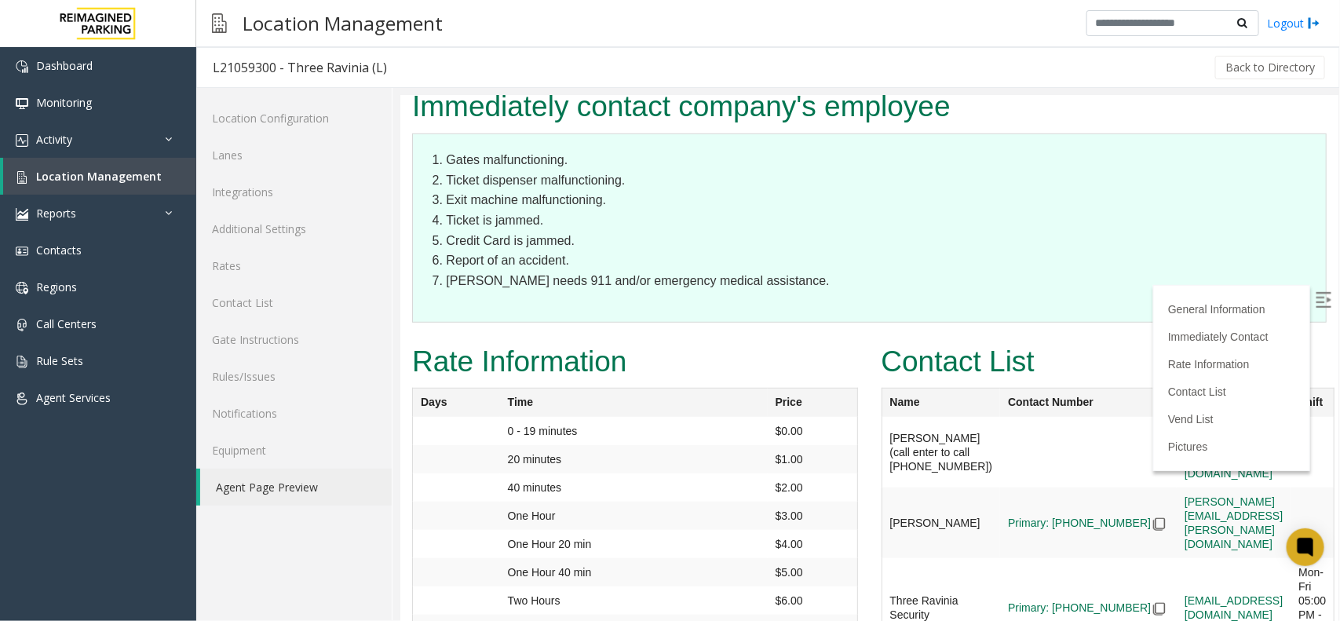
scroll to position [3054, 51]
drag, startPoint x: 1039, startPoint y: 256, endPoint x: 1080, endPoint y: 253, distance: 40.9
drag, startPoint x: 1081, startPoint y: 253, endPoint x: 1187, endPoint y: 246, distance: 106.1
drag, startPoint x: 1090, startPoint y: 265, endPoint x: 1202, endPoint y: 254, distance: 112.0
drag, startPoint x: 864, startPoint y: 264, endPoint x: 827, endPoint y: 246, distance: 41.1
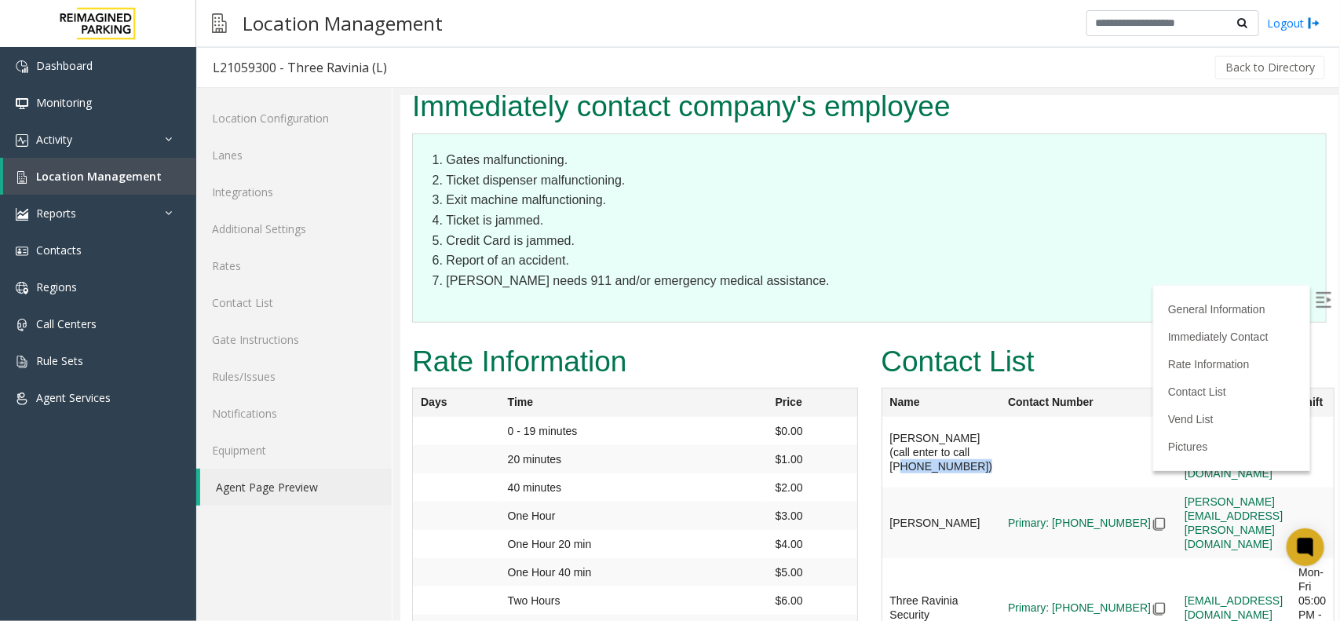
click at [881, 416] on td "Mohammed Ismael (call enter to call 678-332-6922)" at bounding box center [940, 451] width 119 height 71
click at [999, 416] on td at bounding box center [1087, 451] width 177 height 71
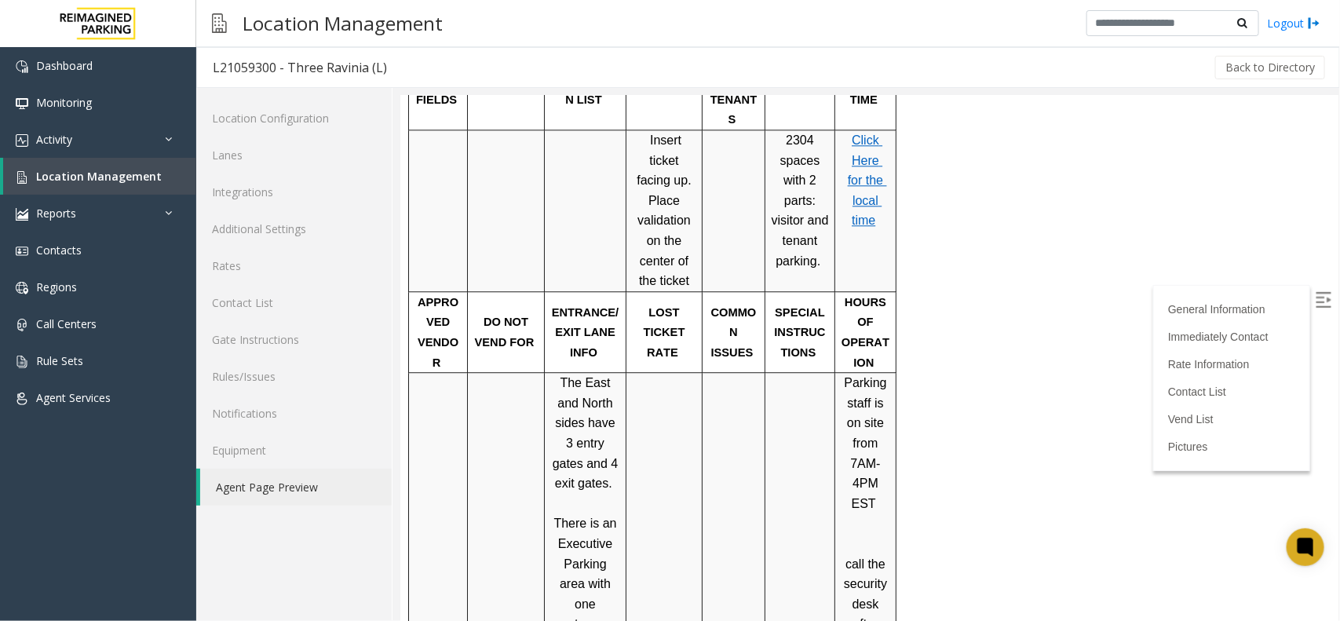
scroll to position [1190, 51]
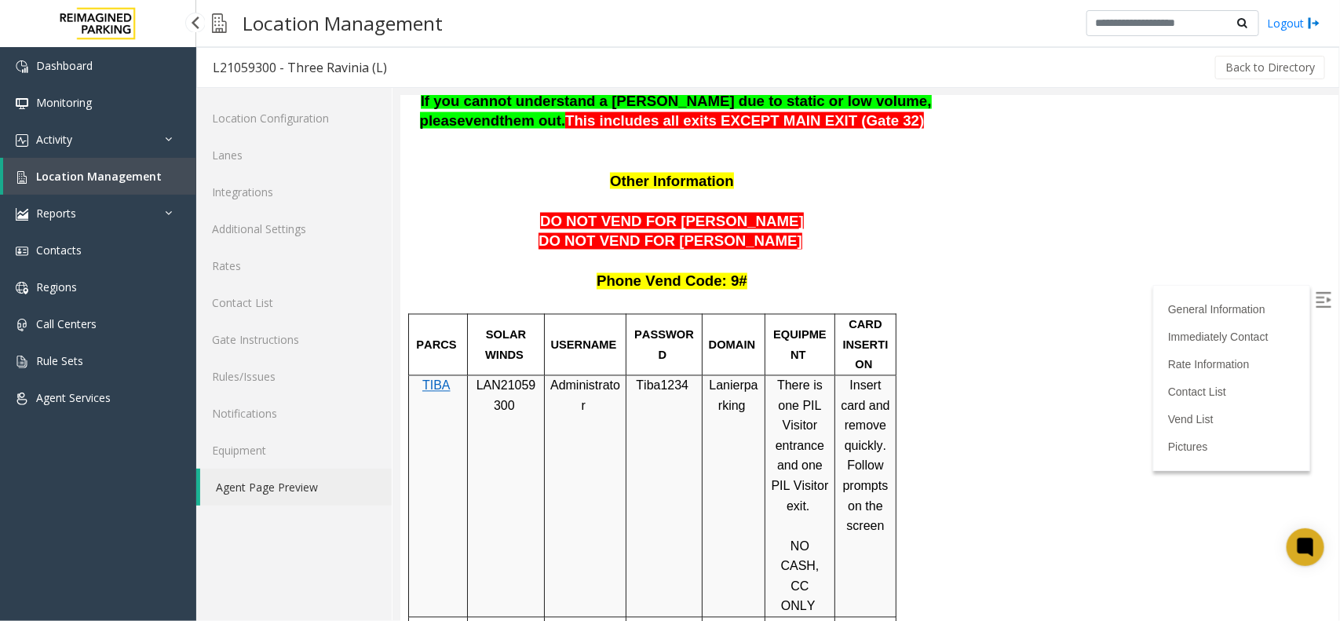
click at [78, 162] on link "Location Management" at bounding box center [99, 176] width 193 height 37
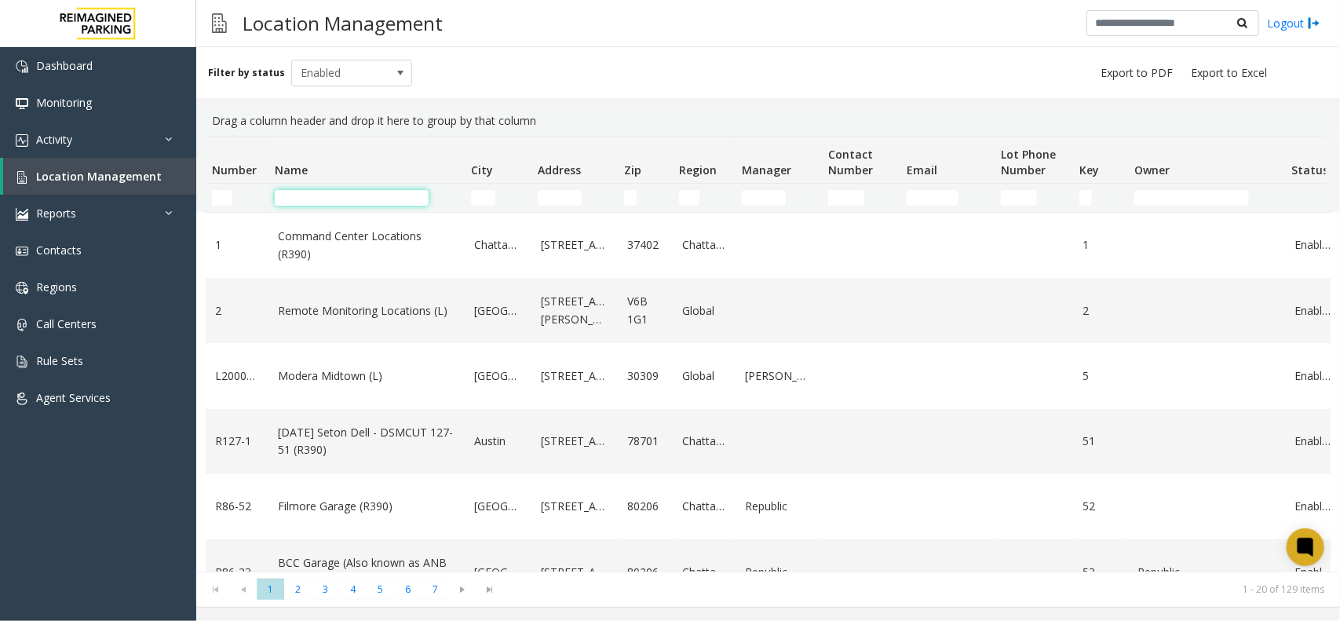
click at [318, 197] on input "Name Filter" at bounding box center [352, 198] width 154 height 16
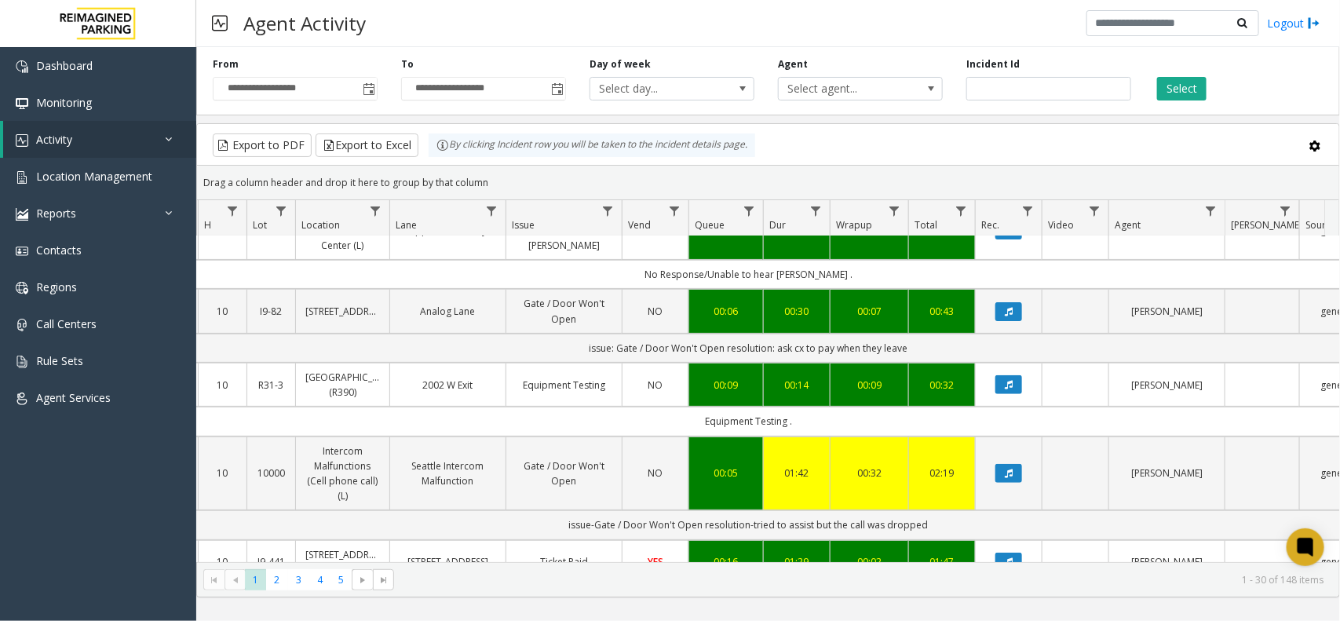
scroll to position [0, 181]
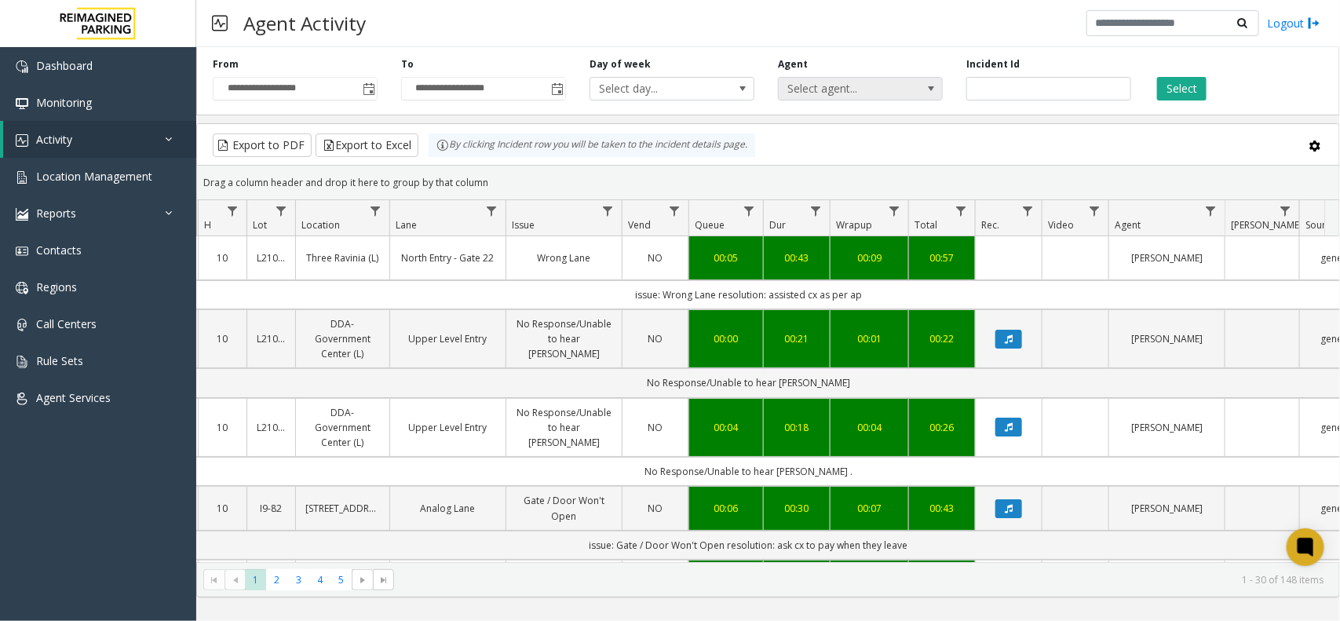
click at [848, 97] on span "Select agent..." at bounding box center [844, 89] width 130 height 22
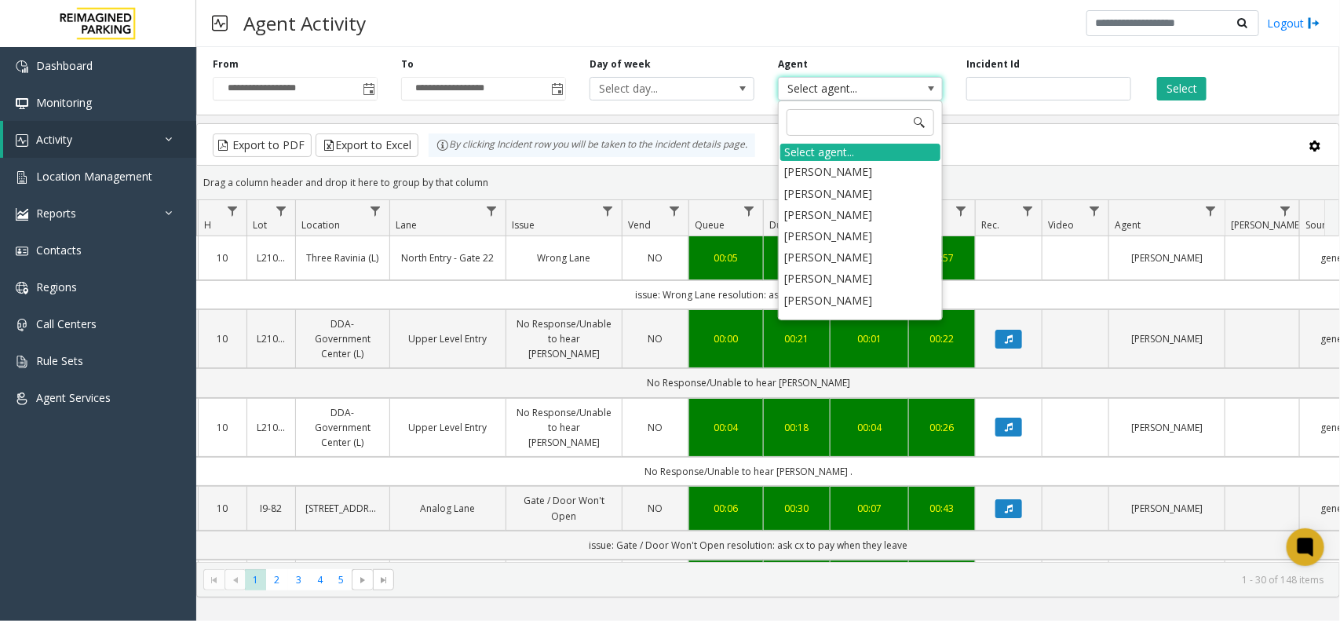
click at [850, 96] on span "Select agent..." at bounding box center [844, 89] width 130 height 22
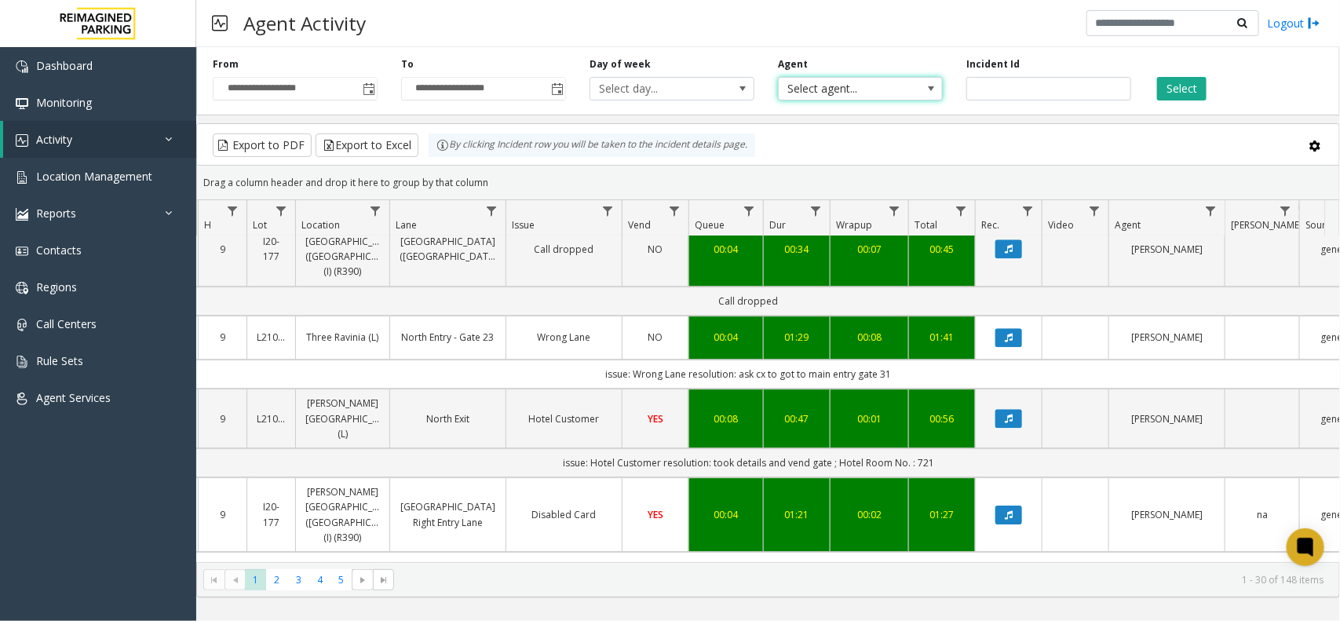
scroll to position [2125, 181]
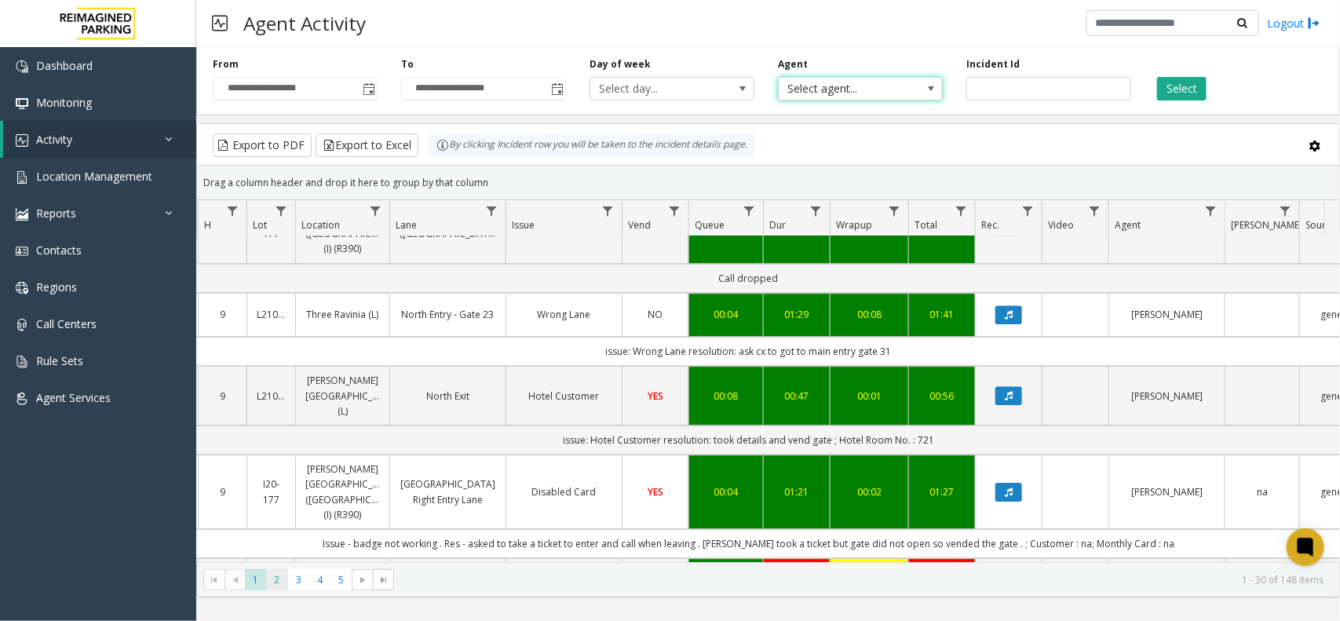
click at [279, 581] on span "2" at bounding box center [276, 579] width 21 height 21
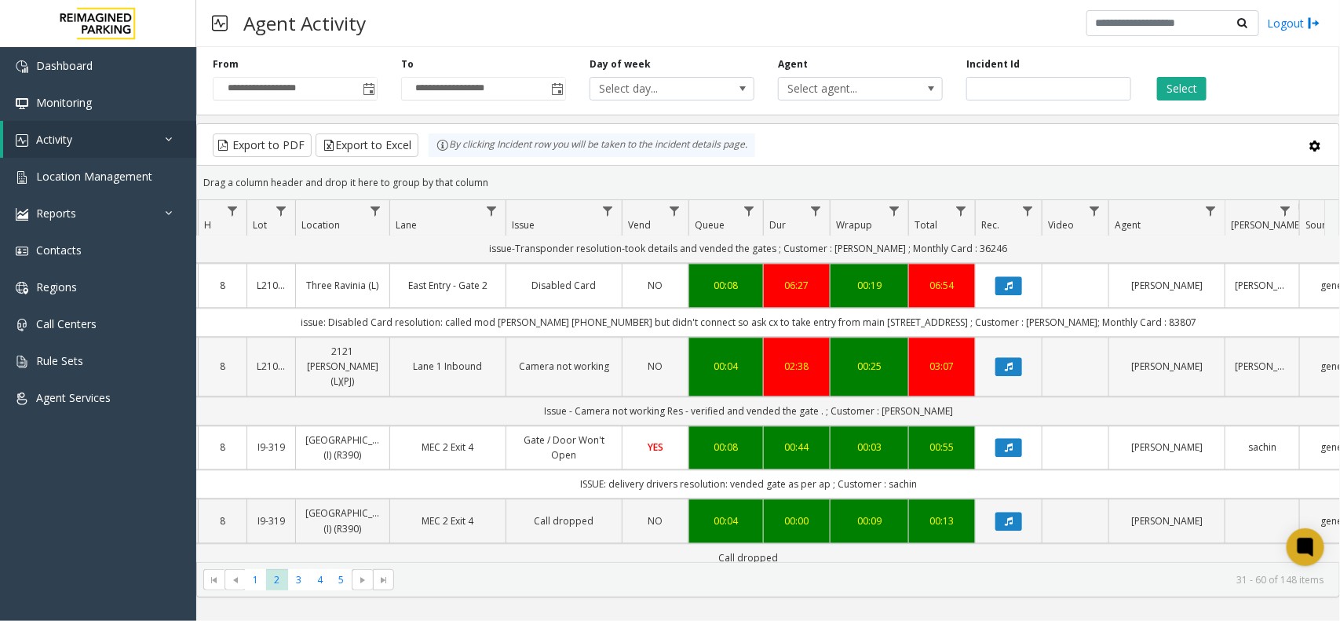
scroll to position [1570, 181]
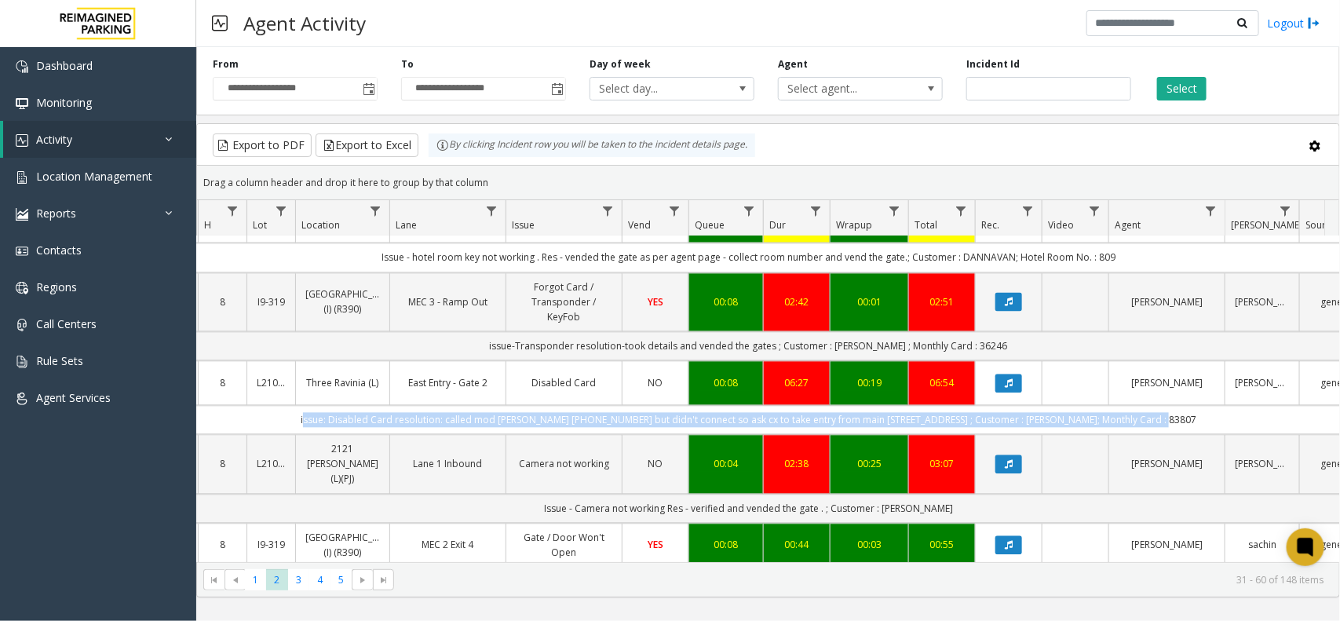
drag, startPoint x: 1159, startPoint y: 343, endPoint x: 319, endPoint y: 352, distance: 839.8
click at [319, 406] on td "issue: Disabled Card resolution: called mod Matt Raway (404)901-1316 but didn't…" at bounding box center [748, 420] width 1415 height 29
click at [318, 406] on td "issue: Disabled Card resolution: called mod Matt Raway (404)901-1316 but didn't…" at bounding box center [748, 420] width 1415 height 29
drag, startPoint x: 303, startPoint y: 342, endPoint x: 1206, endPoint y: 359, distance: 902.7
click at [1206, 406] on td "issue: Disabled Card resolution: called mod Matt Raway (404)901-1316 but didn't…" at bounding box center [748, 420] width 1415 height 29
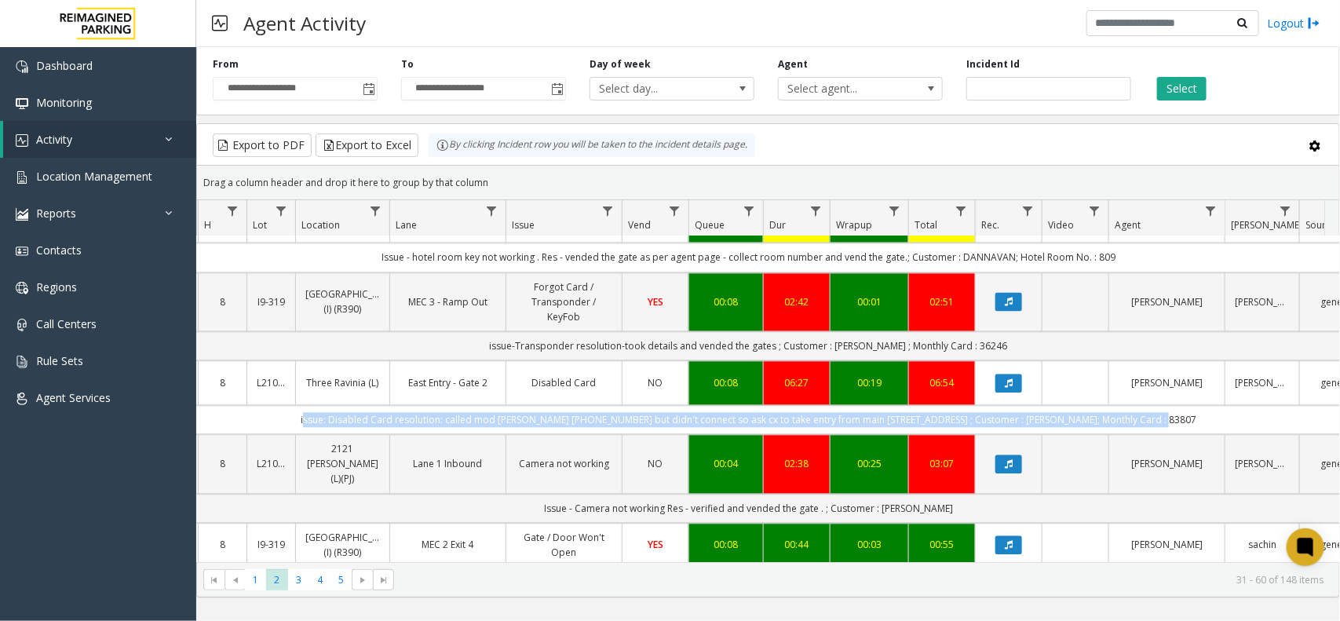
click at [1198, 406] on td "issue: Disabled Card resolution: called mod Matt Raway (404)901-1316 but didn't…" at bounding box center [748, 420] width 1415 height 29
drag, startPoint x: 1197, startPoint y: 346, endPoint x: 312, endPoint y: 344, distance: 884.5
click at [312, 406] on td "issue: Disabled Card resolution: called mod Matt Raway (404)901-1316 but didn't…" at bounding box center [748, 420] width 1415 height 29
drag, startPoint x: 312, startPoint y: 344, endPoint x: 1170, endPoint y: 344, distance: 858.6
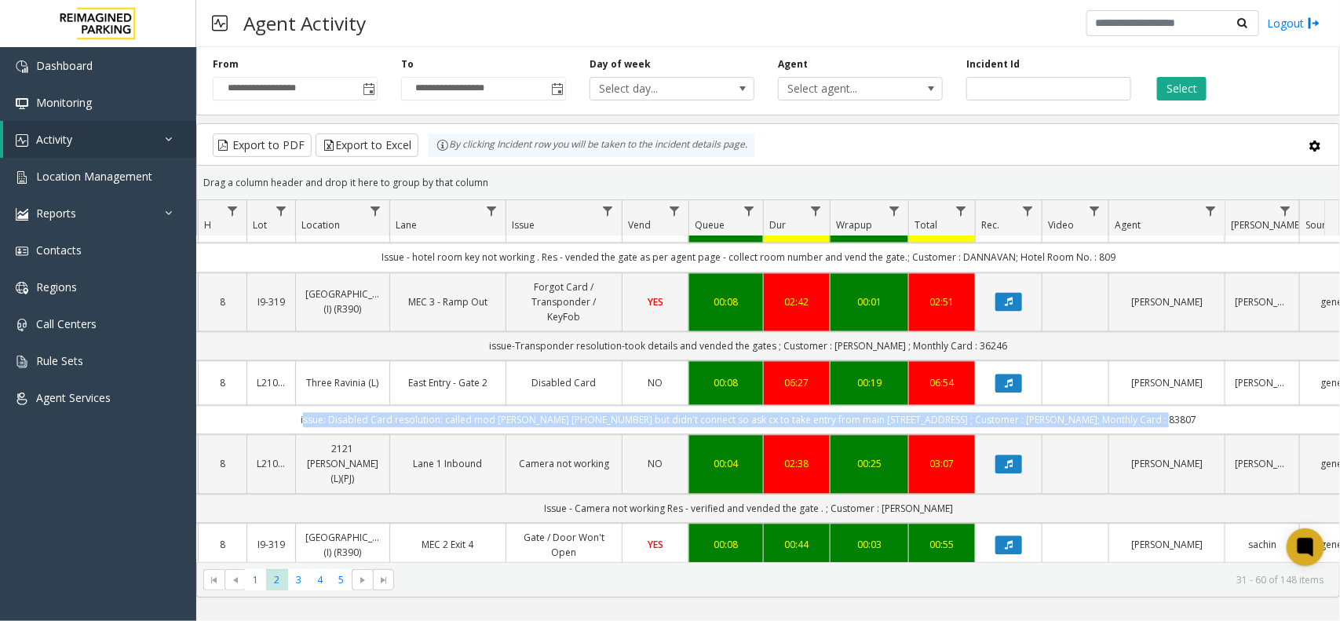
click at [1170, 406] on td "issue: Disabled Card resolution: called mod Matt Raway (404)901-1316 but didn't…" at bounding box center [748, 420] width 1415 height 29
drag, startPoint x: 1170, startPoint y: 344, endPoint x: 326, endPoint y: 343, distance: 844.5
click at [340, 406] on td "issue: Disabled Card resolution: called mod Matt Raway (404)901-1316 but didn't…" at bounding box center [748, 420] width 1415 height 29
click at [323, 406] on td "issue: Disabled Card resolution: called mod Matt Raway (404)901-1316 but didn't…" at bounding box center [748, 420] width 1415 height 29
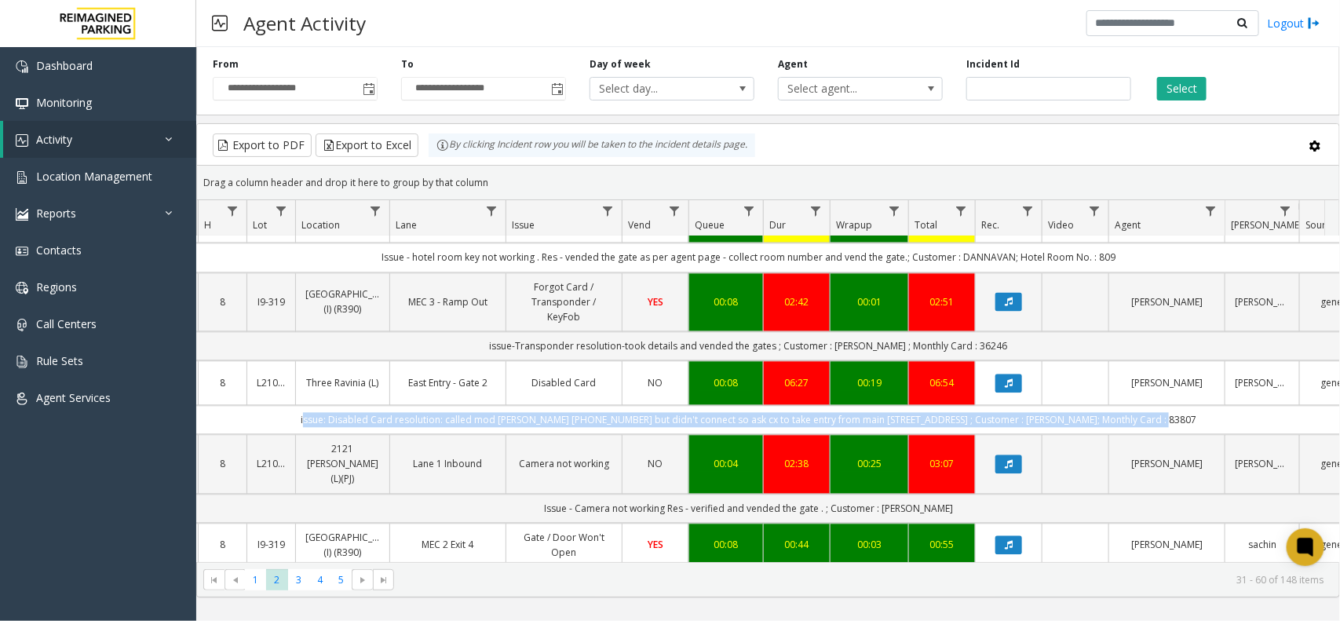
drag, startPoint x: 323, startPoint y: 343, endPoint x: 1191, endPoint y: 348, distance: 868.8
click at [1191, 406] on td "issue: Disabled Card resolution: called mod Matt Raway (404)901-1316 but didn't…" at bounding box center [748, 420] width 1415 height 29
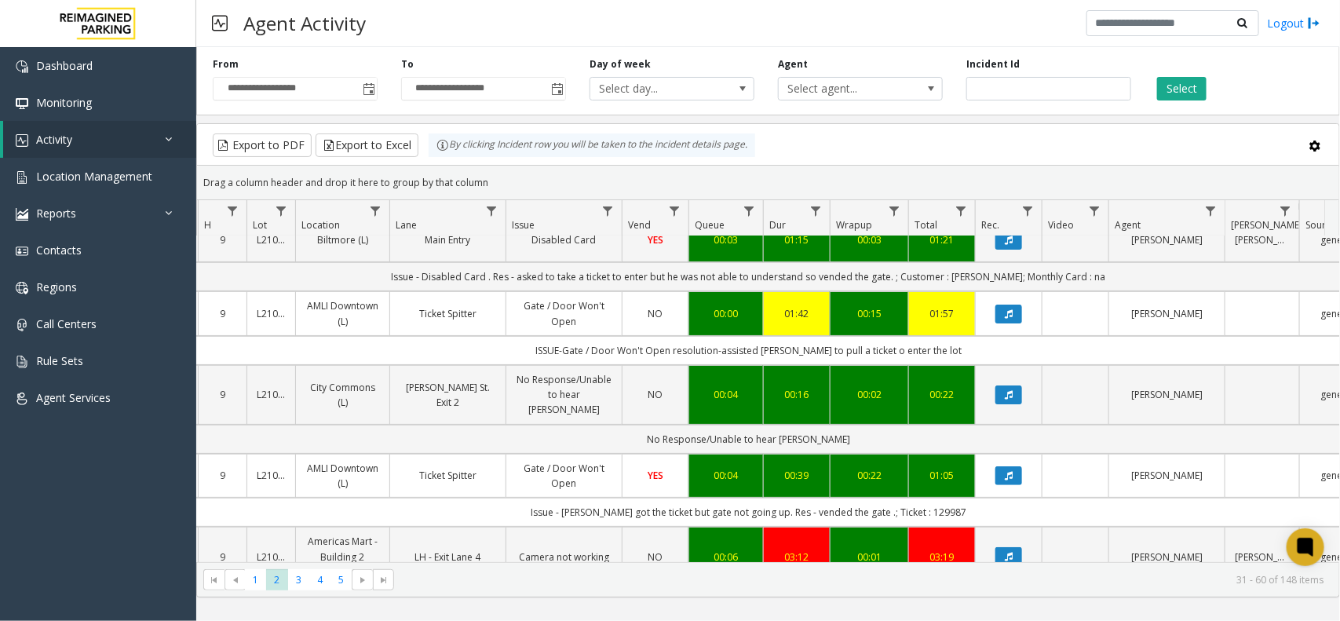
scroll to position [0, 181]
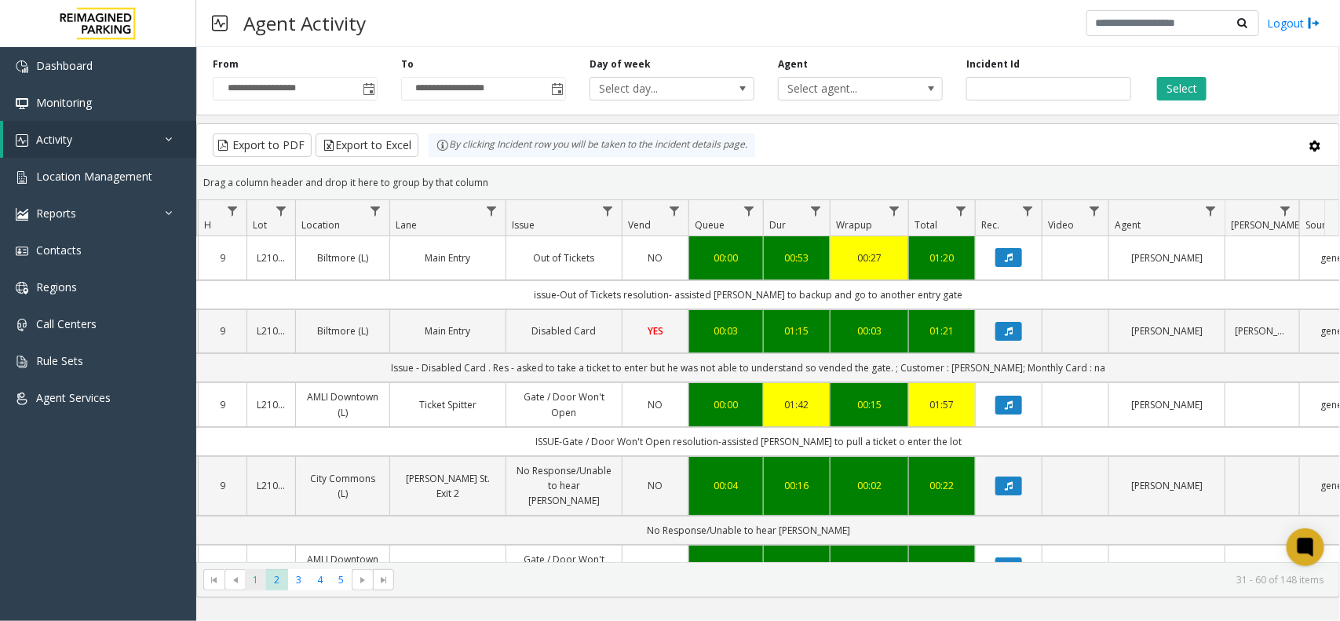
click at [252, 574] on span "1" at bounding box center [255, 579] width 21 height 21
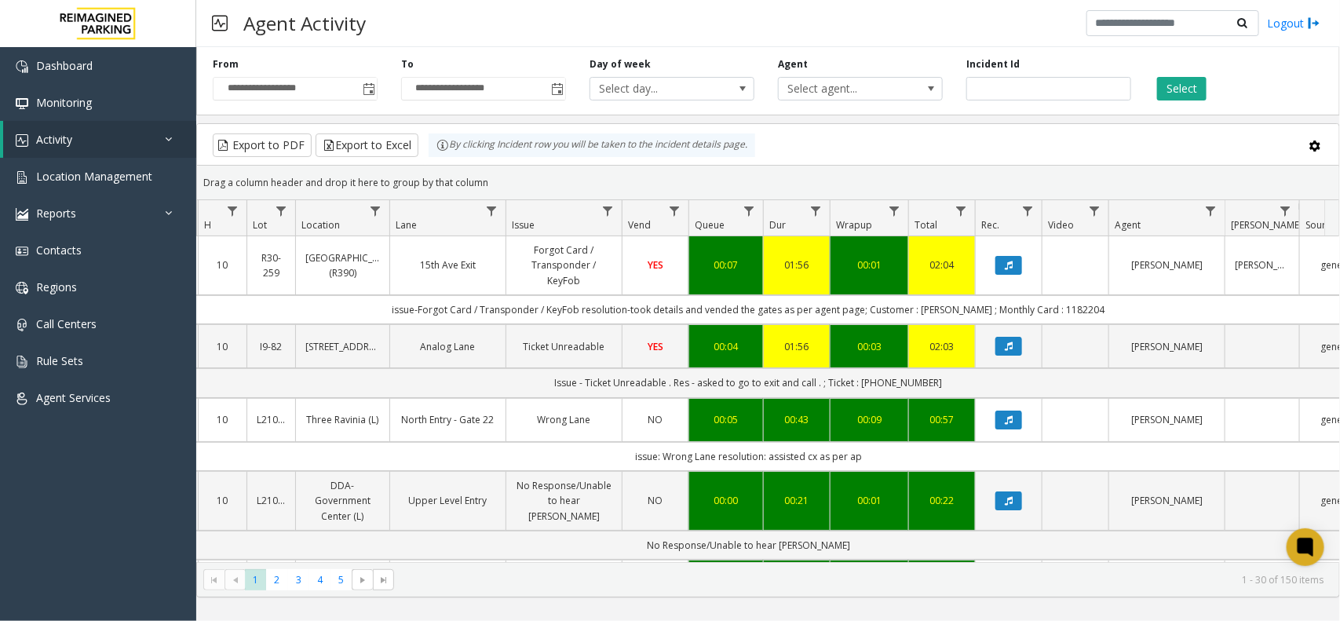
click at [885, 179] on div "Drag a column header and drop it here to group by that column" at bounding box center [768, 182] width 1142 height 27
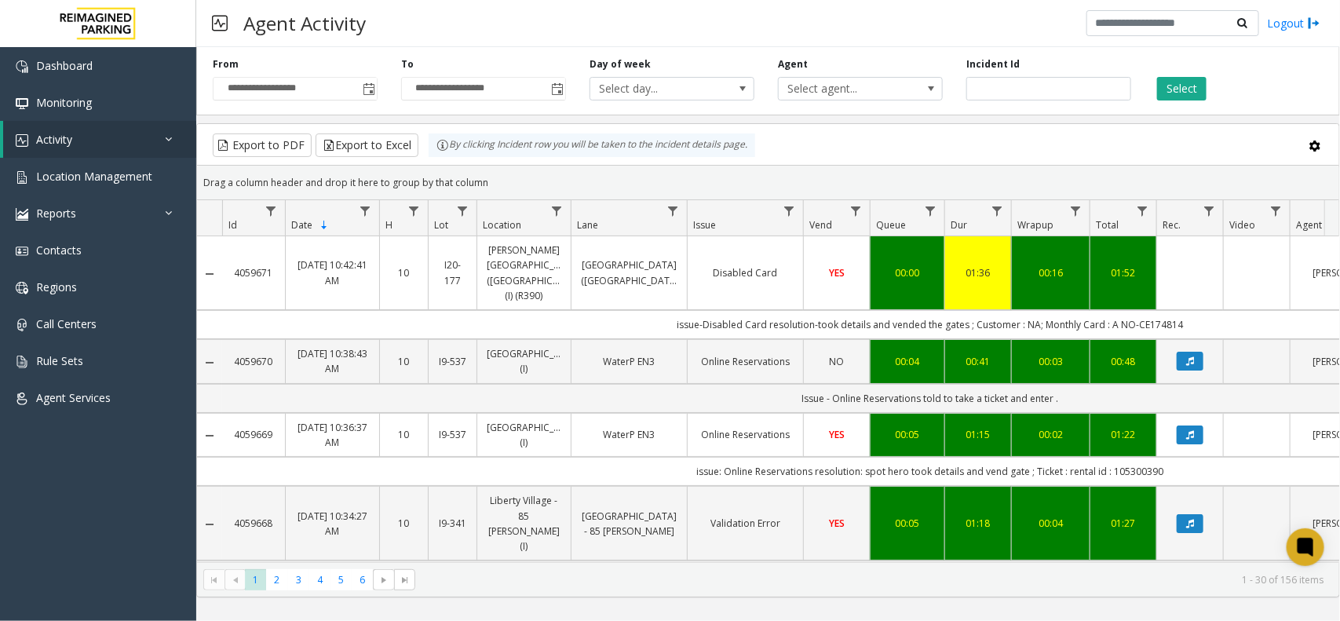
scroll to position [0, 181]
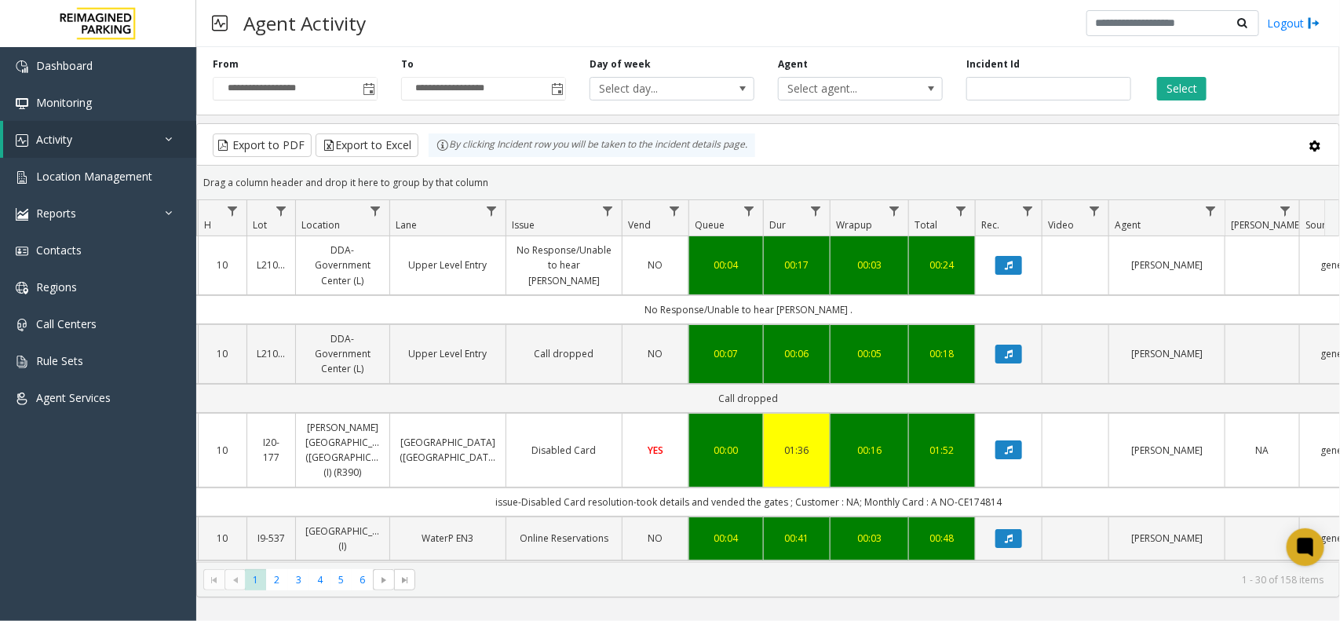
click at [747, 167] on kendo-grid-group-panel "Drag a column header and drop it here to group by that column" at bounding box center [768, 183] width 1142 height 35
click at [386, 145] on button "Export to Excel" at bounding box center [367, 145] width 103 height 24
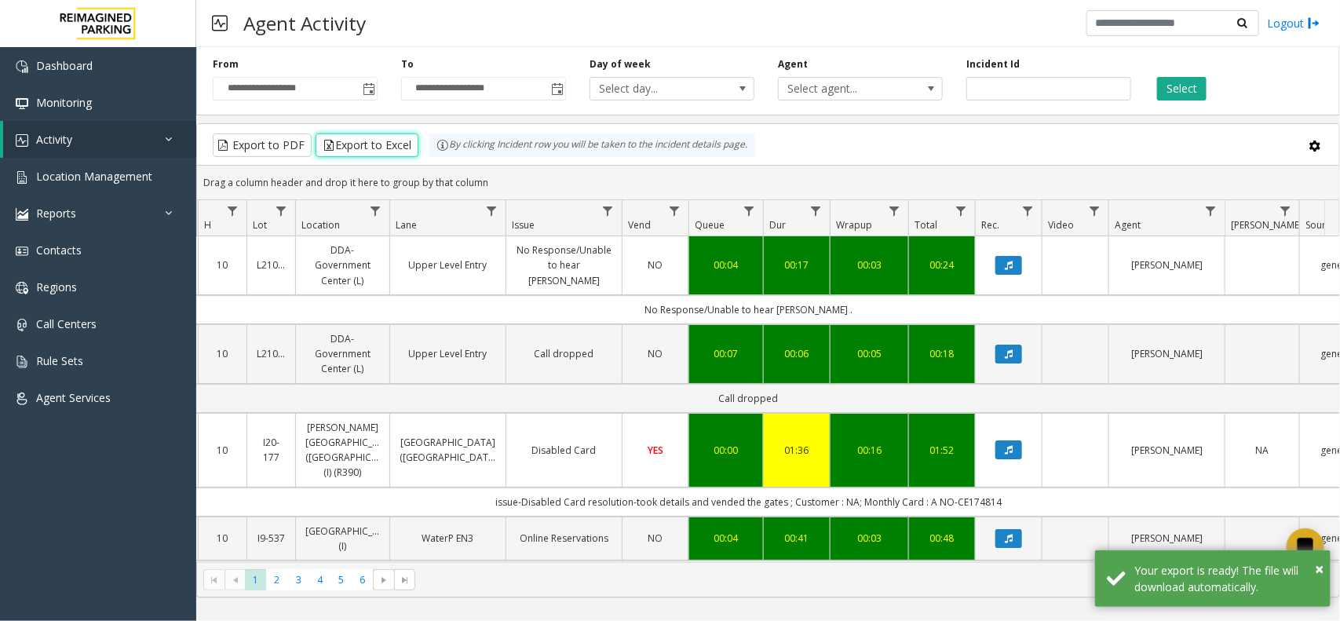
click at [642, 173] on div "Drag a column header and drop it here to group by that column" at bounding box center [768, 182] width 1142 height 27
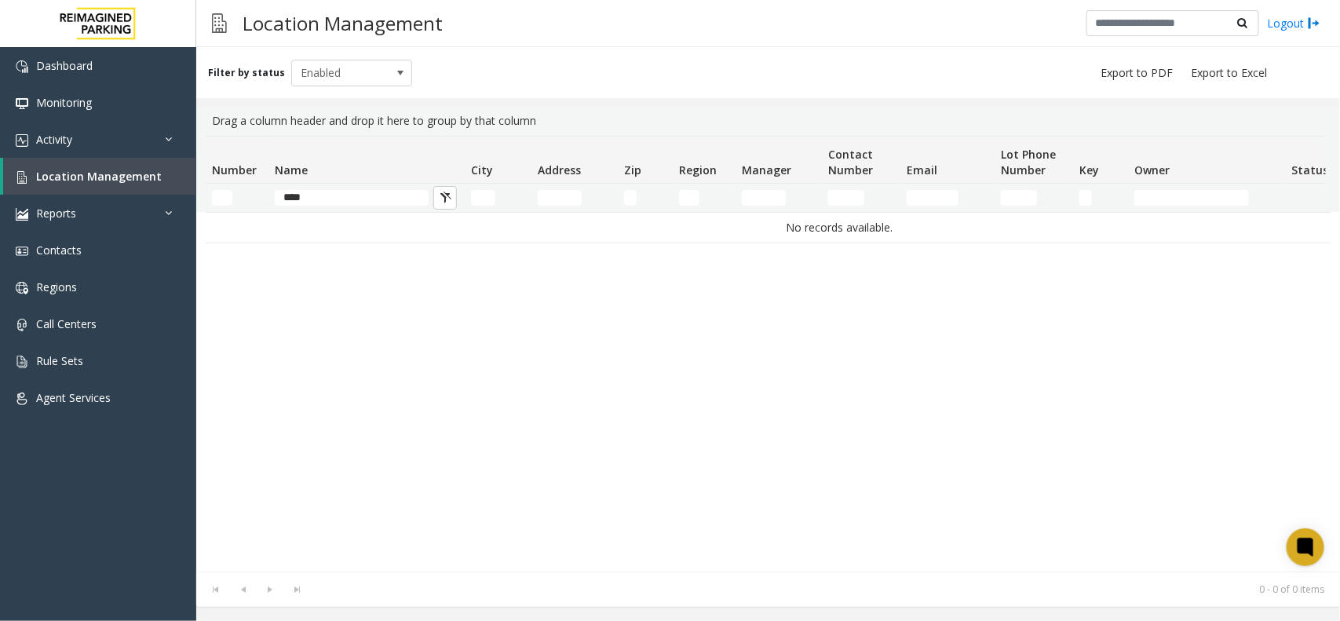
click at [320, 197] on input "***" at bounding box center [352, 198] width 154 height 16
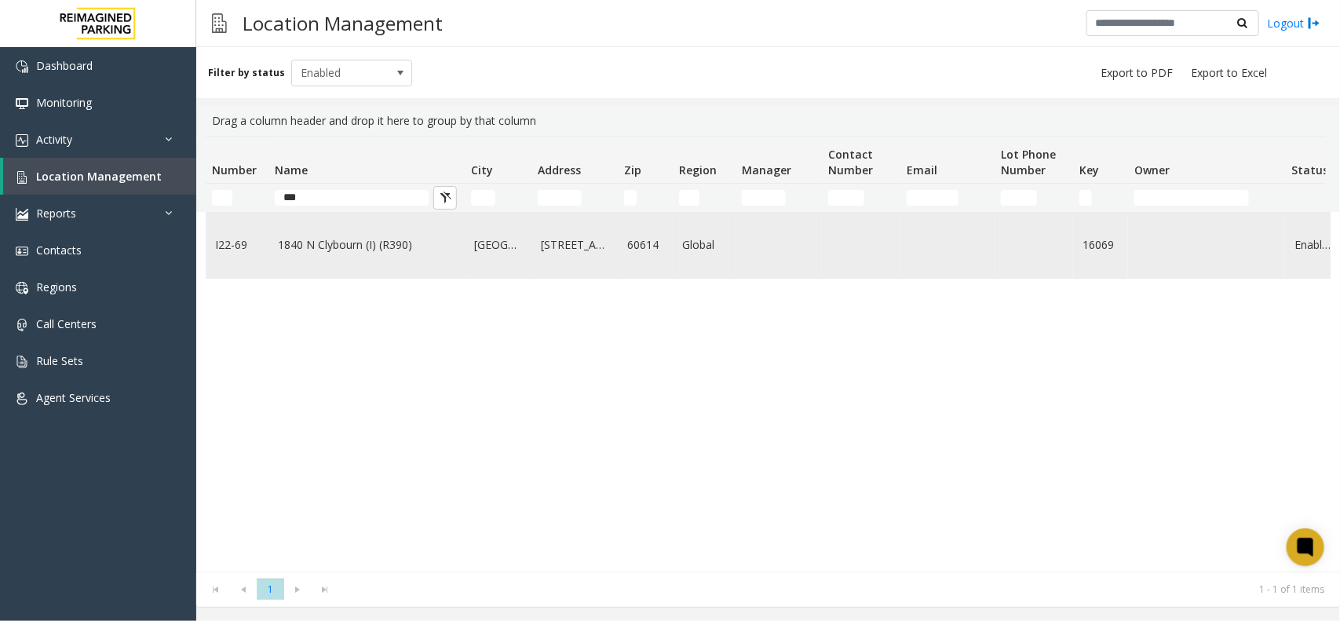
type input "***"
click at [752, 268] on td "Data table" at bounding box center [778, 245] width 86 height 65
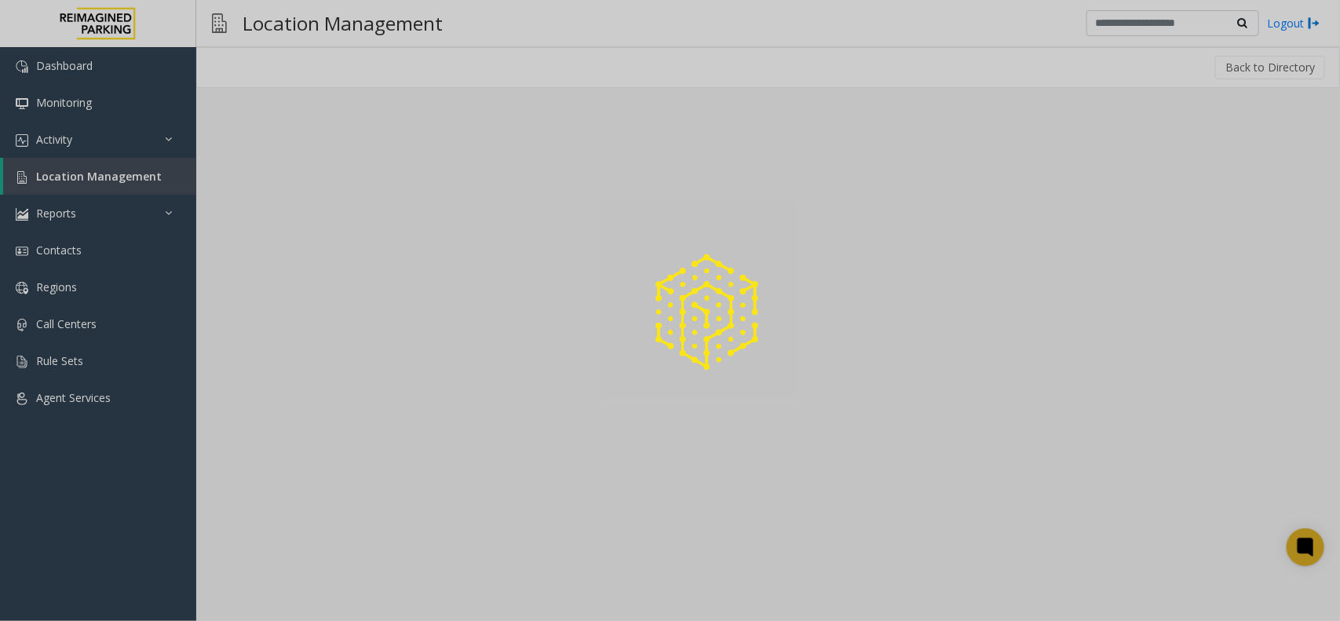
click at [752, 268] on img at bounding box center [707, 312] width 128 height 128
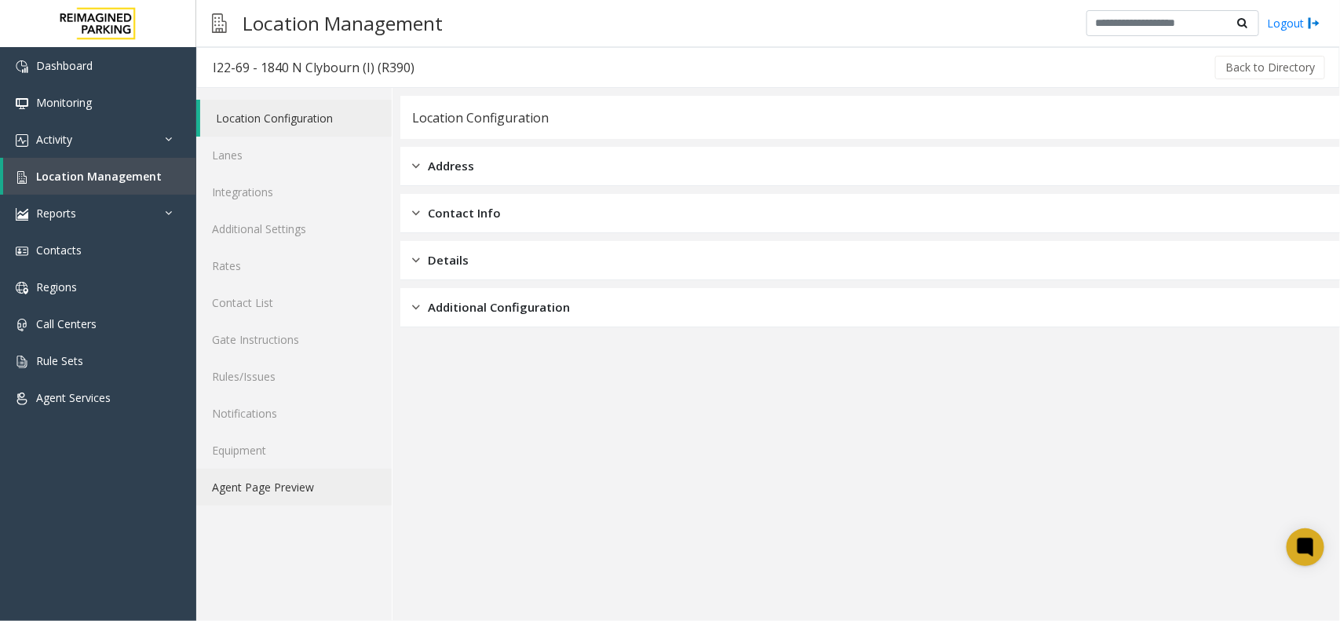
click at [326, 492] on link "Agent Page Preview" at bounding box center [293, 487] width 195 height 37
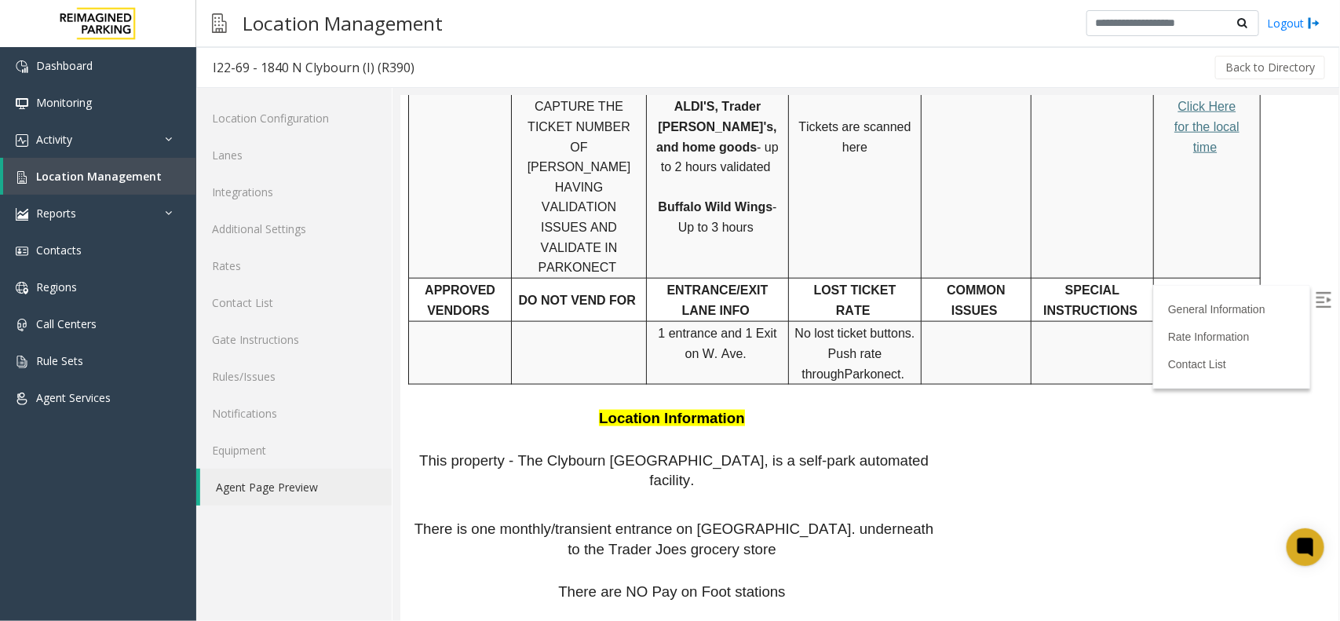
scroll to position [951, 0]
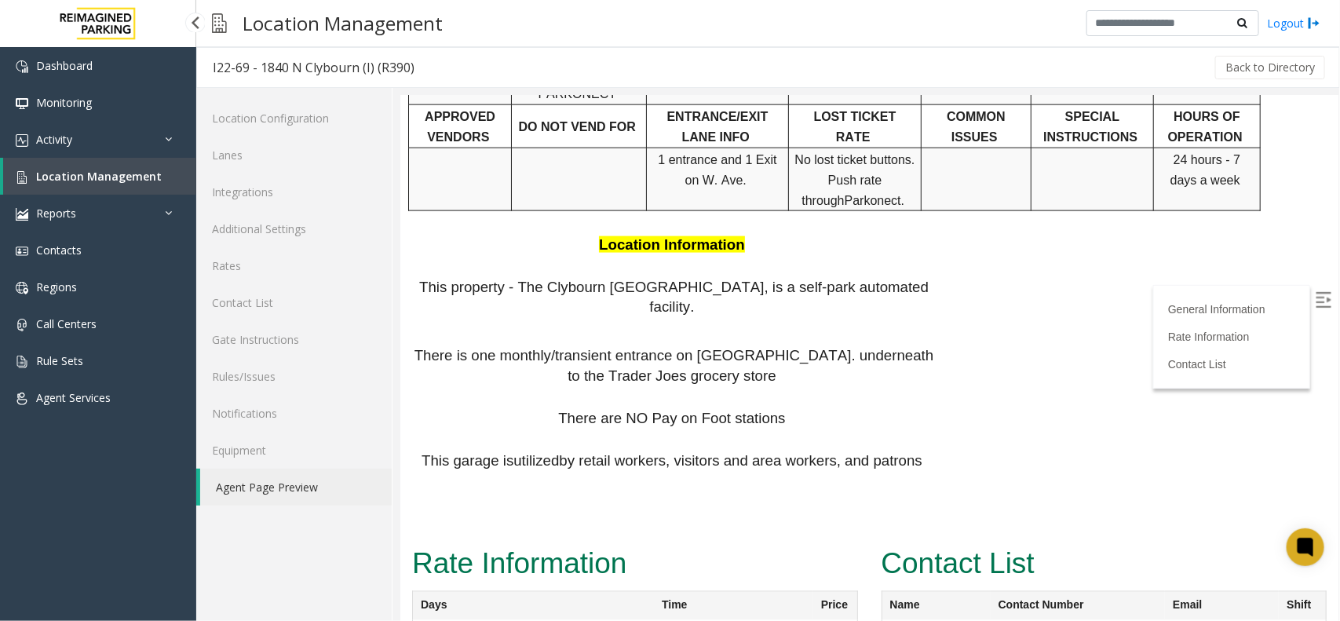
click at [138, 163] on link "Location Management" at bounding box center [99, 176] width 193 height 37
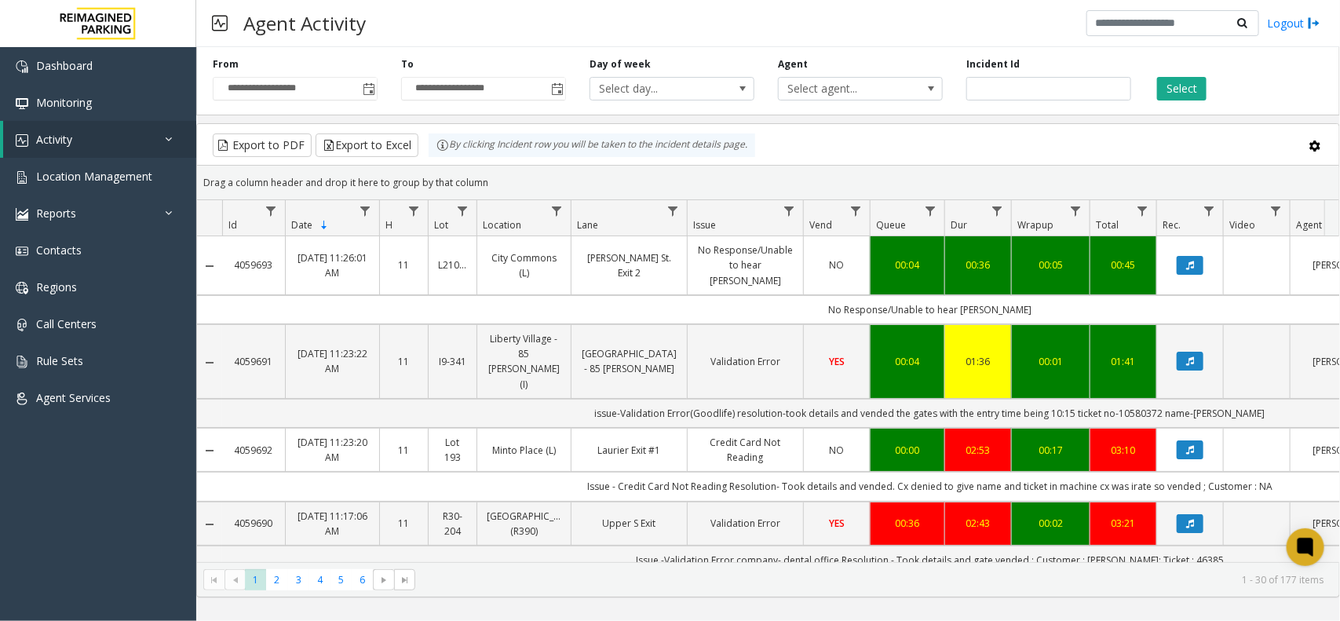
scroll to position [0, 181]
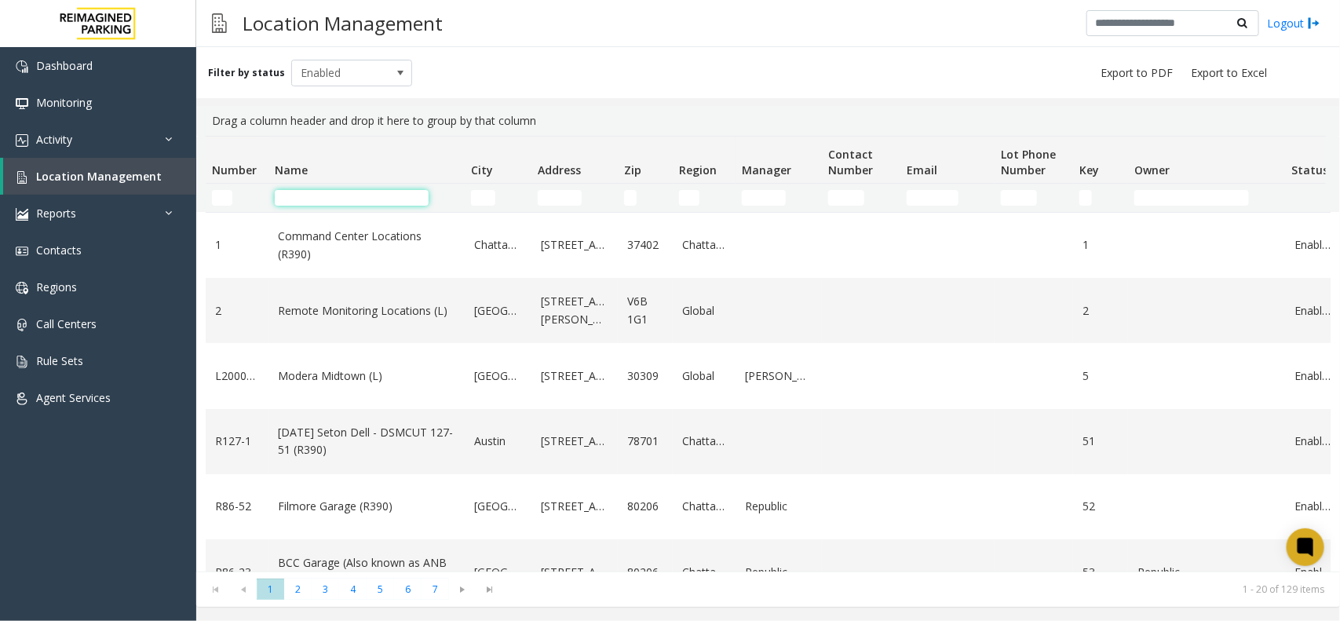
drag, startPoint x: 0, startPoint y: 0, endPoint x: 323, endPoint y: 205, distance: 382.8
click at [323, 205] on input "Name Filter" at bounding box center [352, 198] width 154 height 16
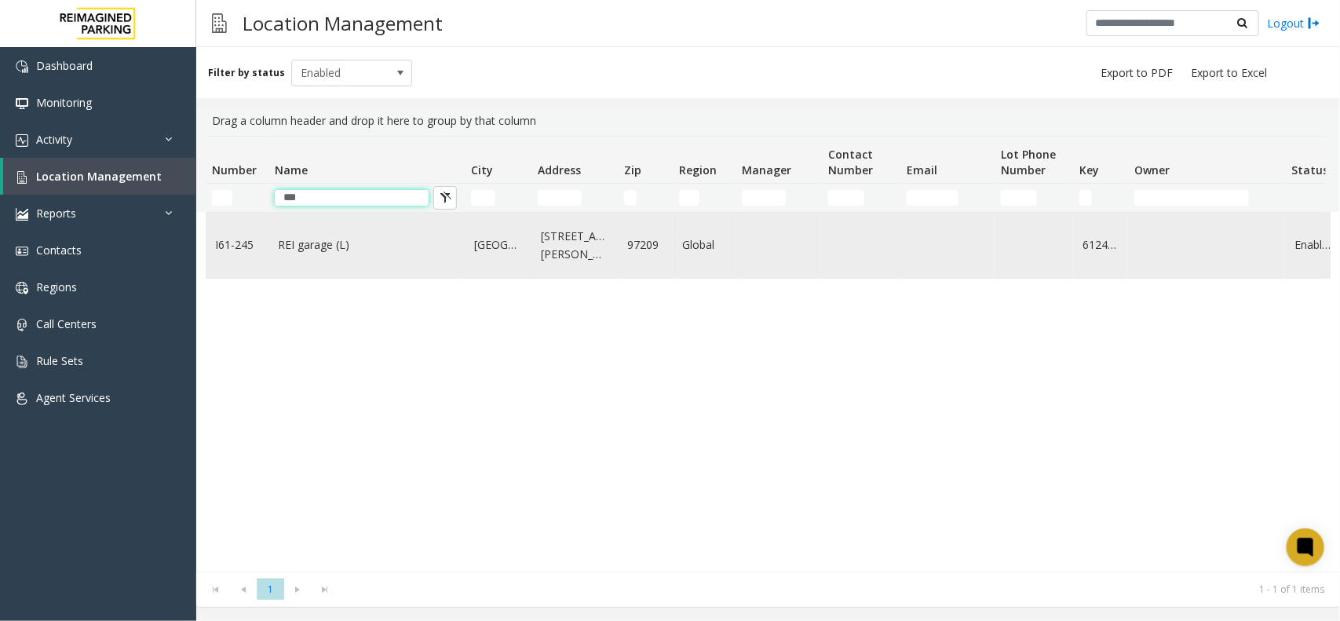
type input "***"
click at [334, 254] on link "REI garage (L)" at bounding box center [366, 244] width 177 height 17
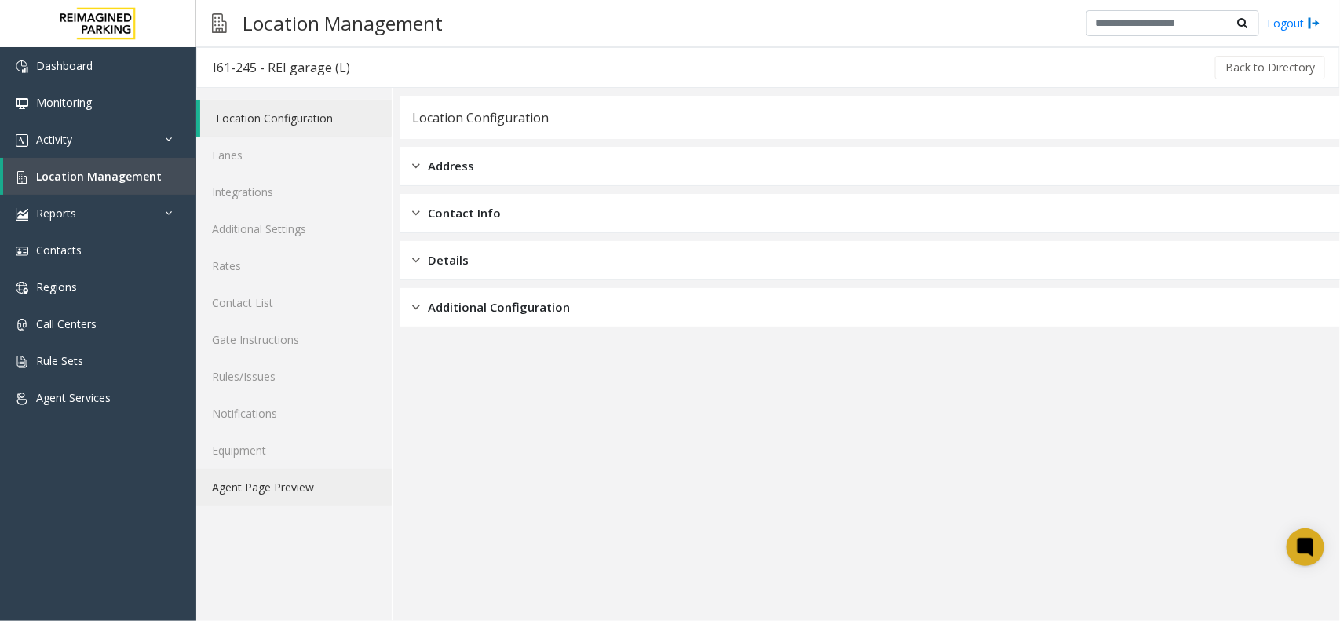
click at [279, 485] on link "Agent Page Preview" at bounding box center [293, 487] width 195 height 37
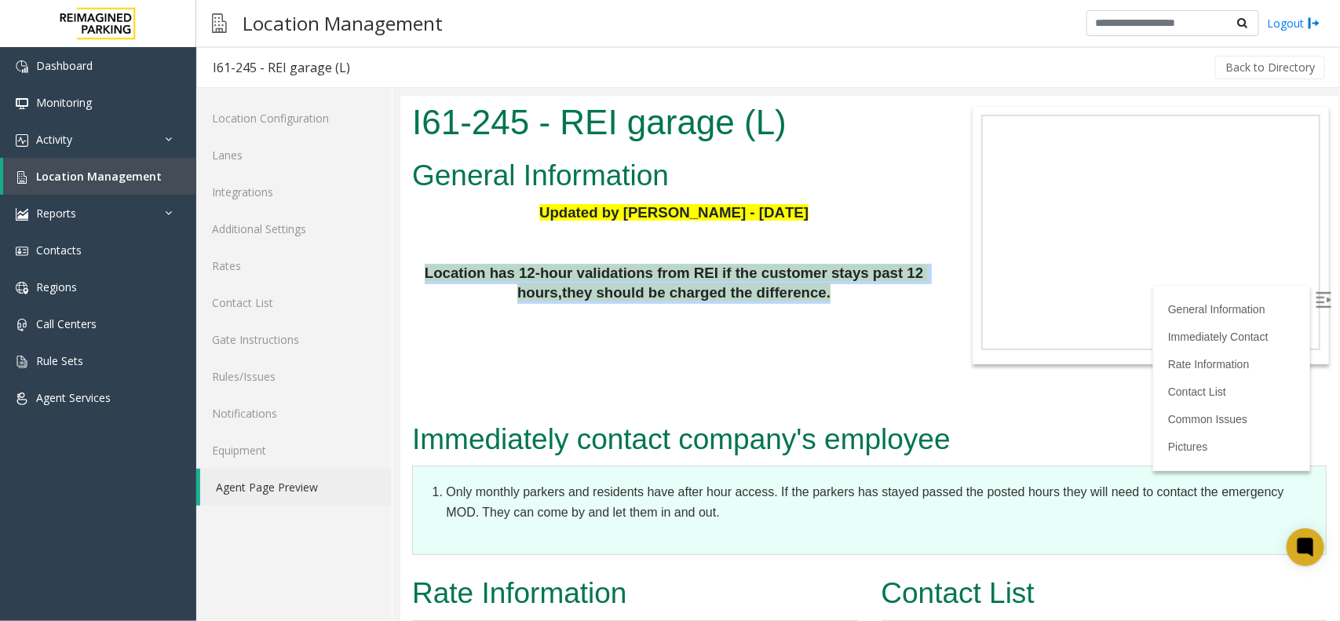
click at [653, 316] on p at bounding box center [672, 322] width 523 height 21
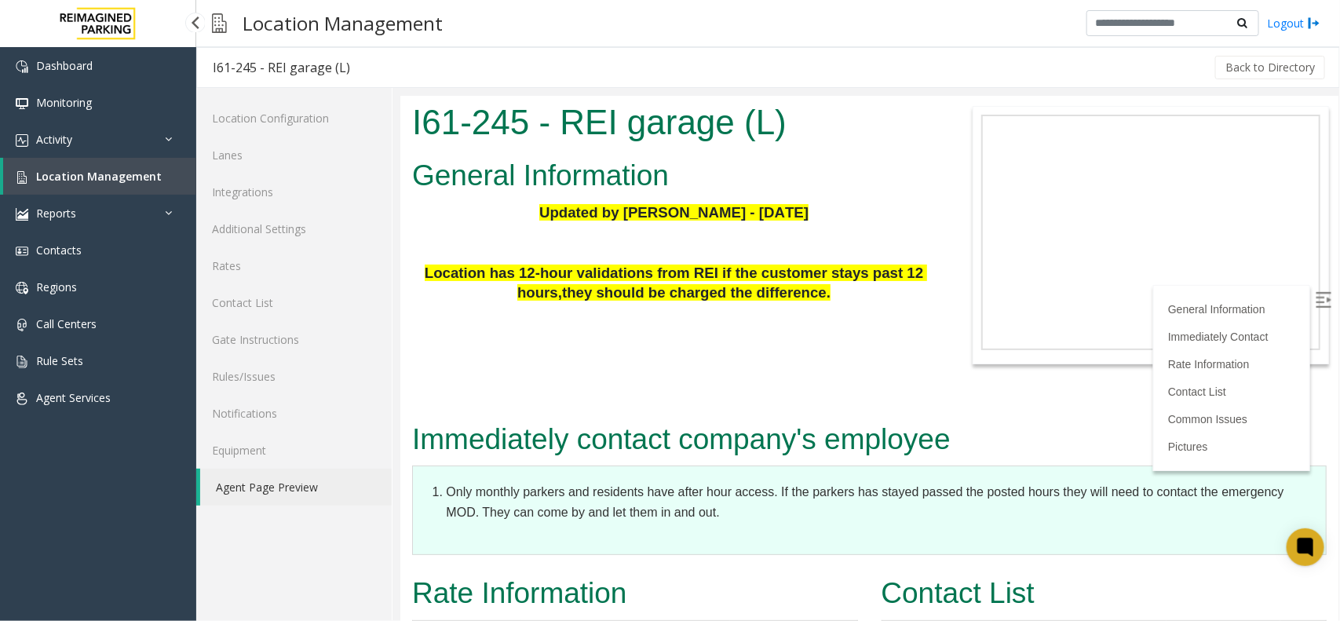
click at [52, 169] on span "Location Management" at bounding box center [99, 176] width 126 height 15
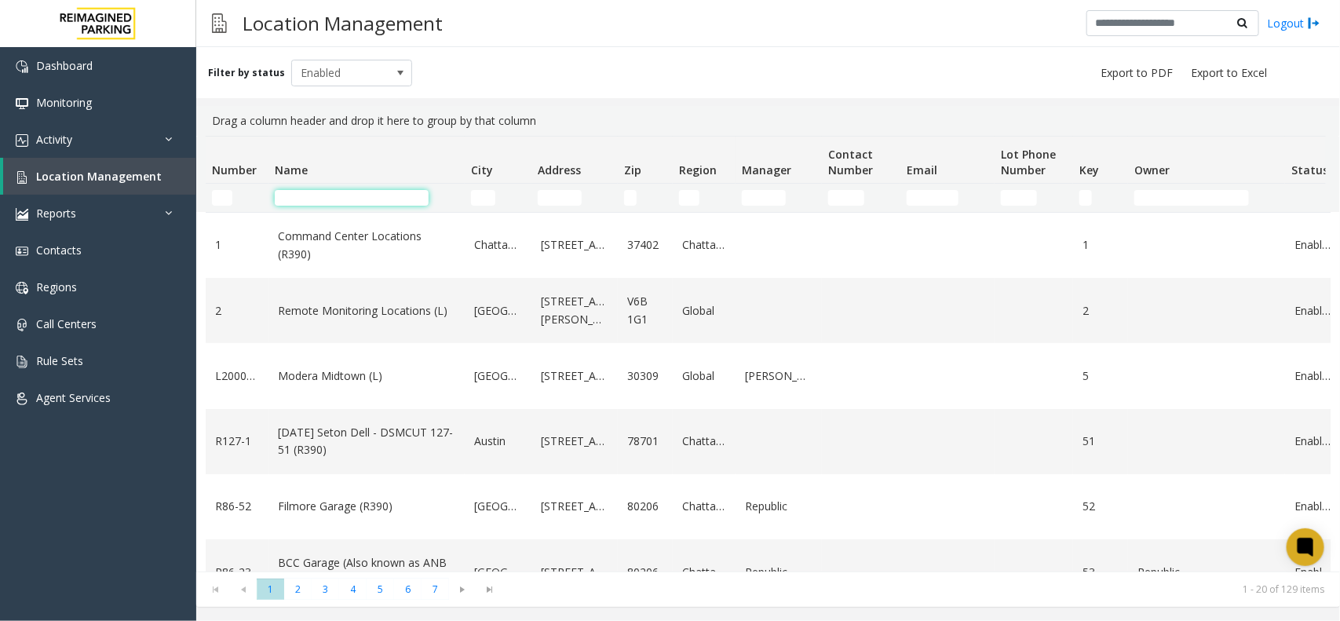
click at [308, 200] on input "Name Filter" at bounding box center [352, 198] width 154 height 16
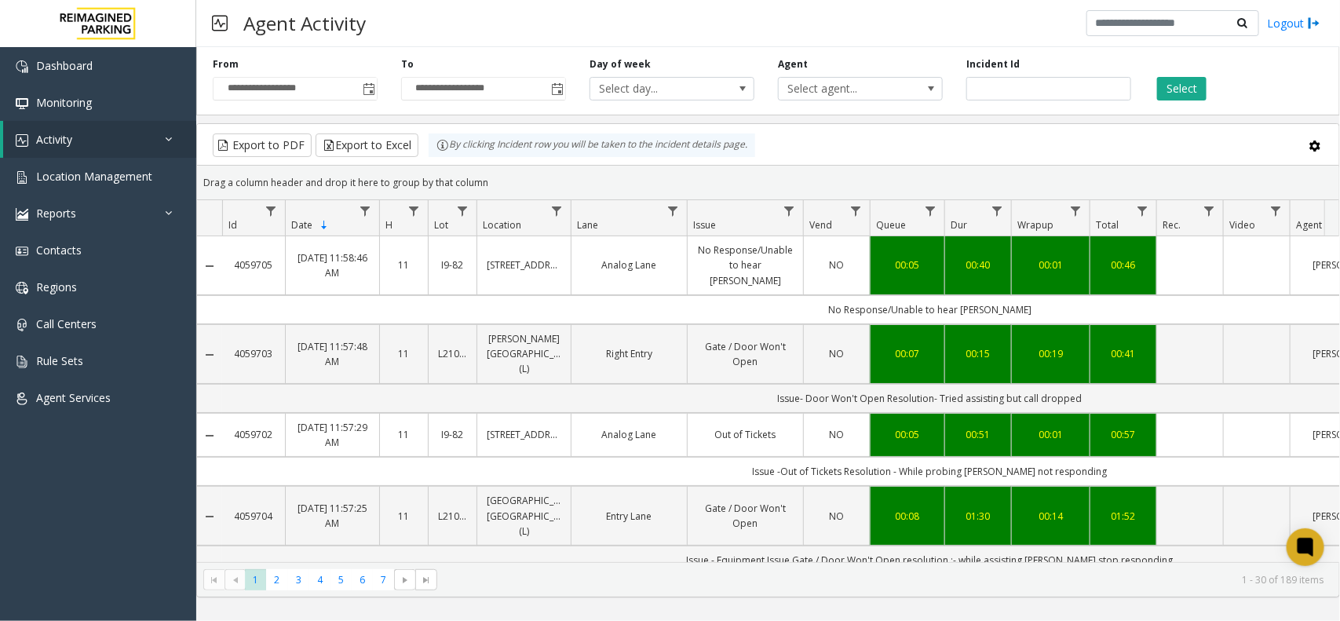
scroll to position [0, 181]
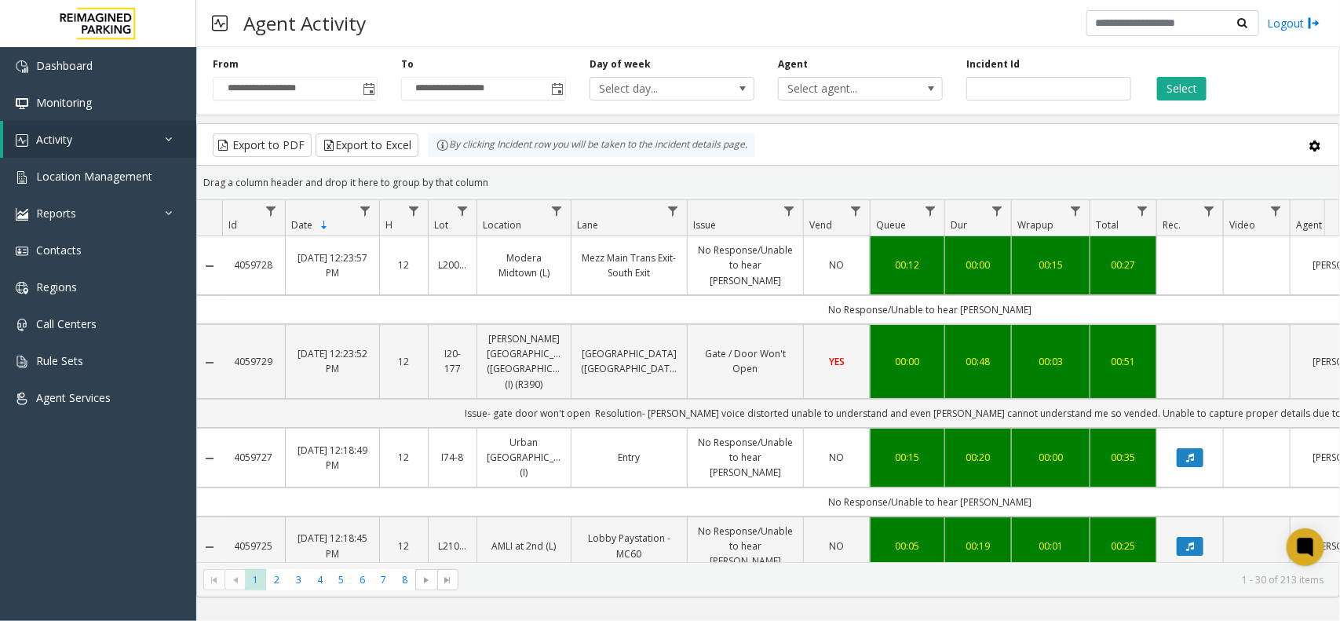
scroll to position [0, 181]
